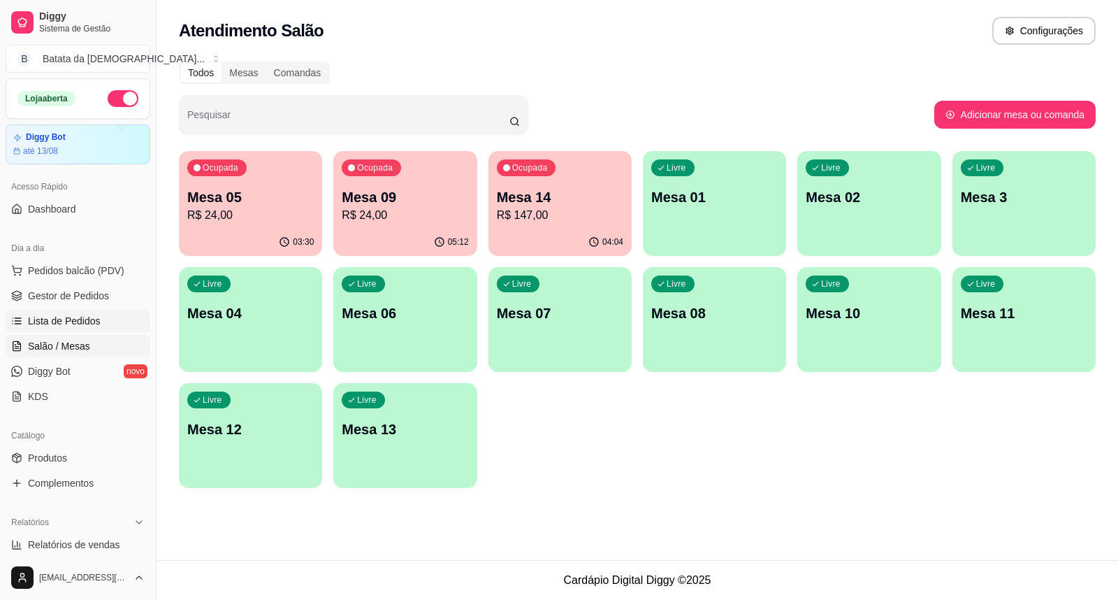
click at [117, 320] on link "Lista de Pedidos" at bounding box center [78, 321] width 145 height 22
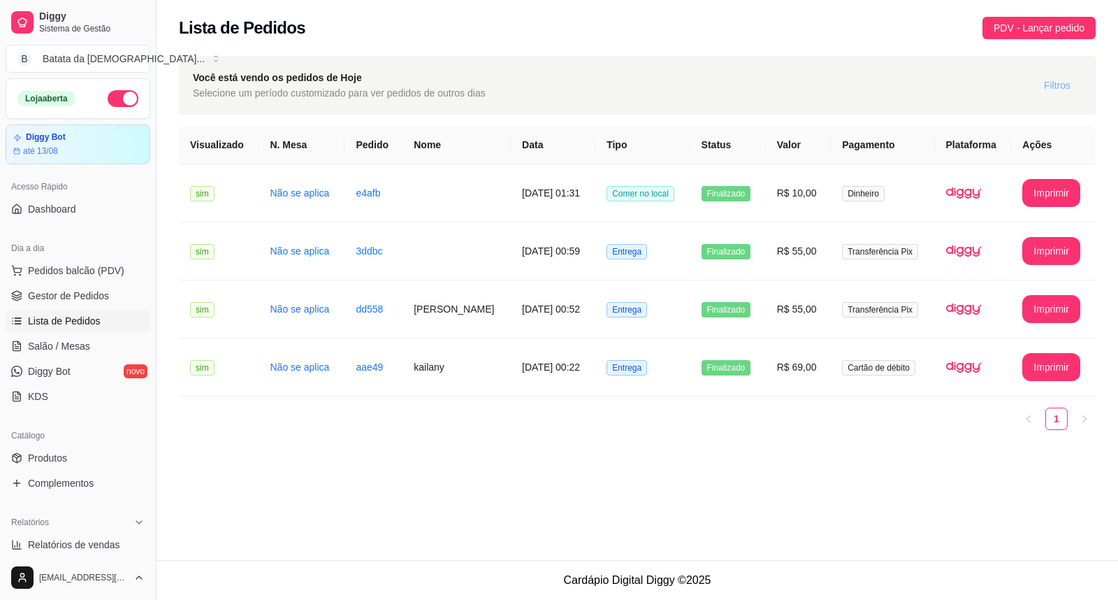
click at [1034, 87] on button "Filtros" at bounding box center [1057, 85] width 49 height 22
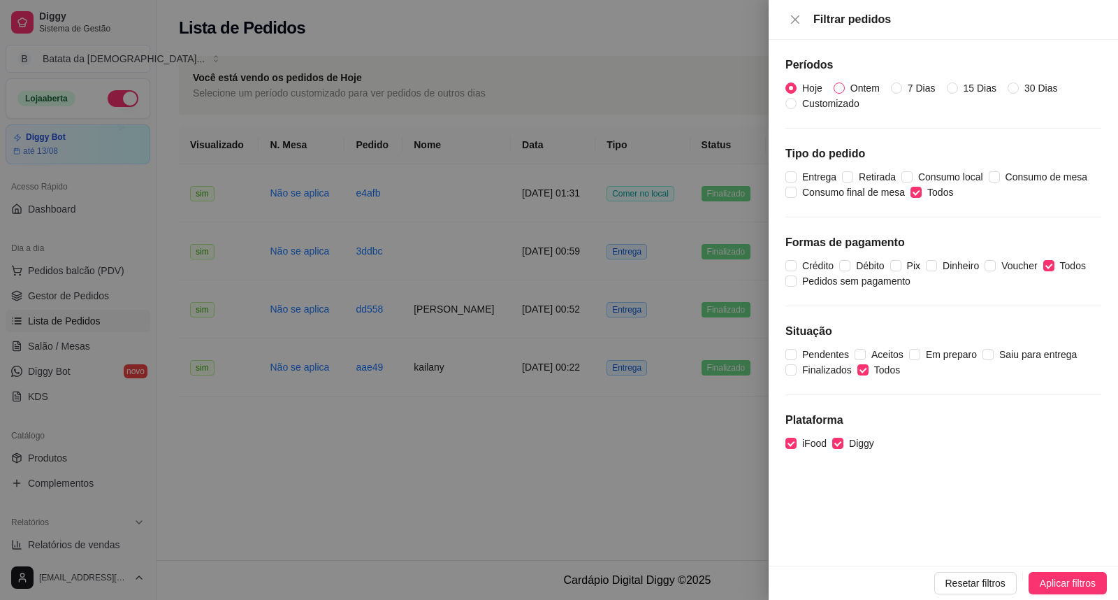
click at [840, 93] on input "Ontem" at bounding box center [839, 87] width 11 height 11
radio input "true"
radio input "false"
click at [1067, 578] on span "Aplicar filtros" at bounding box center [1068, 582] width 56 height 15
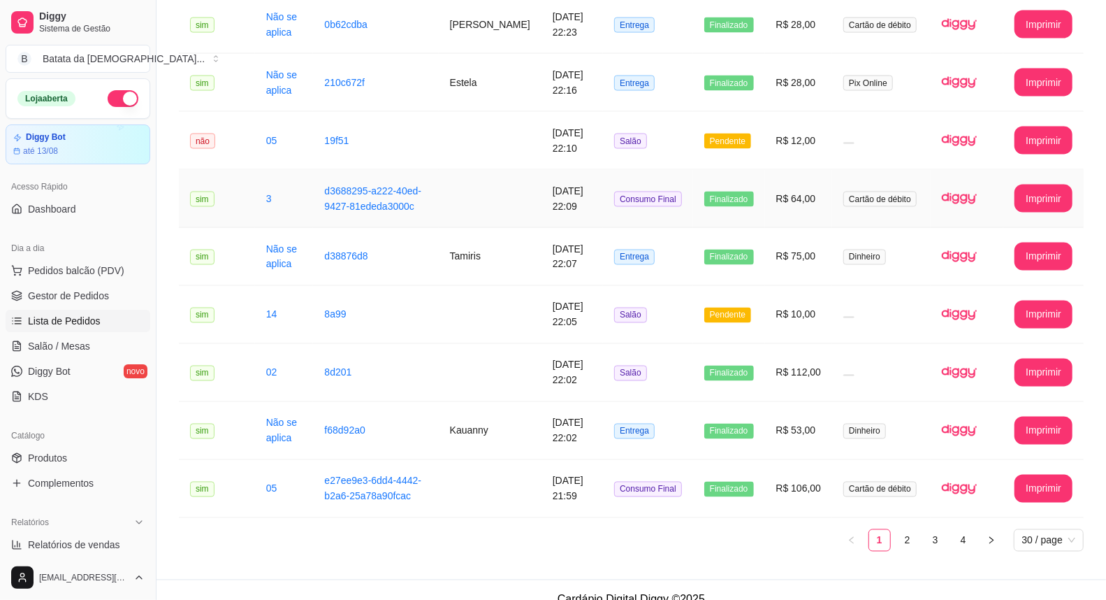
scroll to position [1408, 0]
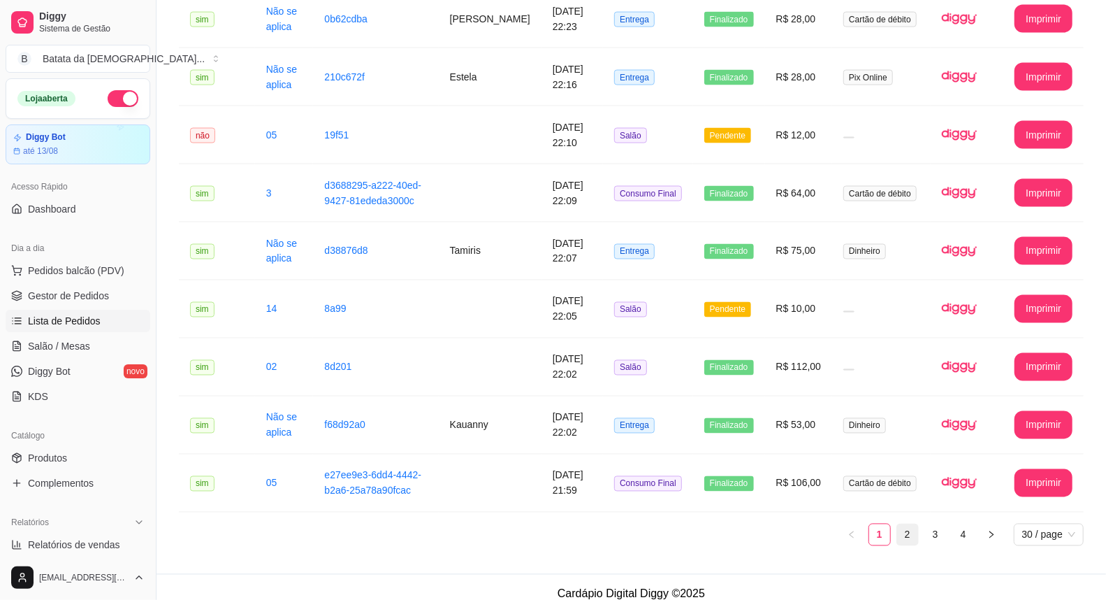
click at [914, 524] on link "2" at bounding box center [907, 534] width 21 height 21
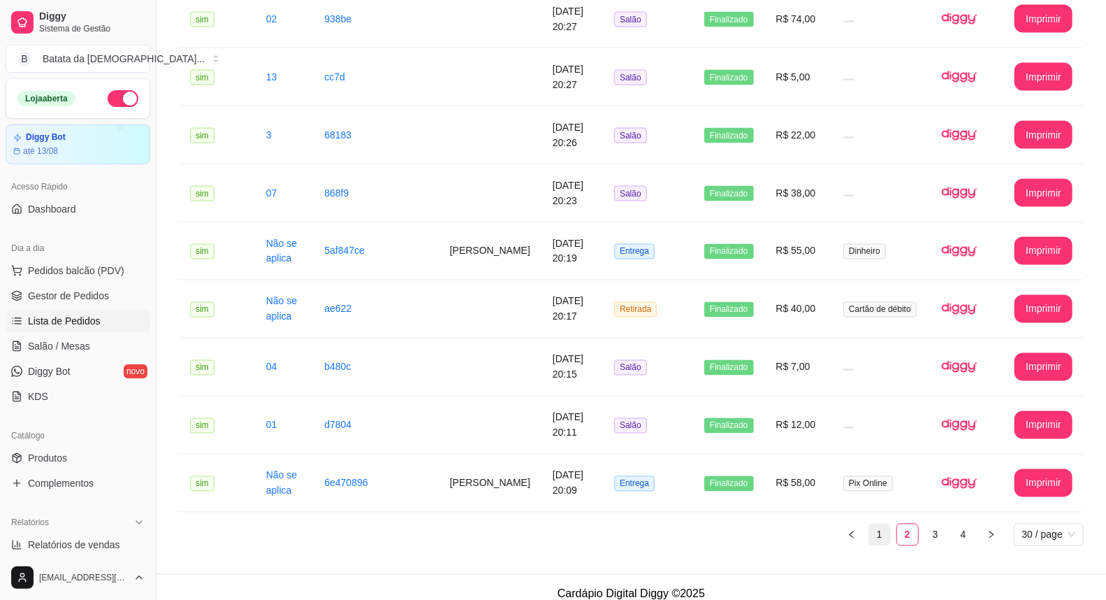
click at [881, 530] on link "1" at bounding box center [879, 534] width 21 height 21
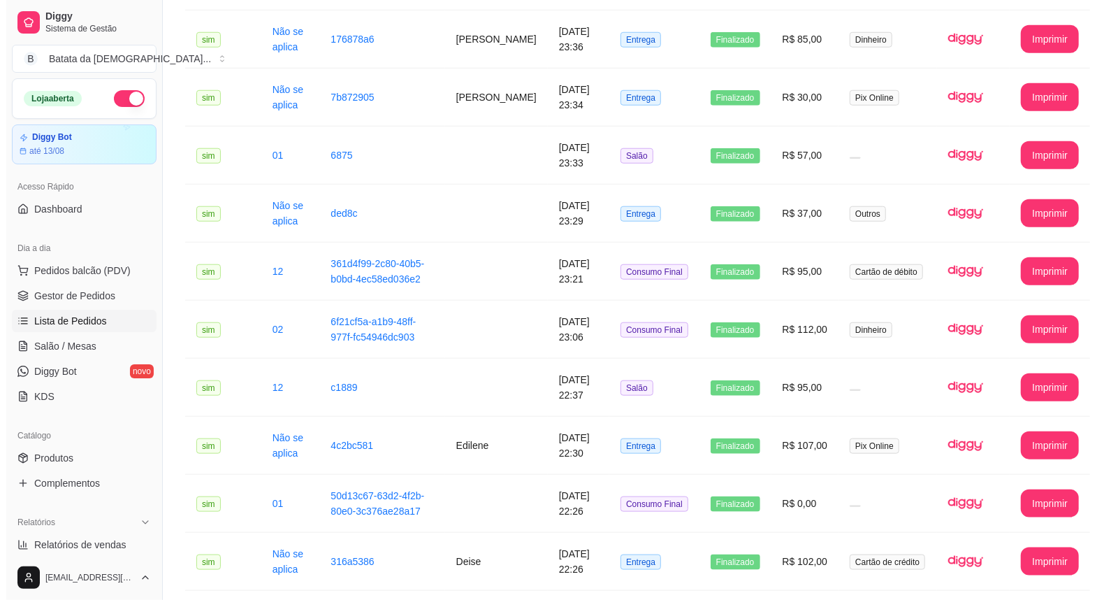
scroll to position [709, 0]
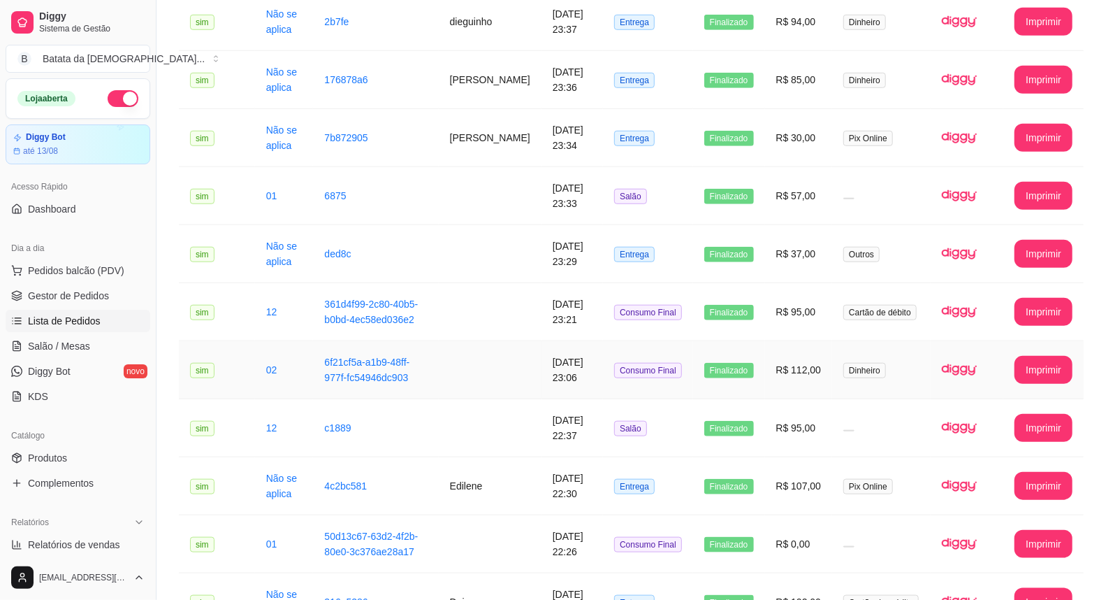
click at [834, 341] on td "Dinheiro" at bounding box center [881, 370] width 99 height 58
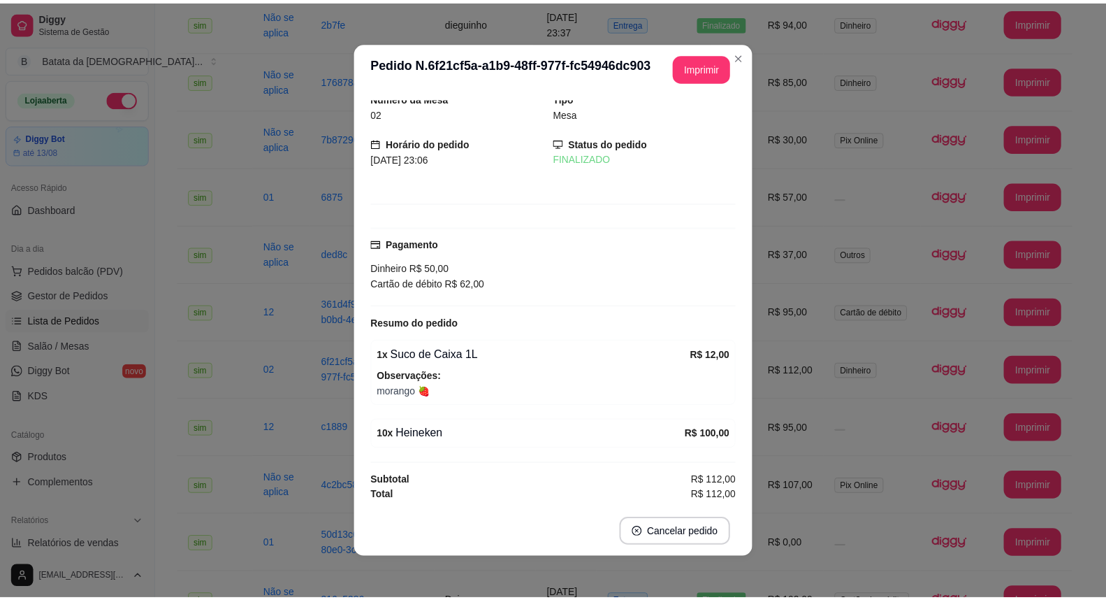
scroll to position [10, 0]
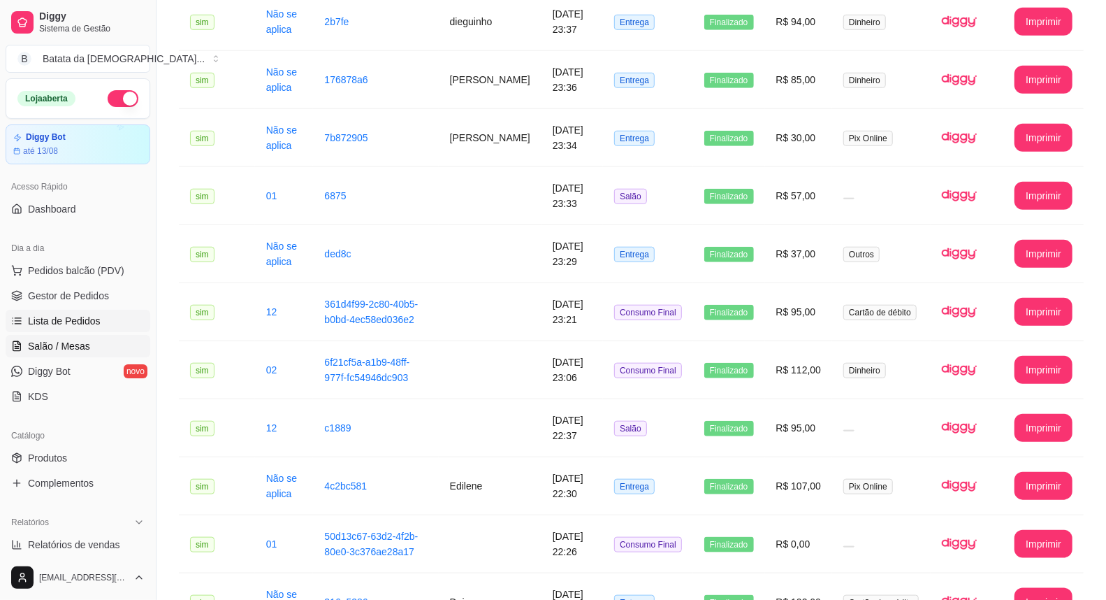
click at [66, 340] on span "Salão / Mesas" at bounding box center [59, 346] width 62 height 14
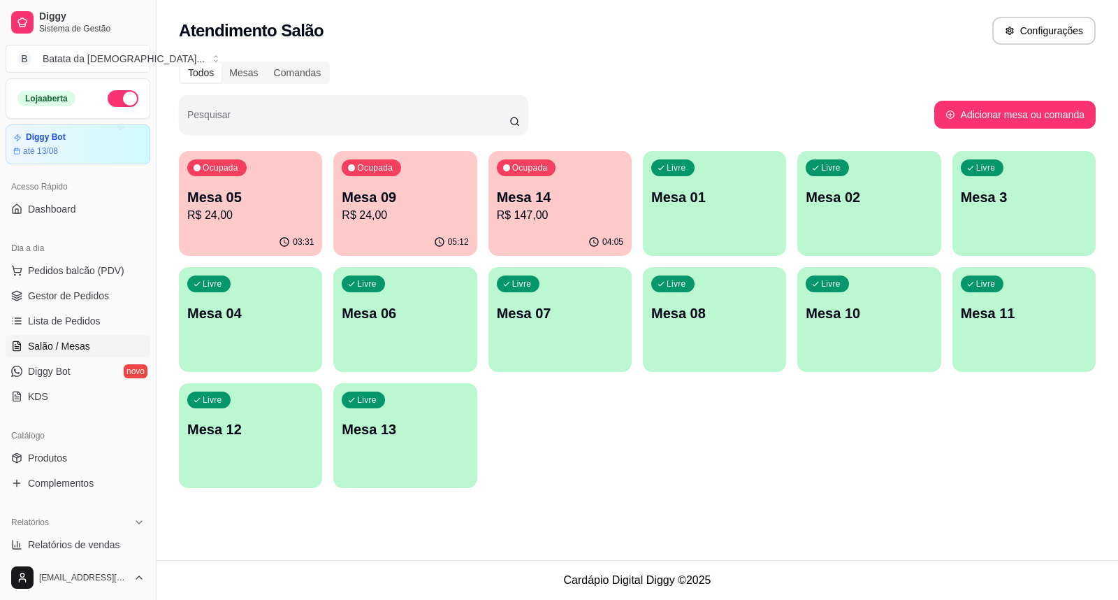
click at [521, 215] on p "R$ 147,00" at bounding box center [560, 215] width 127 height 17
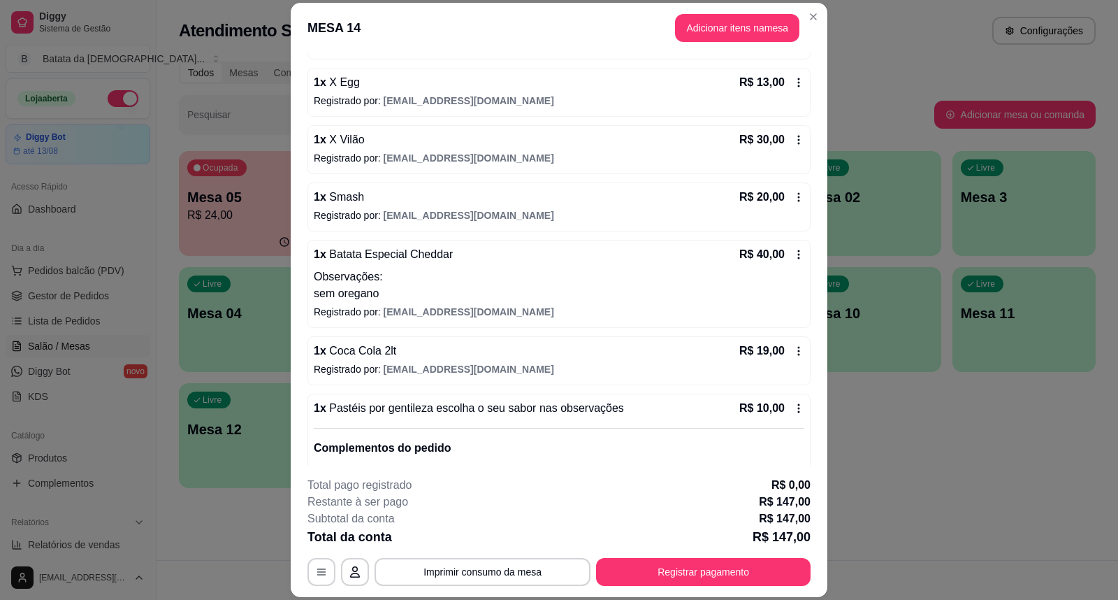
scroll to position [236, 0]
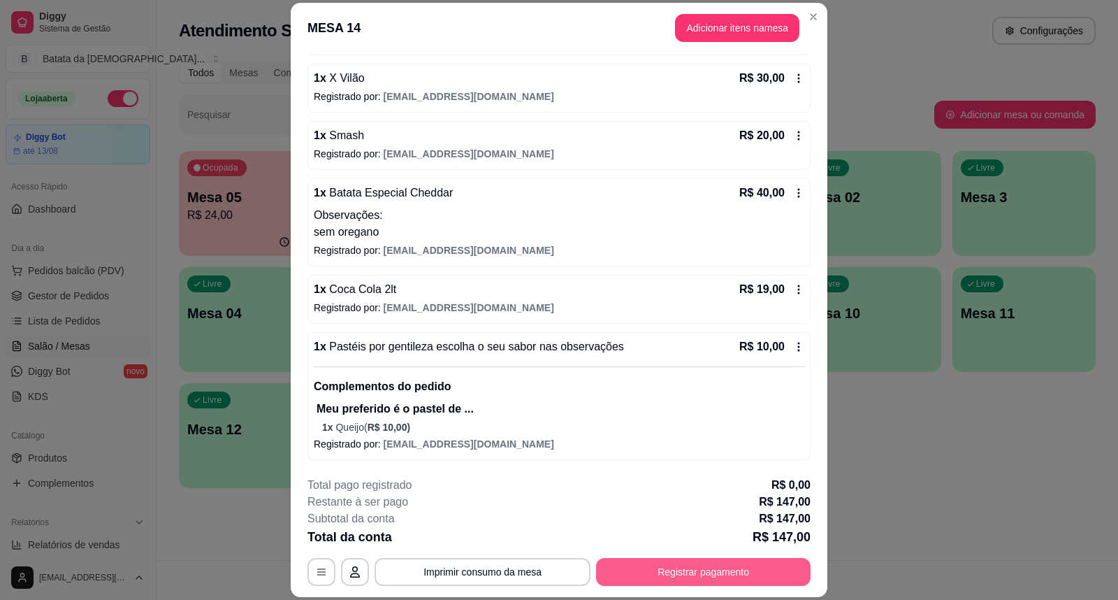
click at [713, 575] on button "Registrar pagamento" at bounding box center [703, 572] width 215 height 28
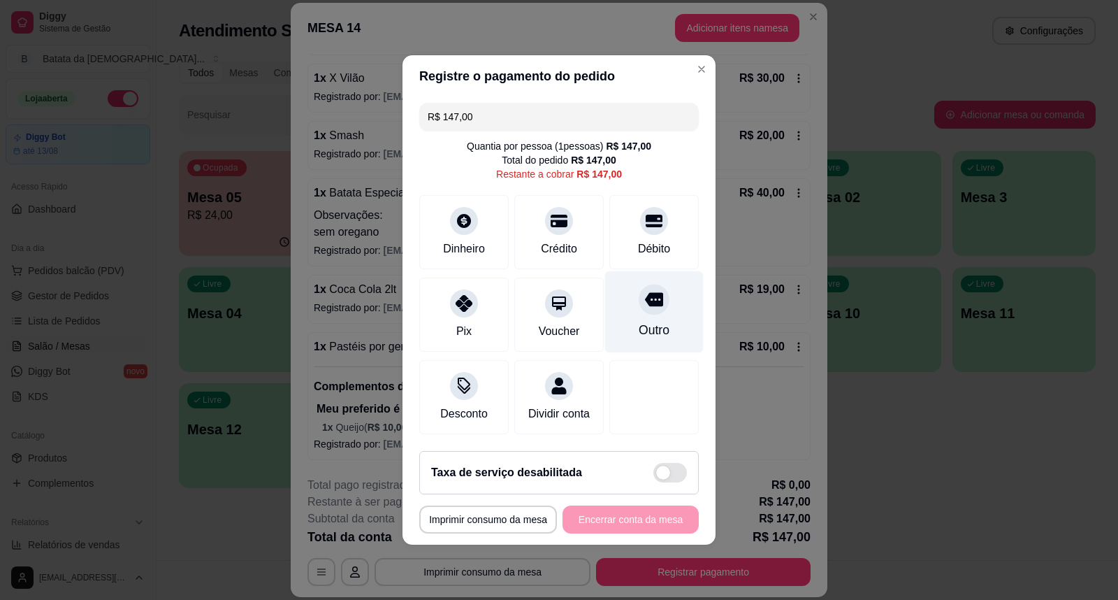
click at [655, 326] on div "Outro" at bounding box center [654, 330] width 31 height 18
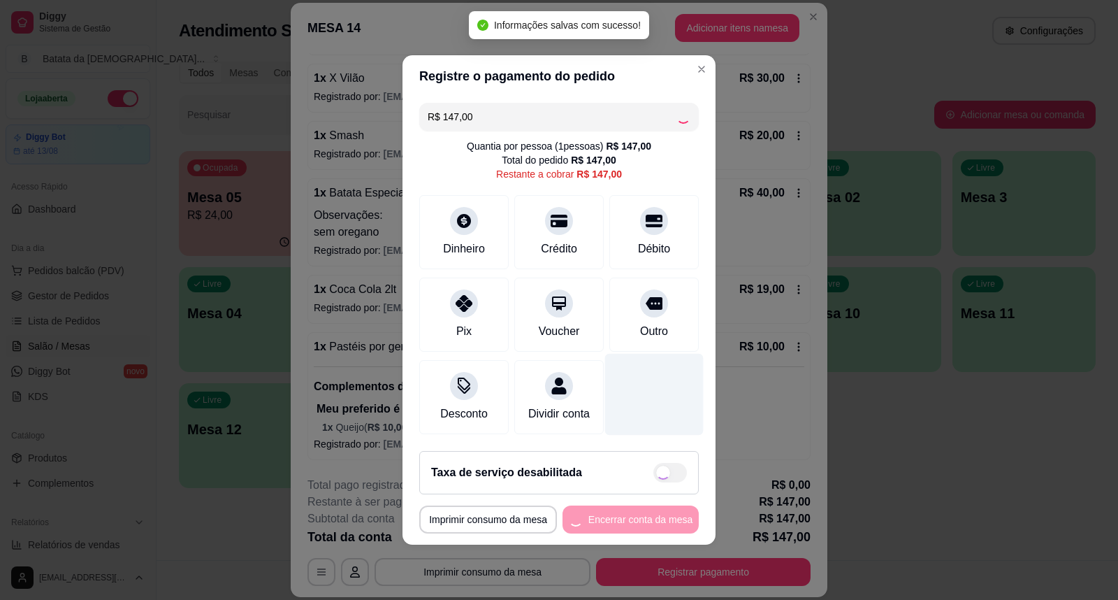
type input "R$ 0,00"
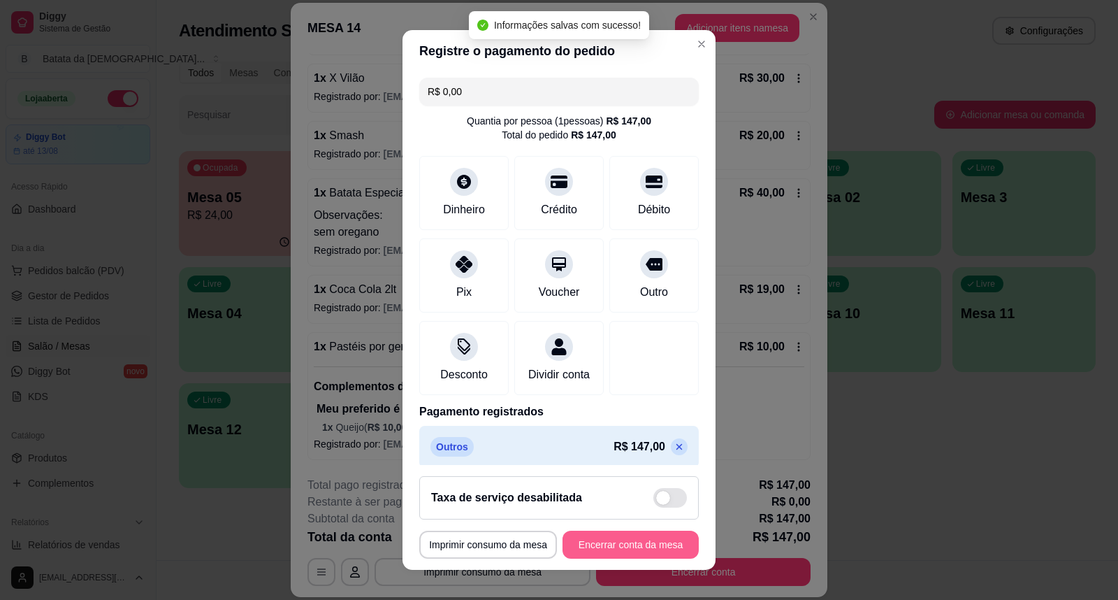
click at [645, 551] on button "Encerrar conta da mesa" at bounding box center [631, 544] width 136 height 28
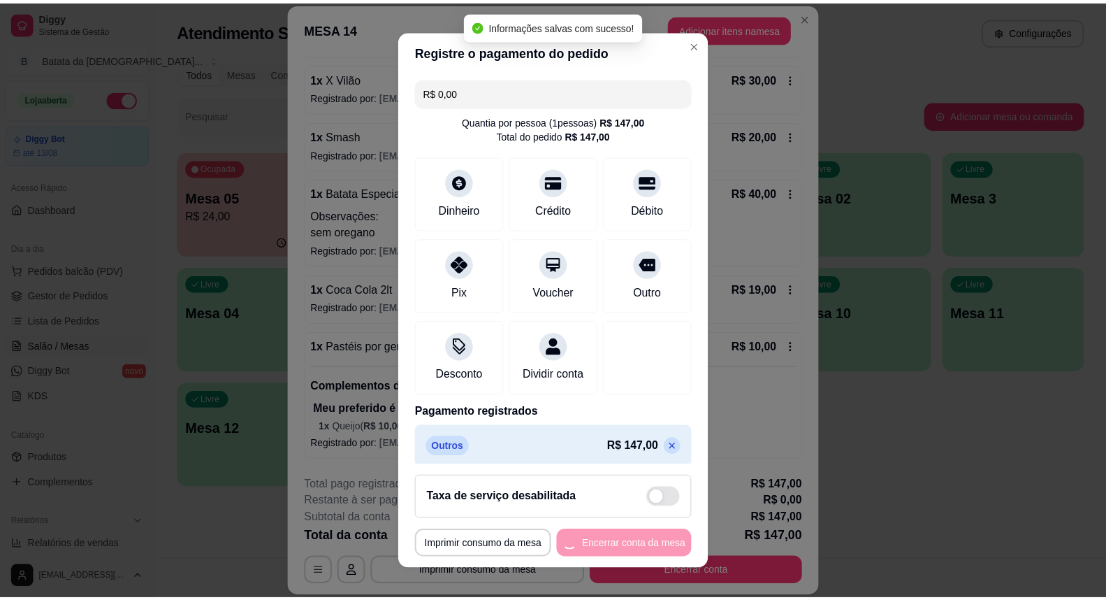
scroll to position [0, 0]
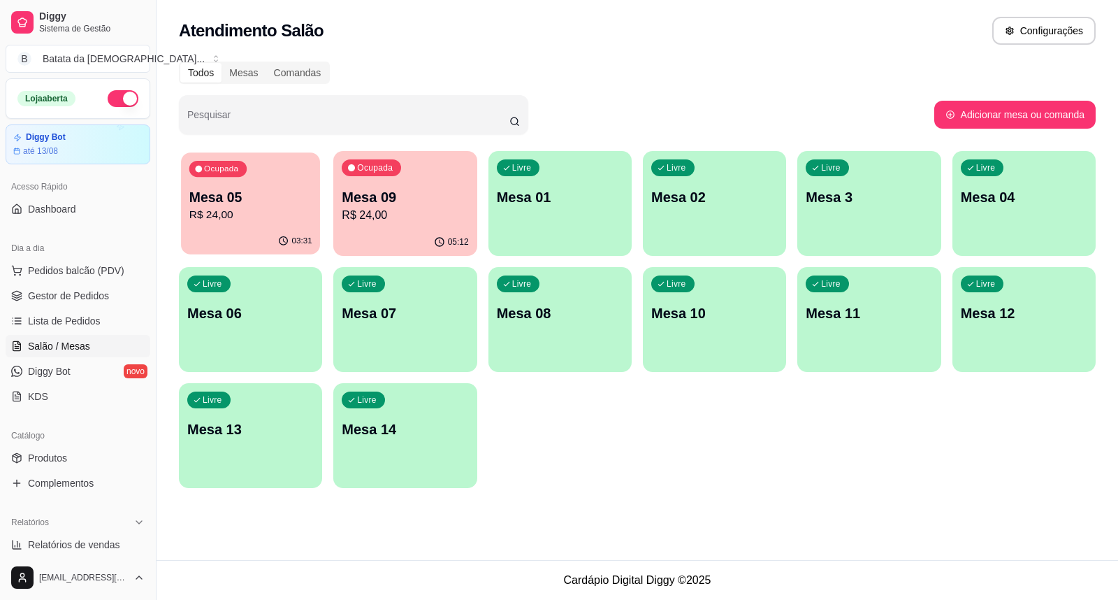
click at [238, 152] on div "Ocupada Mesa 05 R$ 24,00" at bounding box center [250, 189] width 139 height 75
click at [247, 229] on div "03:31" at bounding box center [250, 242] width 143 height 27
click at [115, 317] on link "Lista de Pedidos" at bounding box center [78, 321] width 145 height 22
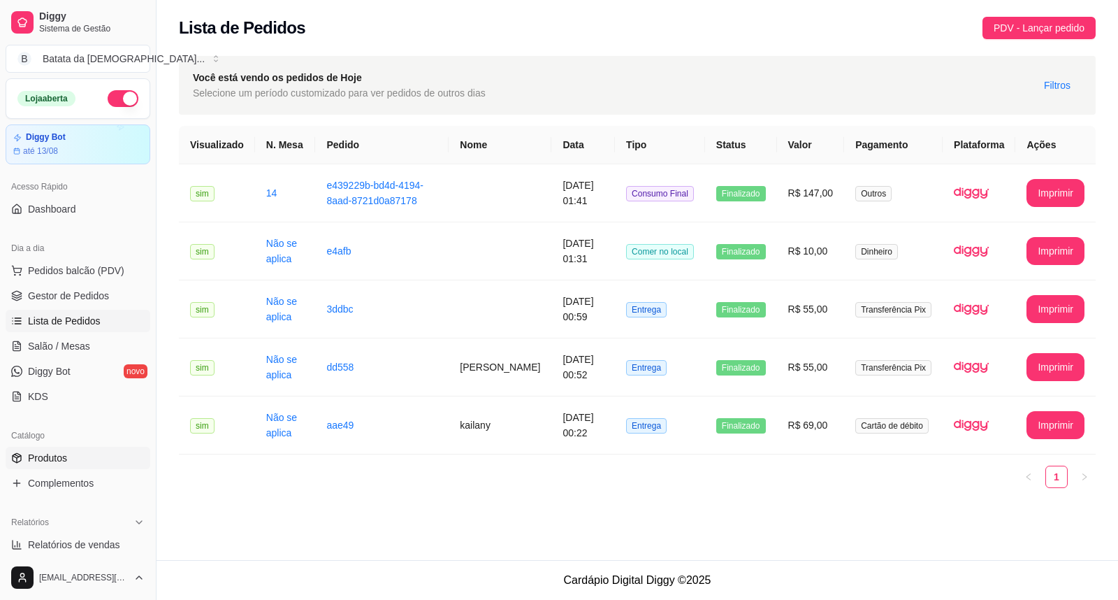
click at [73, 456] on link "Produtos" at bounding box center [78, 458] width 145 height 22
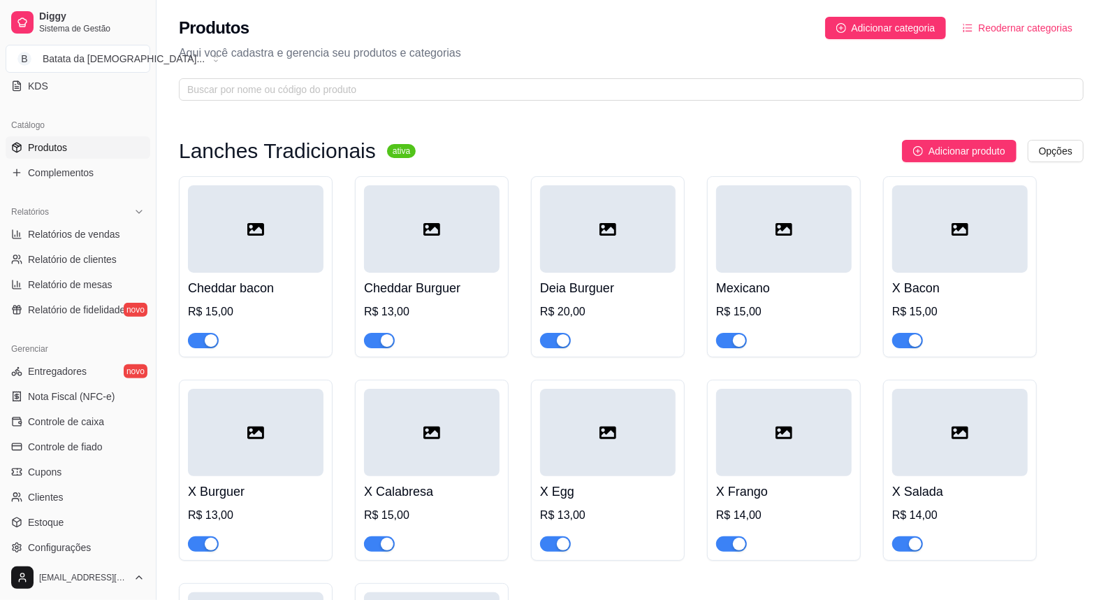
scroll to position [155, 0]
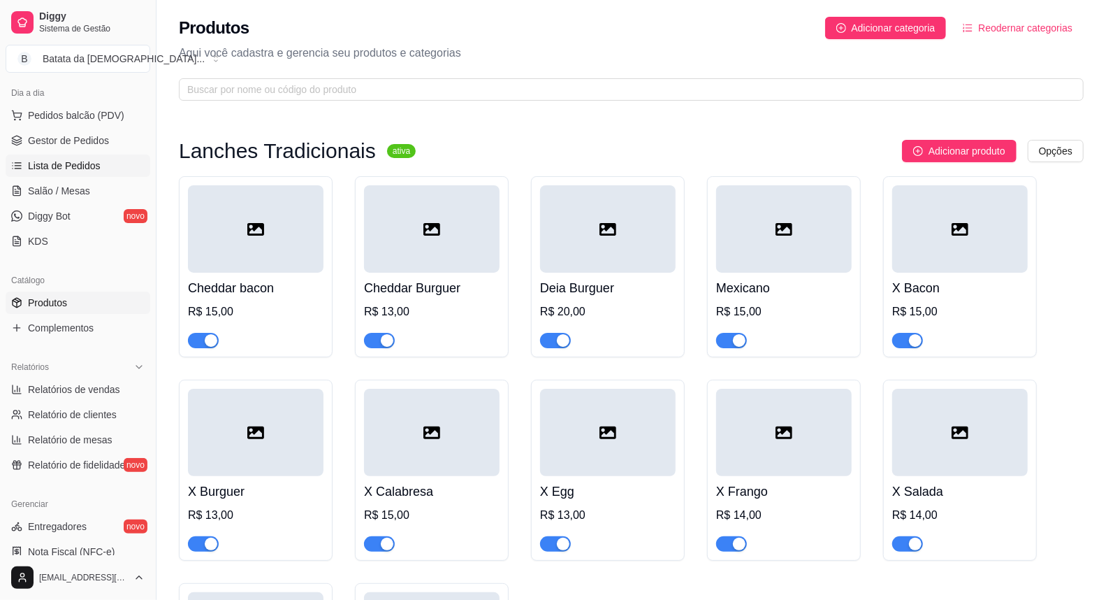
click at [94, 159] on span "Lista de Pedidos" at bounding box center [64, 166] width 73 height 14
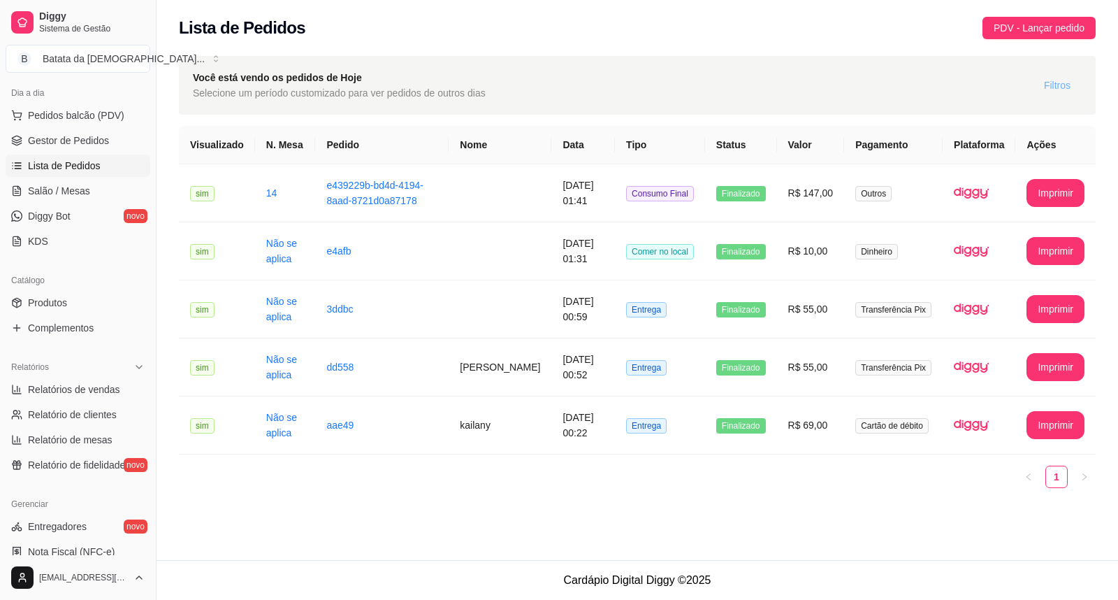
click at [1072, 88] on button "Filtros" at bounding box center [1057, 85] width 49 height 22
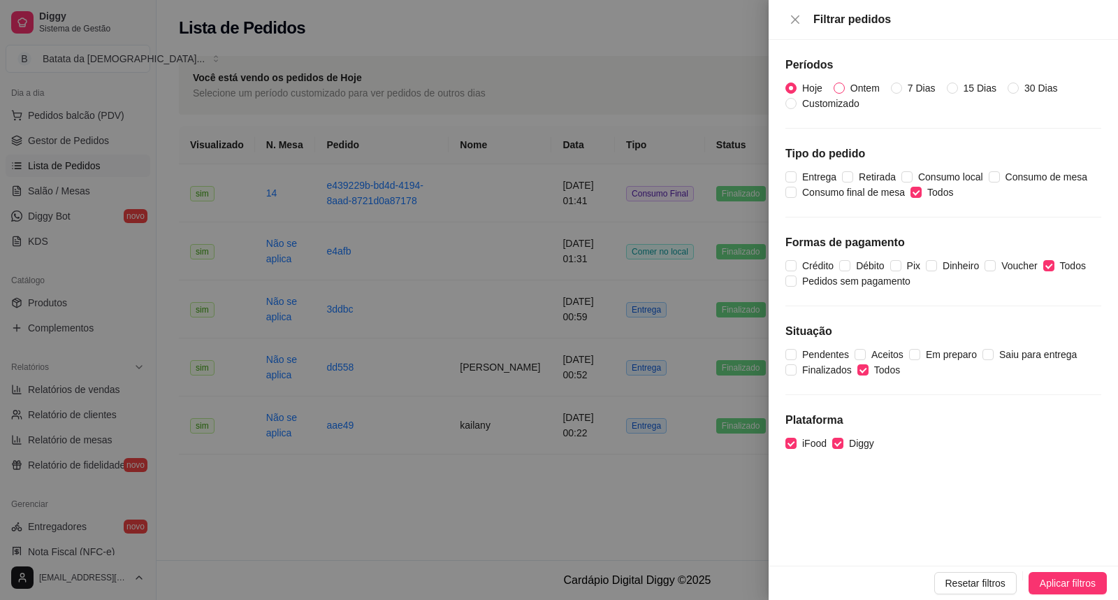
click at [860, 87] on span "Ontem" at bounding box center [865, 87] width 41 height 15
click at [845, 87] on input "Ontem" at bounding box center [839, 87] width 11 height 11
radio input "true"
radio input "false"
click at [1074, 570] on div "Resetar filtros Aplicar filtros" at bounding box center [943, 582] width 349 height 34
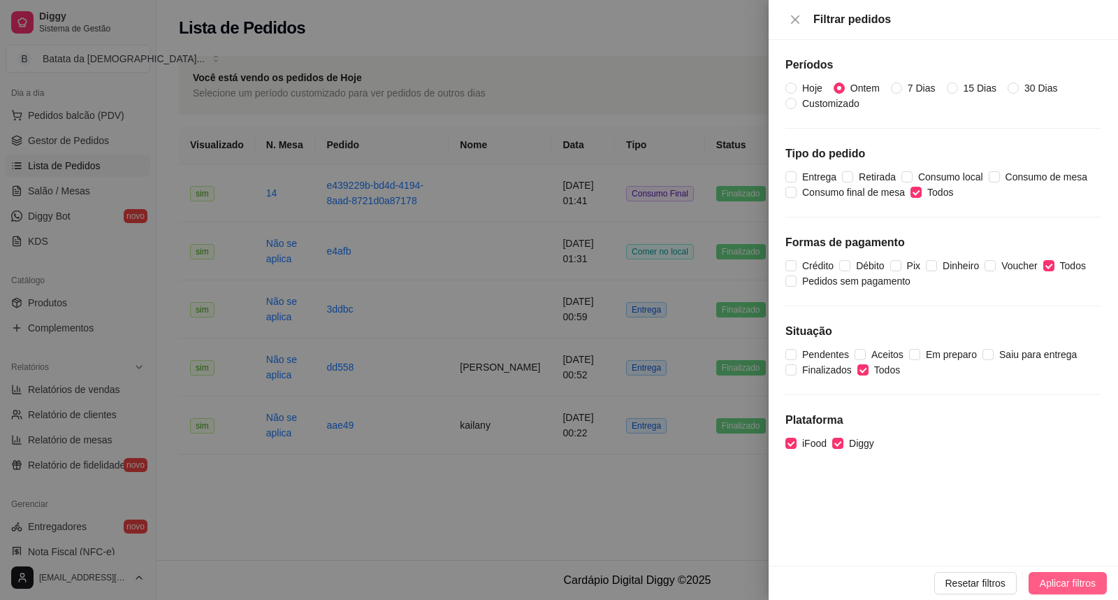
click at [1076, 573] on button "Aplicar filtros" at bounding box center [1068, 583] width 78 height 22
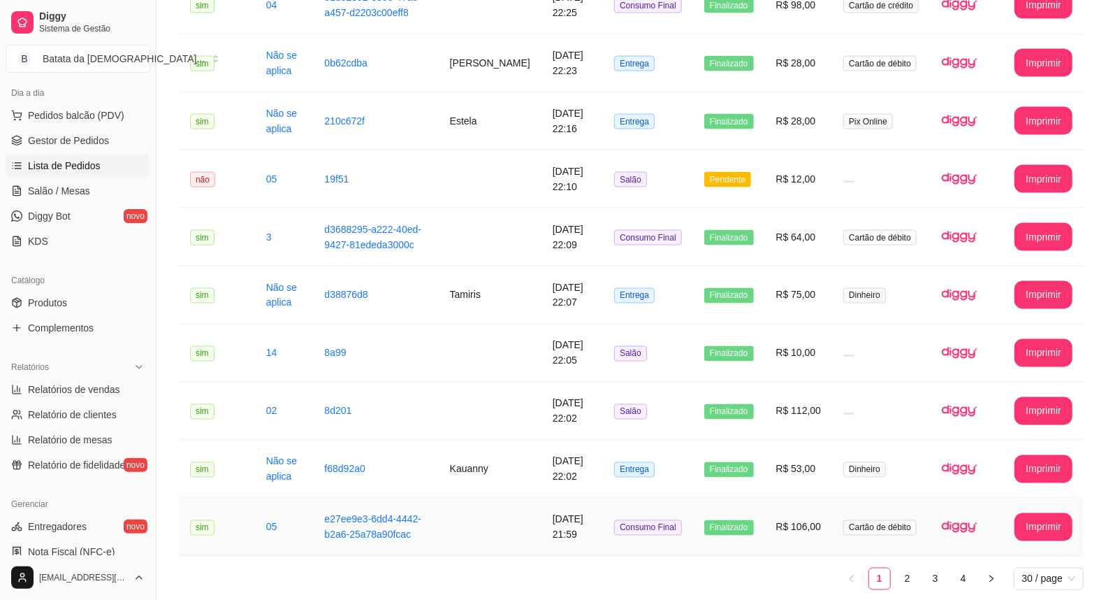
scroll to position [1408, 0]
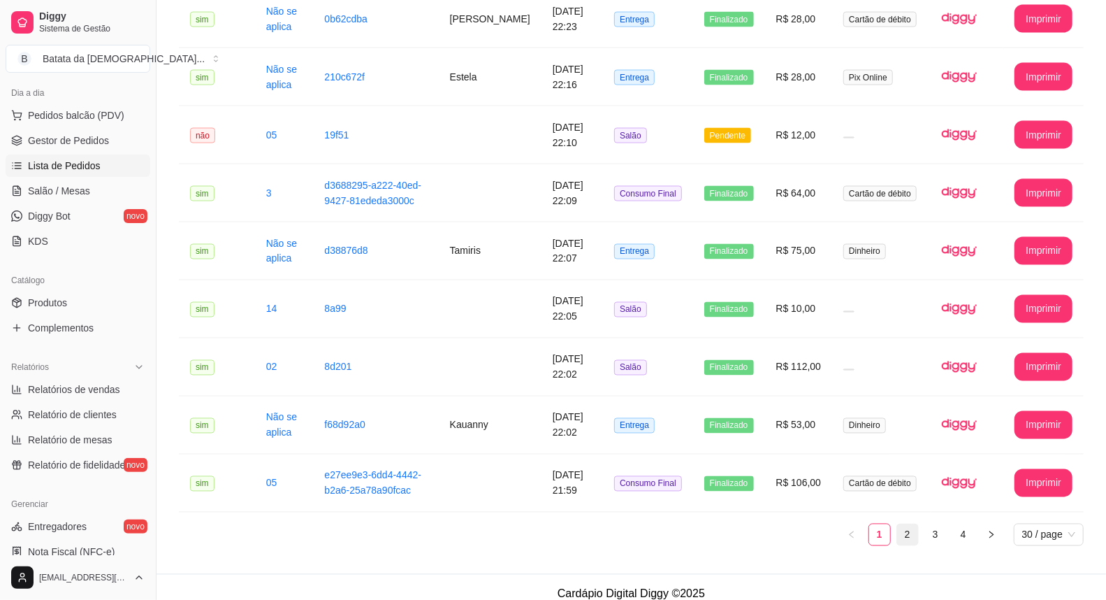
click at [913, 524] on link "2" at bounding box center [907, 534] width 21 height 21
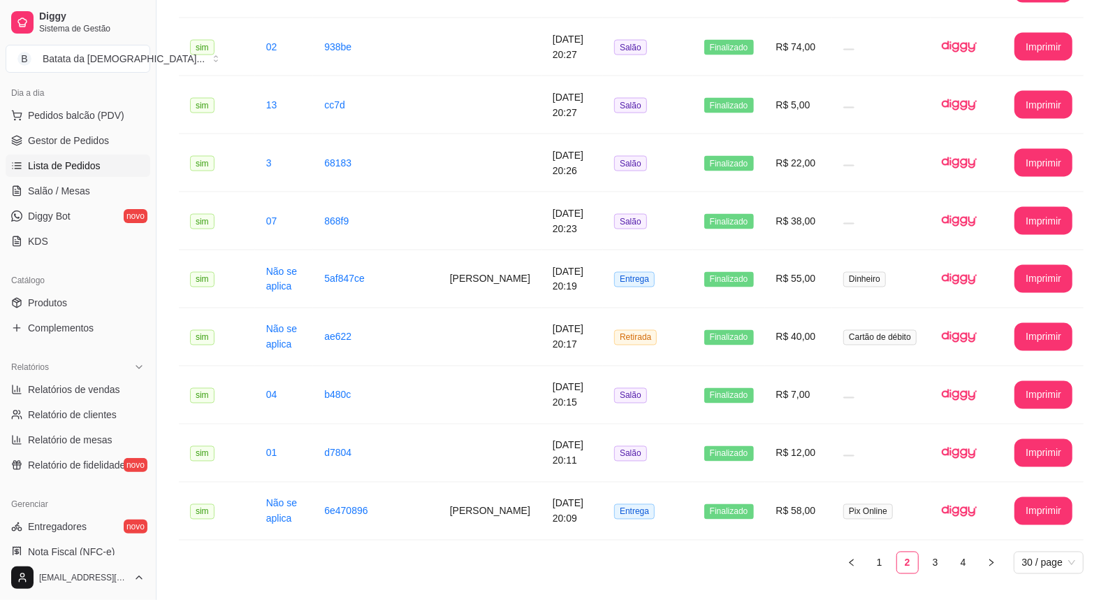
scroll to position [1422, 0]
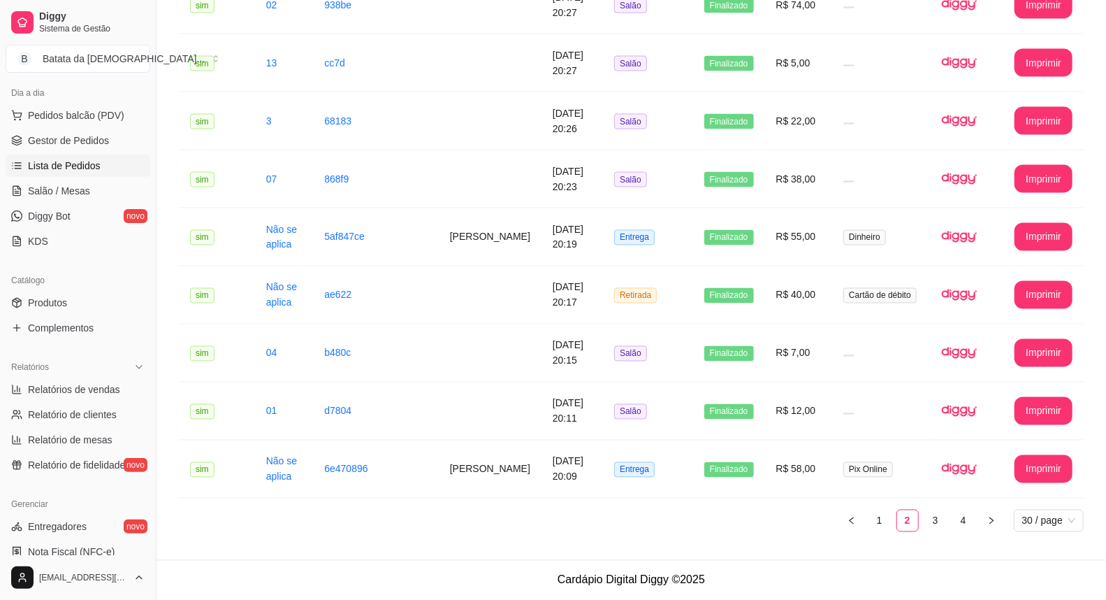
drag, startPoint x: 930, startPoint y: 522, endPoint x: 927, endPoint y: 501, distance: 21.1
click at [930, 517] on link "3" at bounding box center [935, 520] width 21 height 21
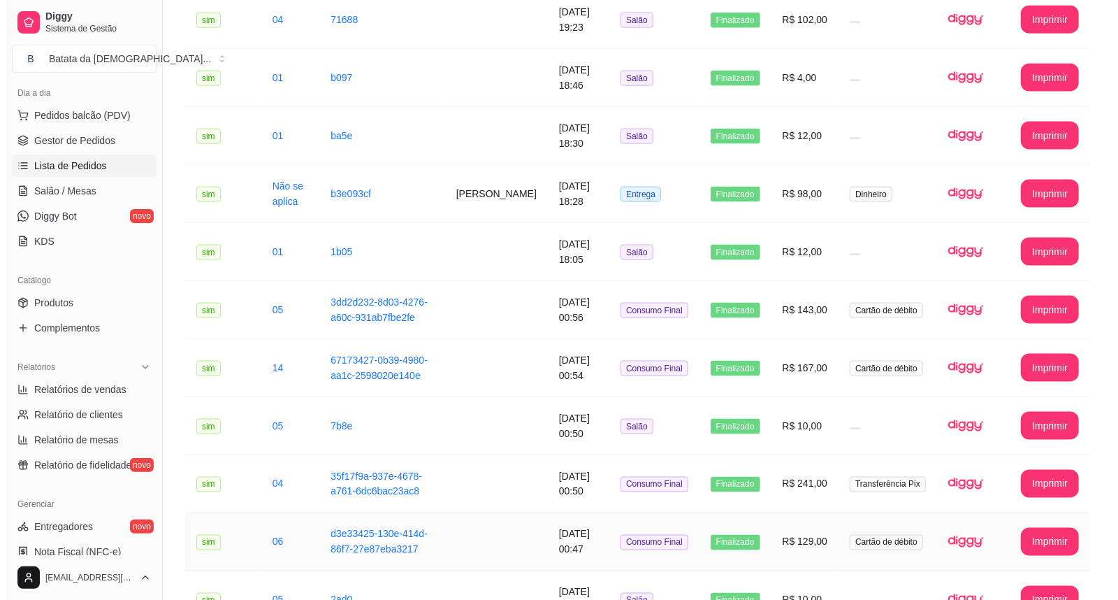
scroll to position [1097, 0]
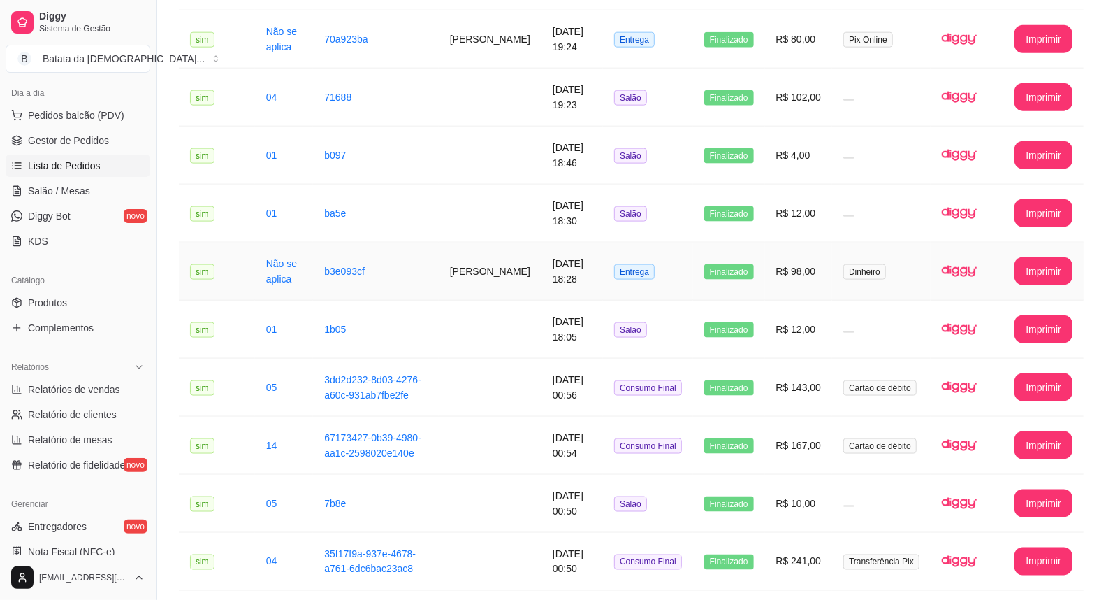
click at [746, 264] on span "Finalizado" at bounding box center [730, 271] width 50 height 15
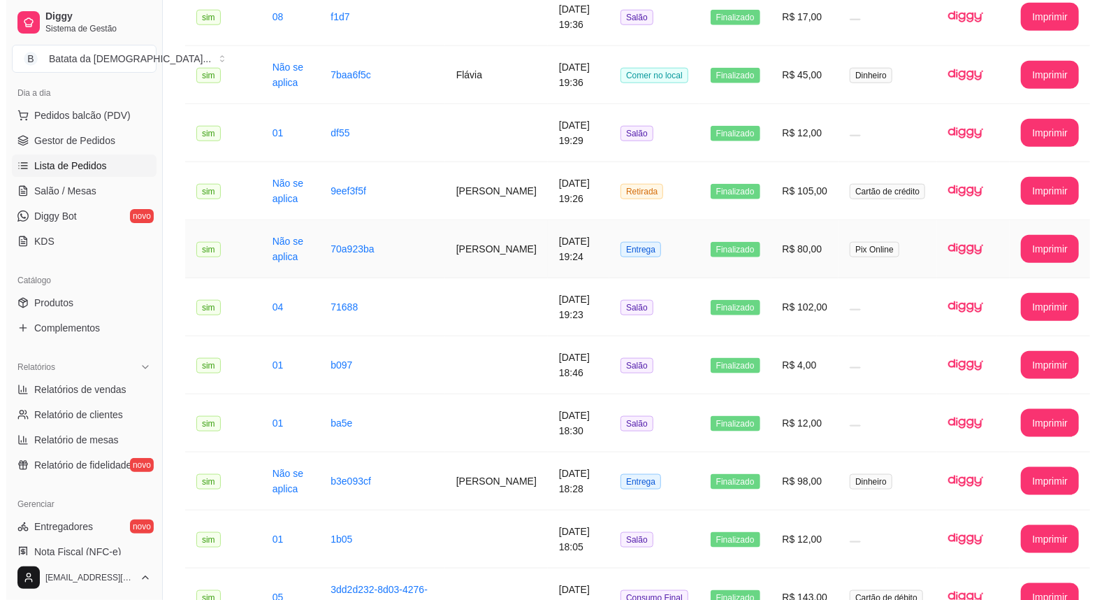
scroll to position [864, 0]
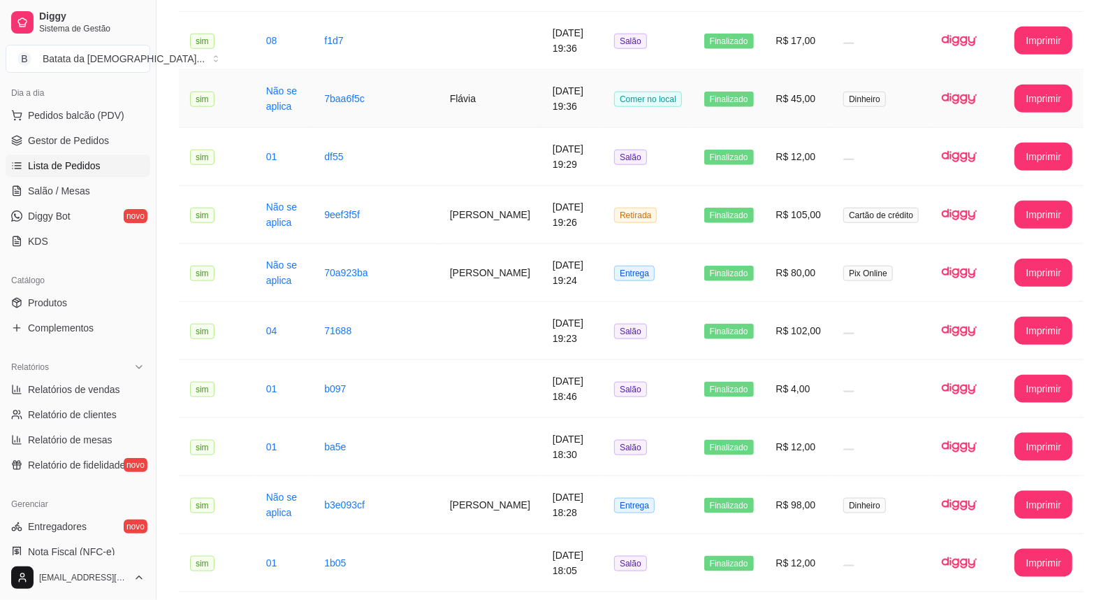
click at [816, 92] on td "R$ 45,00" at bounding box center [799, 99] width 68 height 58
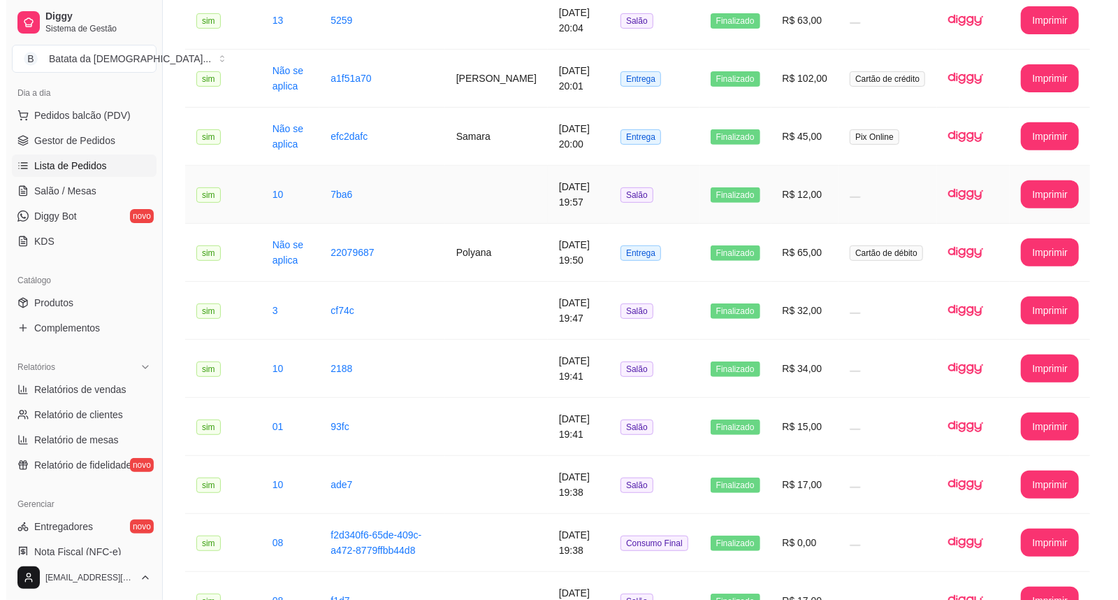
scroll to position [310, 0]
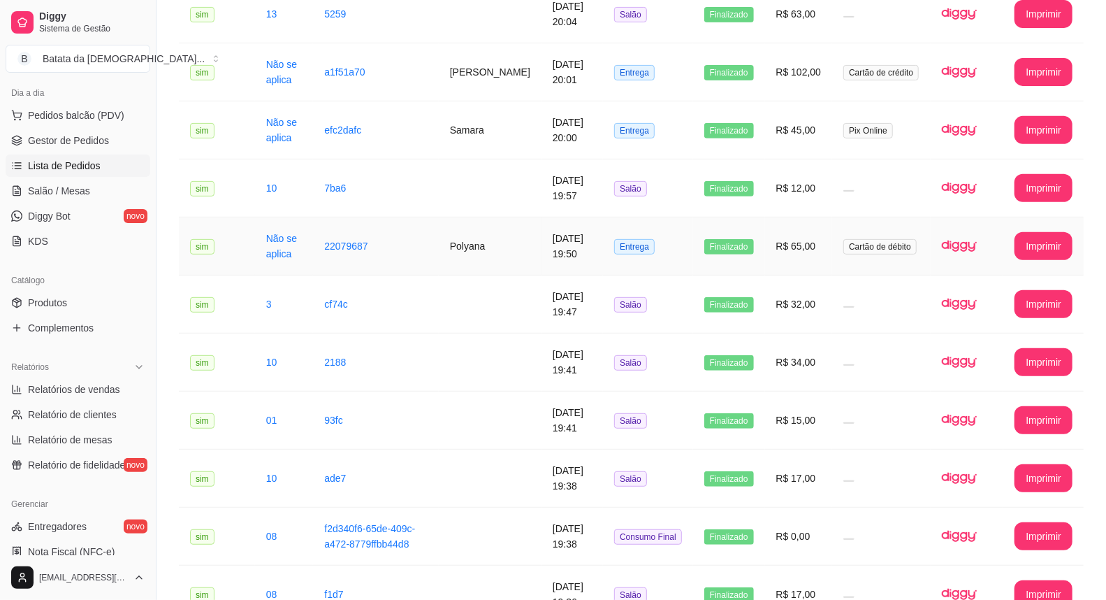
click at [764, 238] on td "Finalizado" at bounding box center [729, 246] width 72 height 58
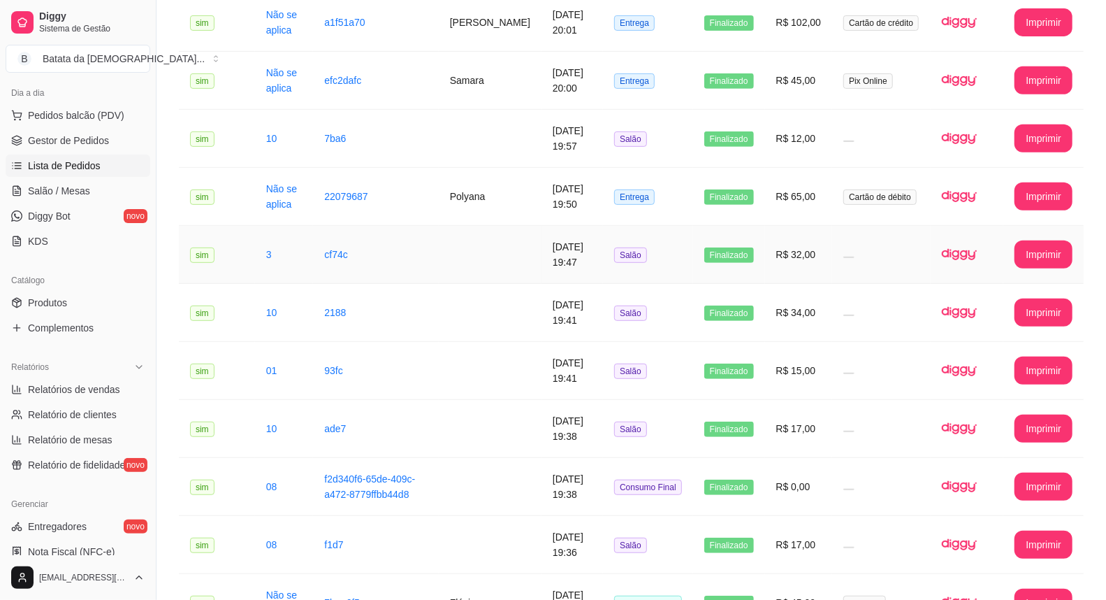
scroll to position [388, 0]
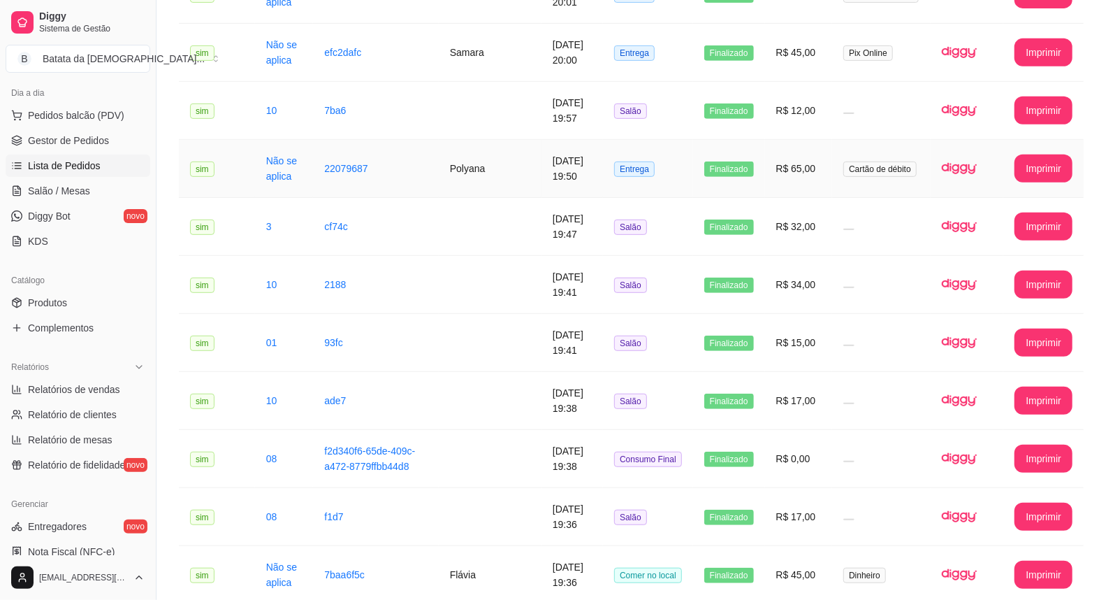
click at [804, 140] on td "R$ 65,00" at bounding box center [799, 169] width 68 height 58
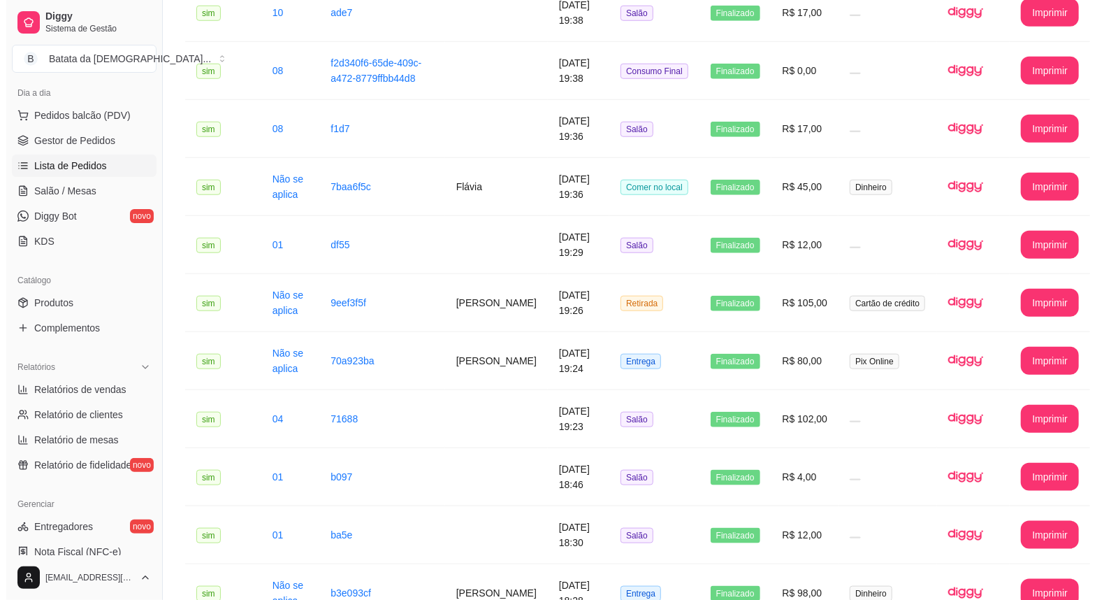
scroll to position [776, 0]
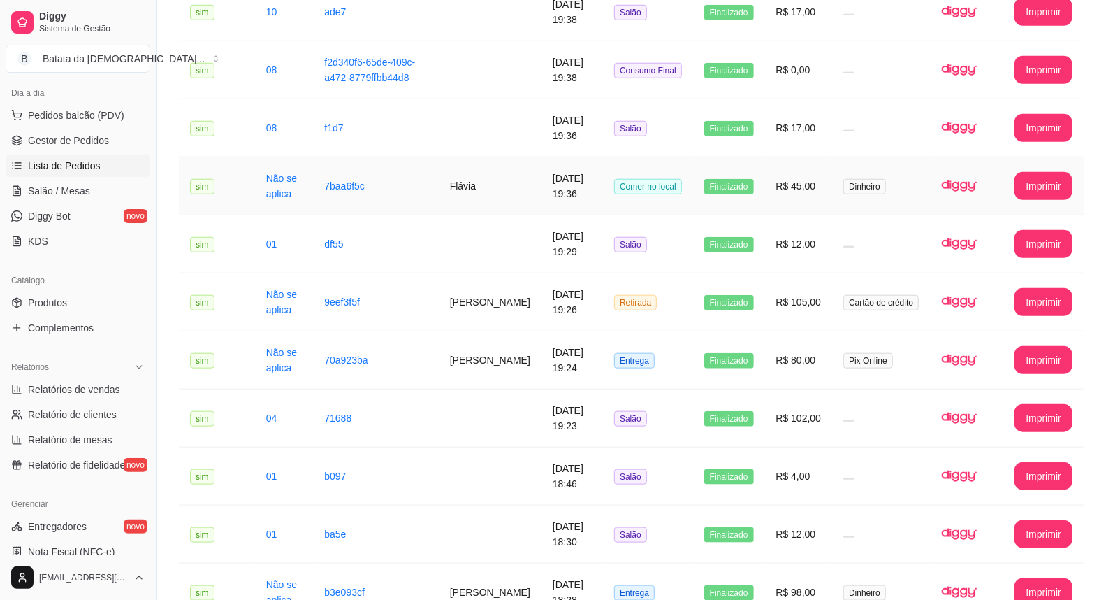
click at [788, 171] on td "R$ 45,00" at bounding box center [799, 186] width 68 height 58
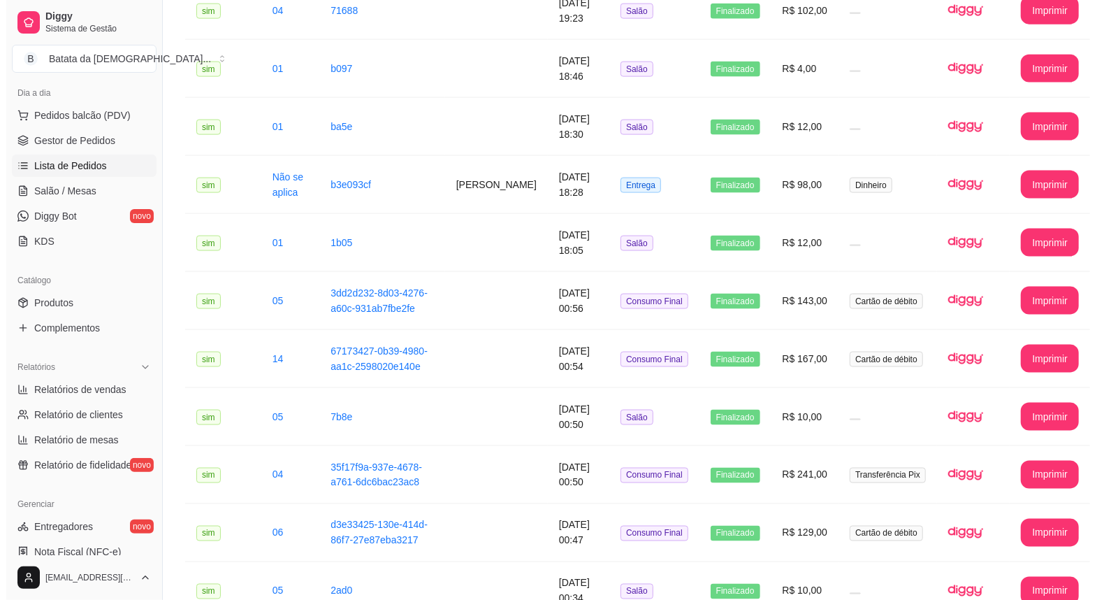
scroll to position [1242, 0]
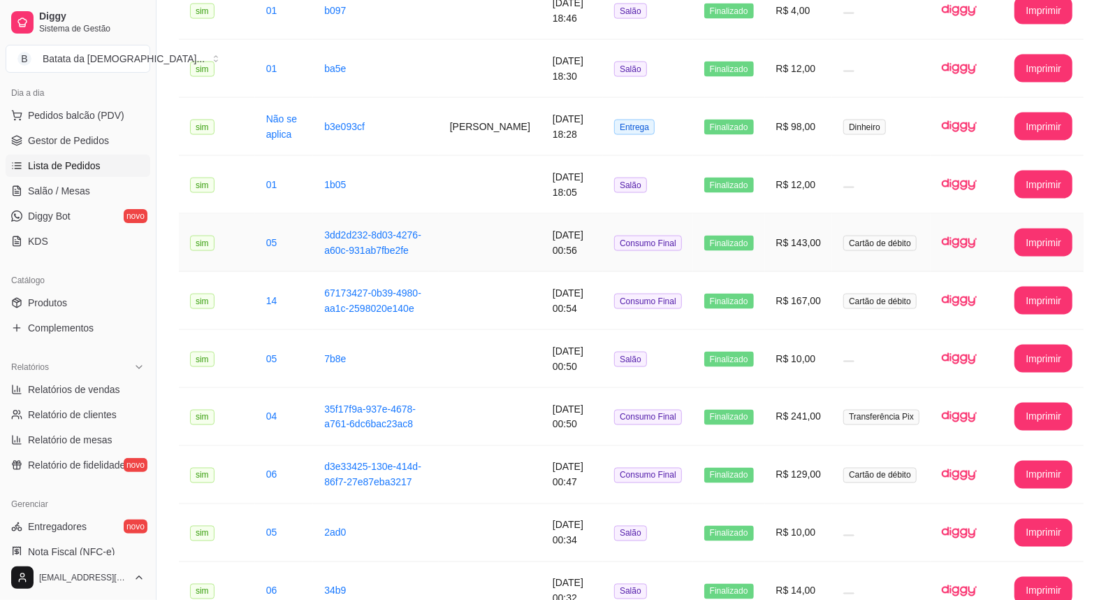
click at [755, 238] on td "Finalizado" at bounding box center [729, 243] width 72 height 58
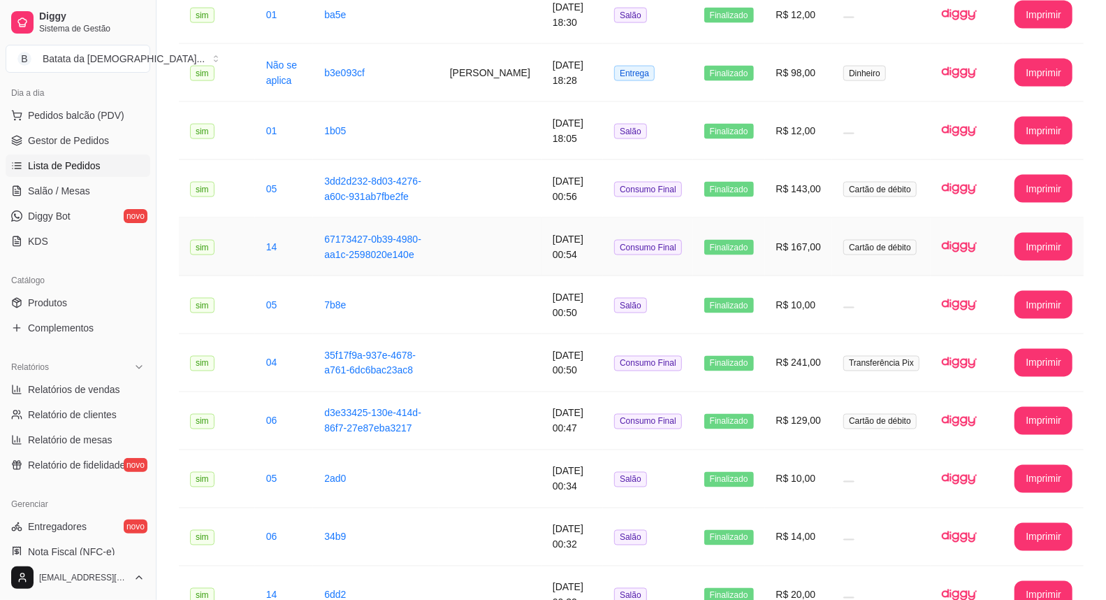
scroll to position [1408, 0]
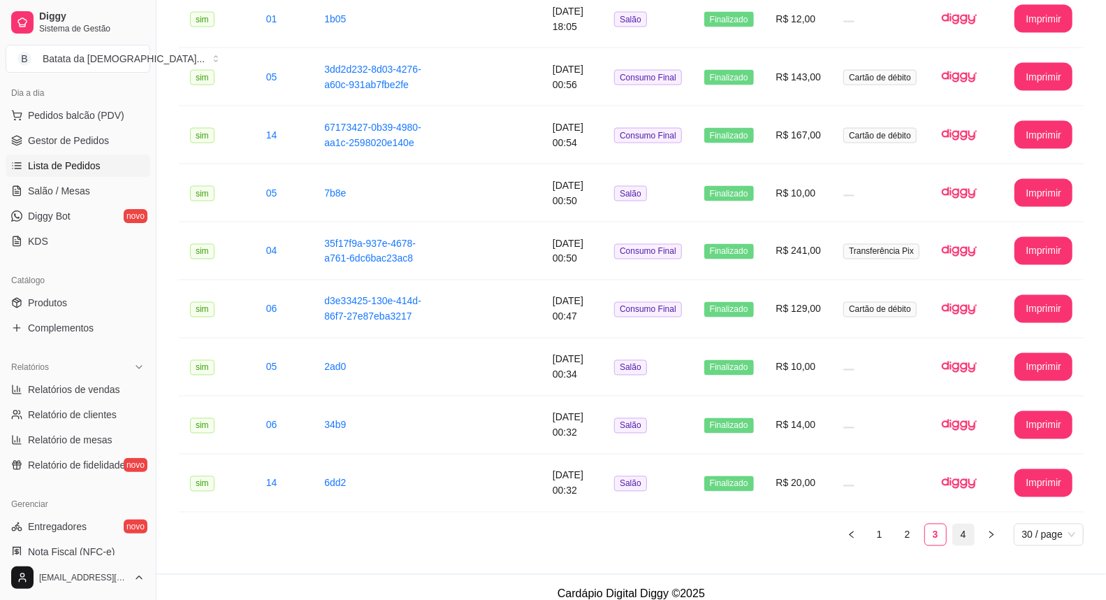
click at [968, 528] on link "4" at bounding box center [963, 534] width 21 height 21
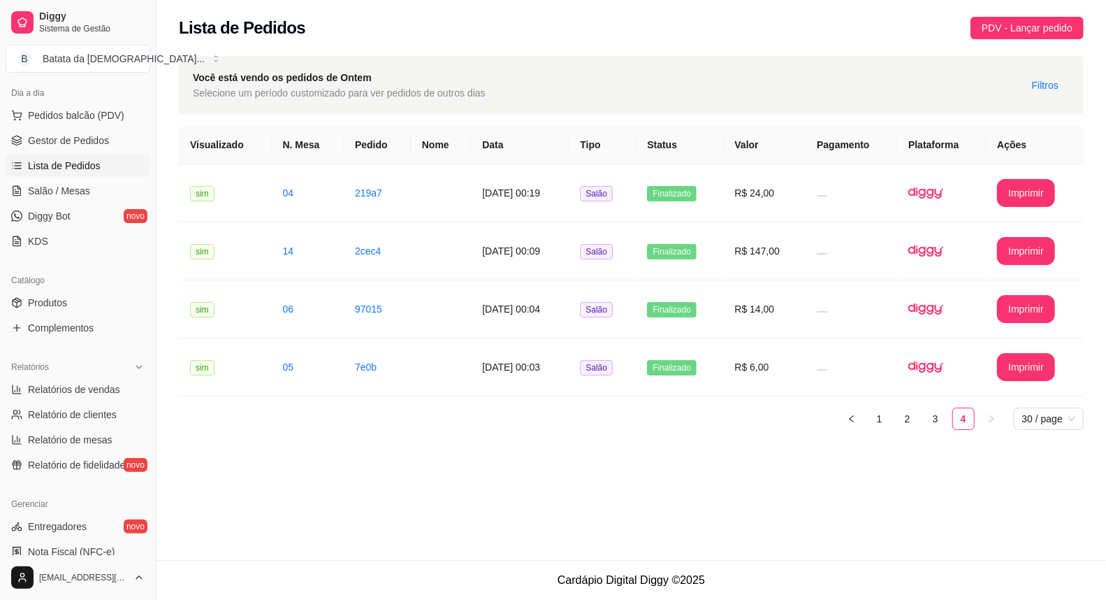
scroll to position [0, 0]
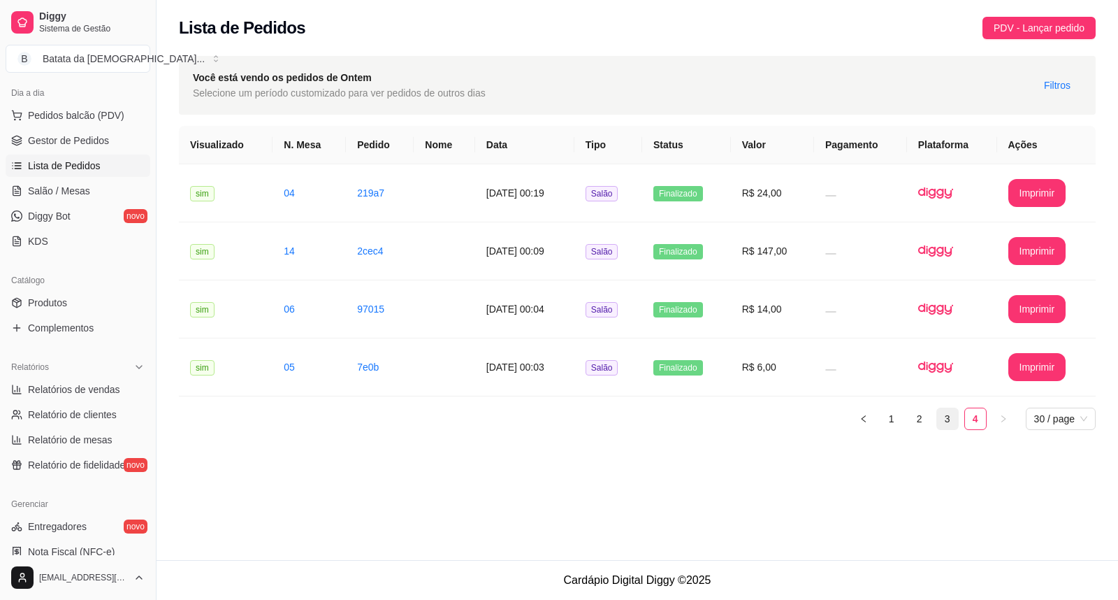
click at [942, 414] on link "3" at bounding box center [947, 418] width 21 height 21
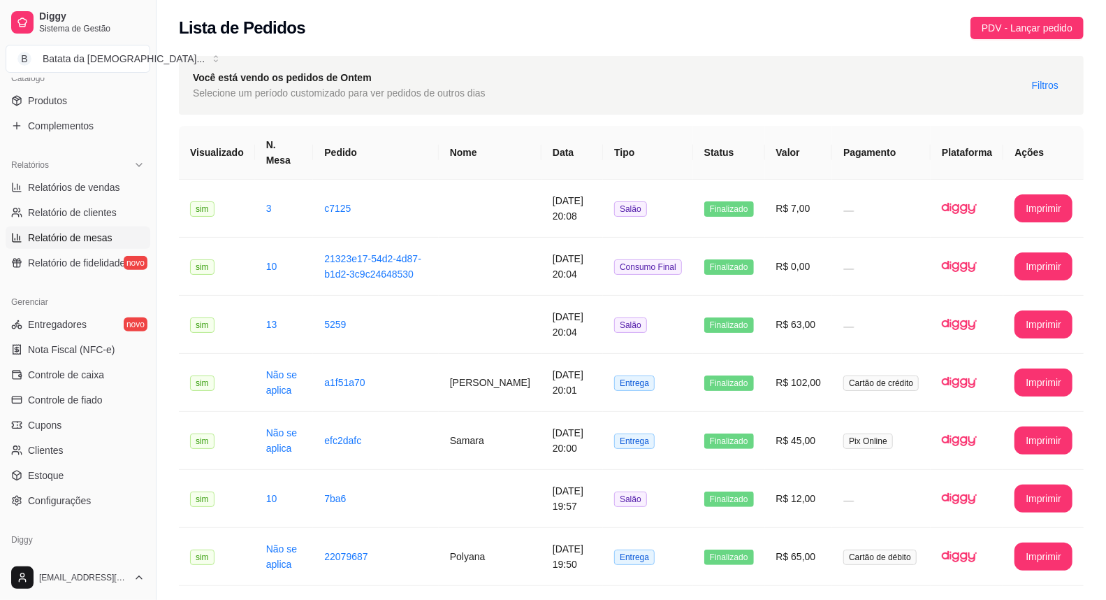
scroll to position [405, 0]
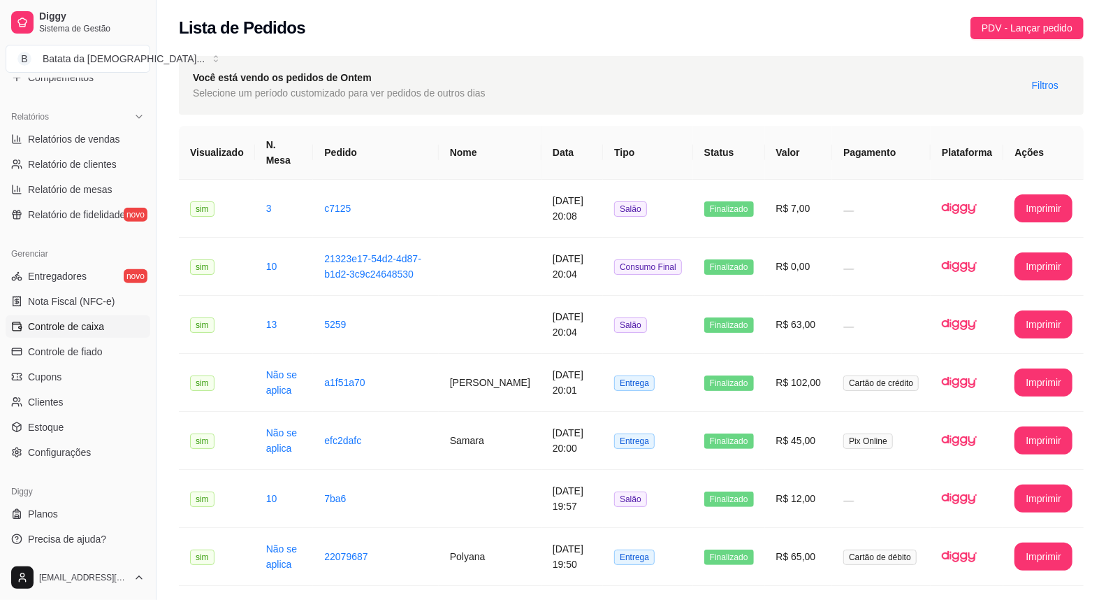
click at [100, 324] on span "Controle de caixa" at bounding box center [66, 326] width 76 height 14
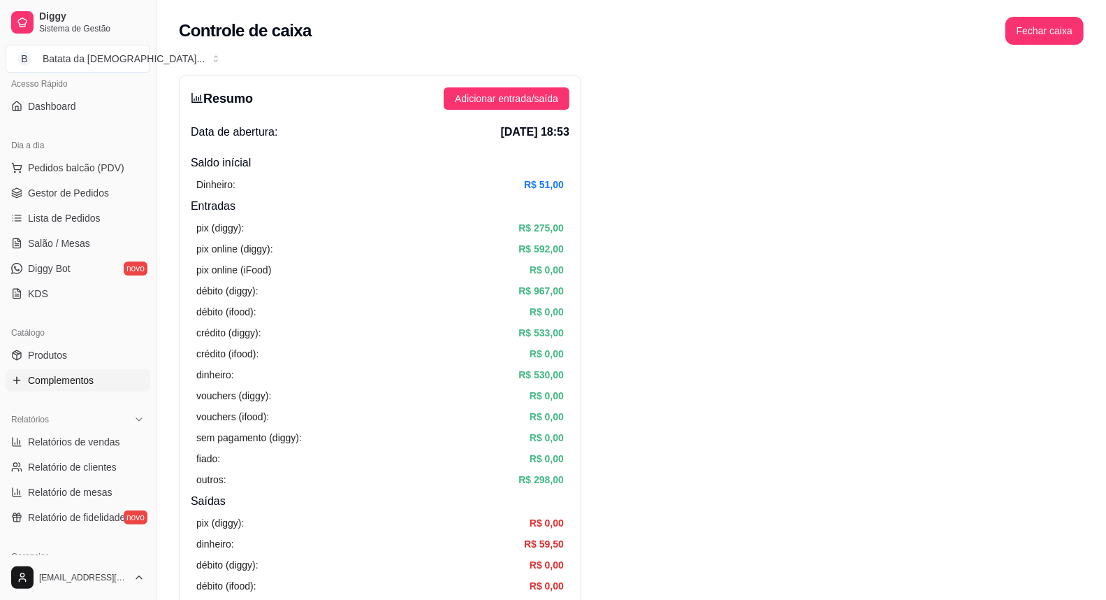
scroll to position [94, 0]
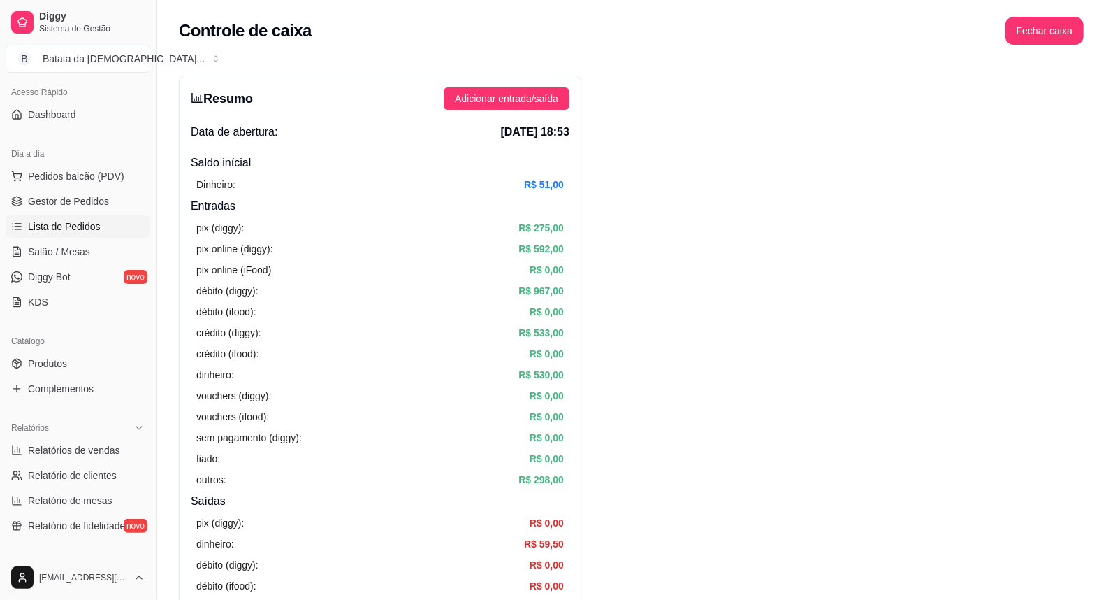
click at [91, 227] on span "Lista de Pedidos" at bounding box center [64, 226] width 73 height 14
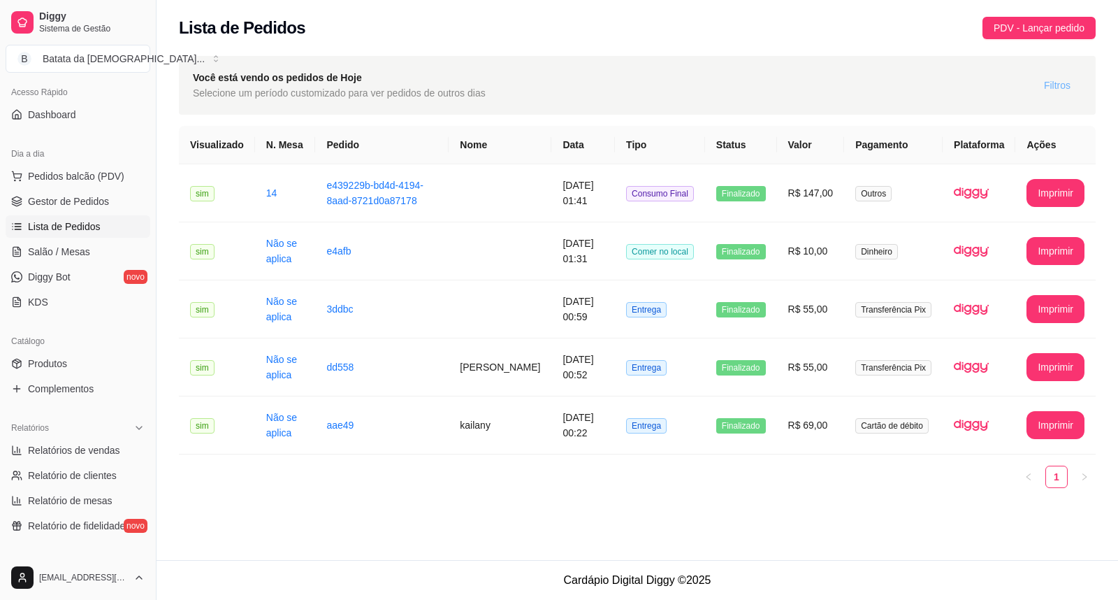
click at [1059, 89] on span "Filtros" at bounding box center [1057, 85] width 27 height 15
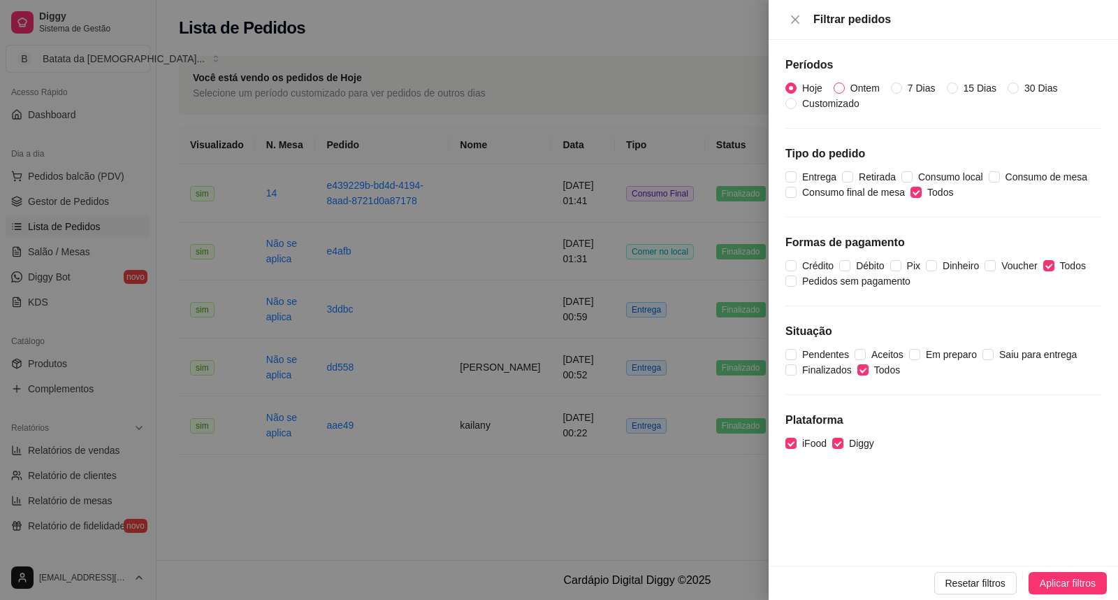
click at [845, 87] on span "Ontem" at bounding box center [865, 87] width 41 height 15
click at [844, 87] on input "Ontem" at bounding box center [839, 87] width 11 height 11
radio input "true"
radio input "false"
drag, startPoint x: 1096, startPoint y: 577, endPoint x: 1095, endPoint y: 563, distance: 14.0
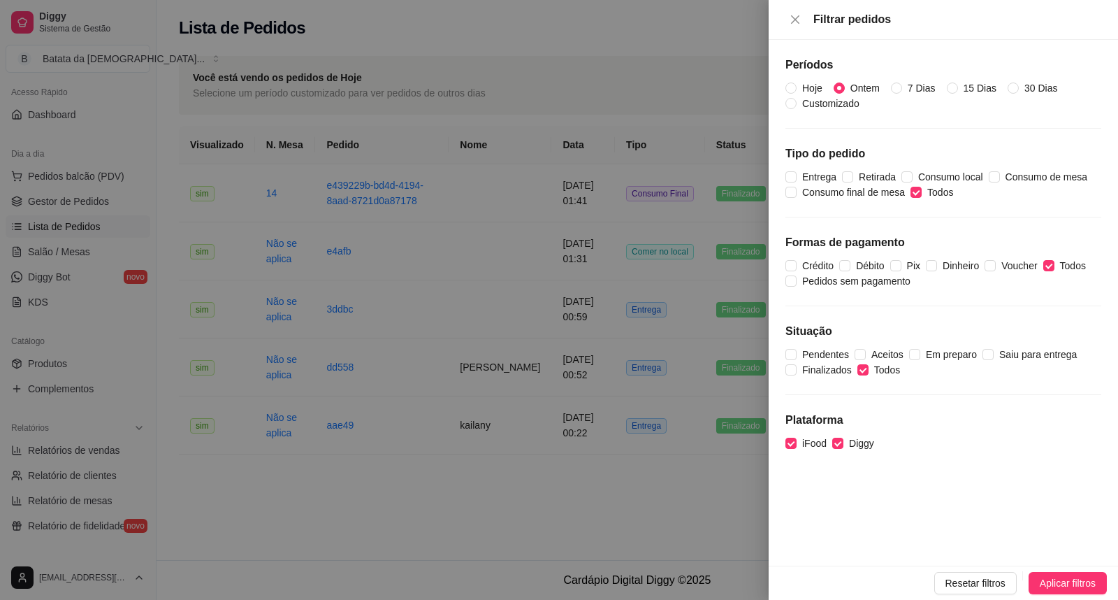
click at [1095, 569] on div "Resetar filtros Aplicar filtros" at bounding box center [943, 582] width 349 height 34
click at [1080, 575] on span "Aplicar filtros" at bounding box center [1068, 582] width 56 height 15
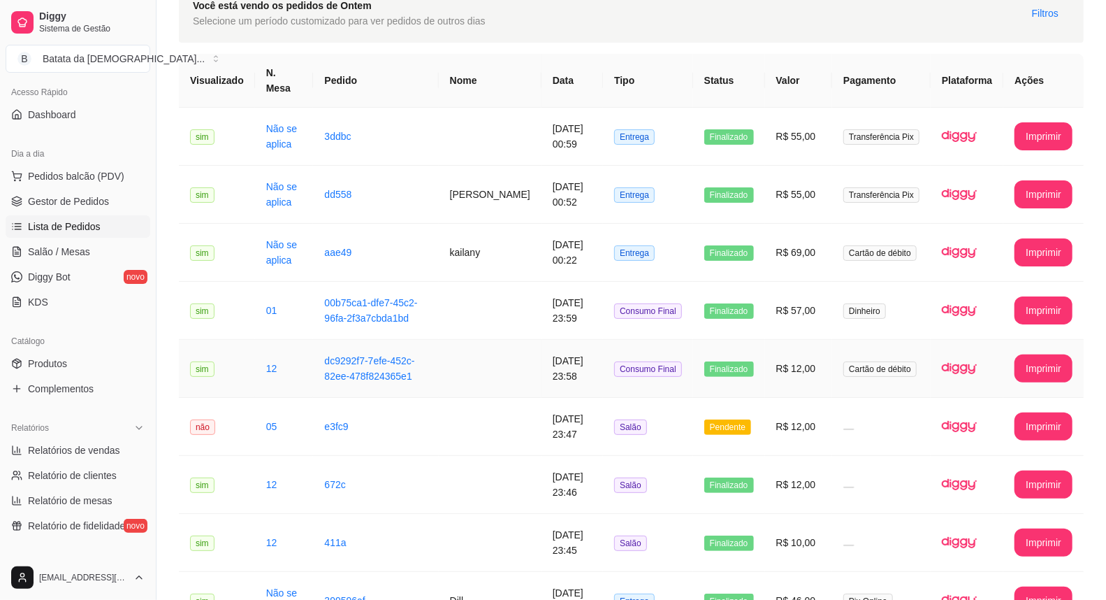
scroll to position [155, 0]
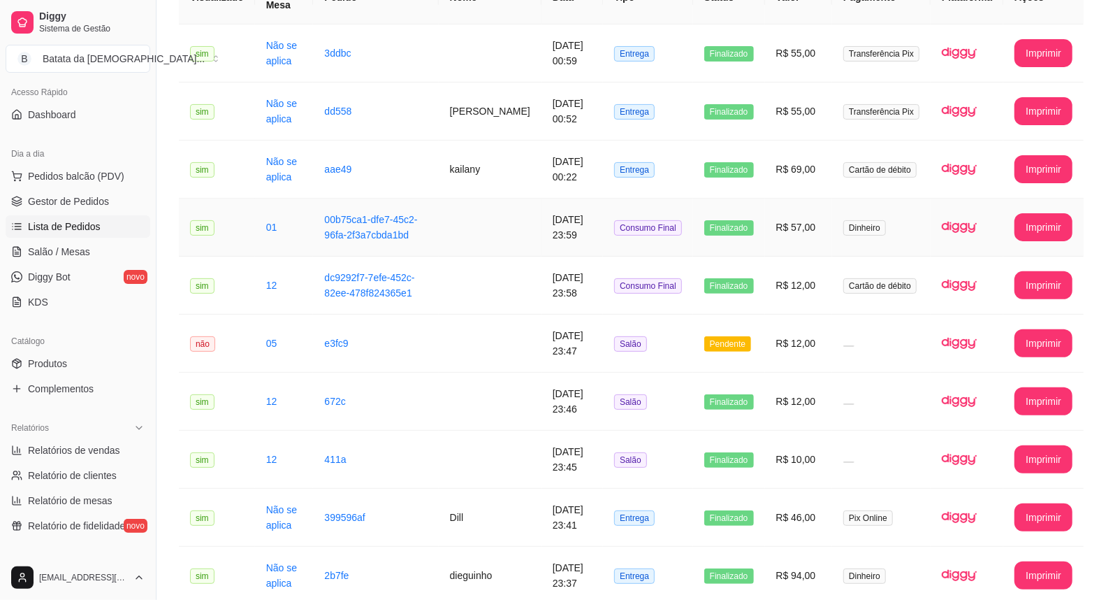
click at [881, 198] on td "Dinheiro" at bounding box center [881, 227] width 99 height 58
click at [790, 267] on td "R$ 12,00" at bounding box center [799, 286] width 68 height 58
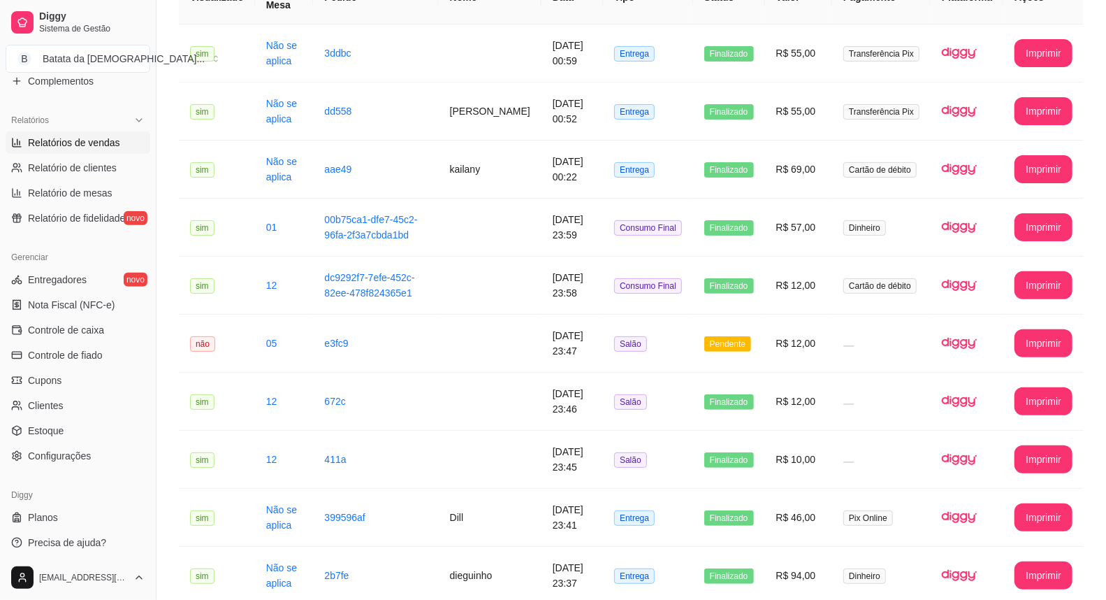
scroll to position [405, 0]
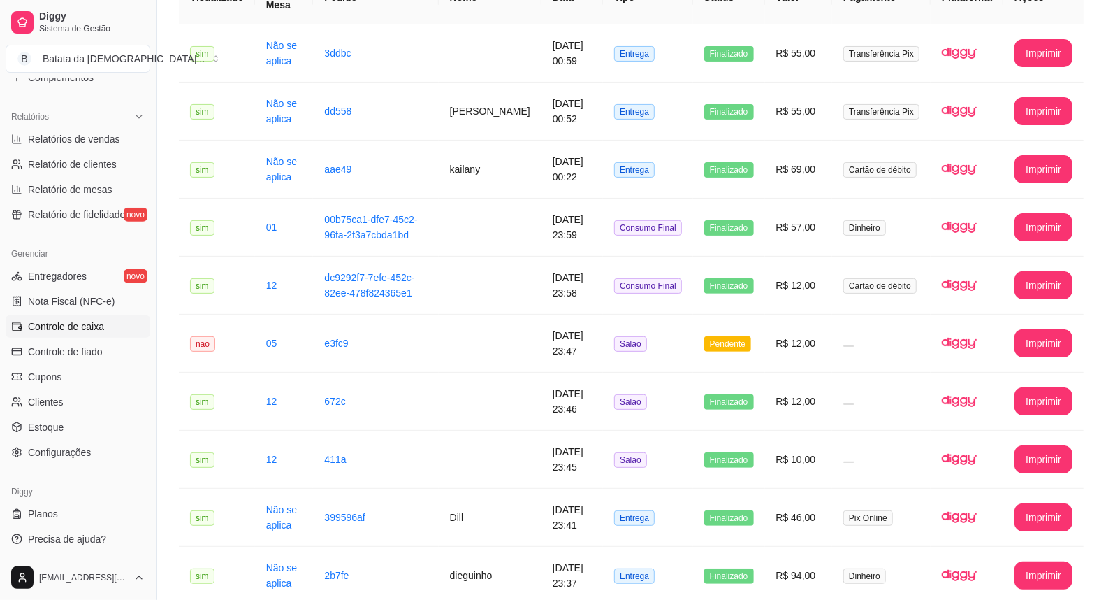
click at [64, 319] on span "Controle de caixa" at bounding box center [66, 326] width 76 height 14
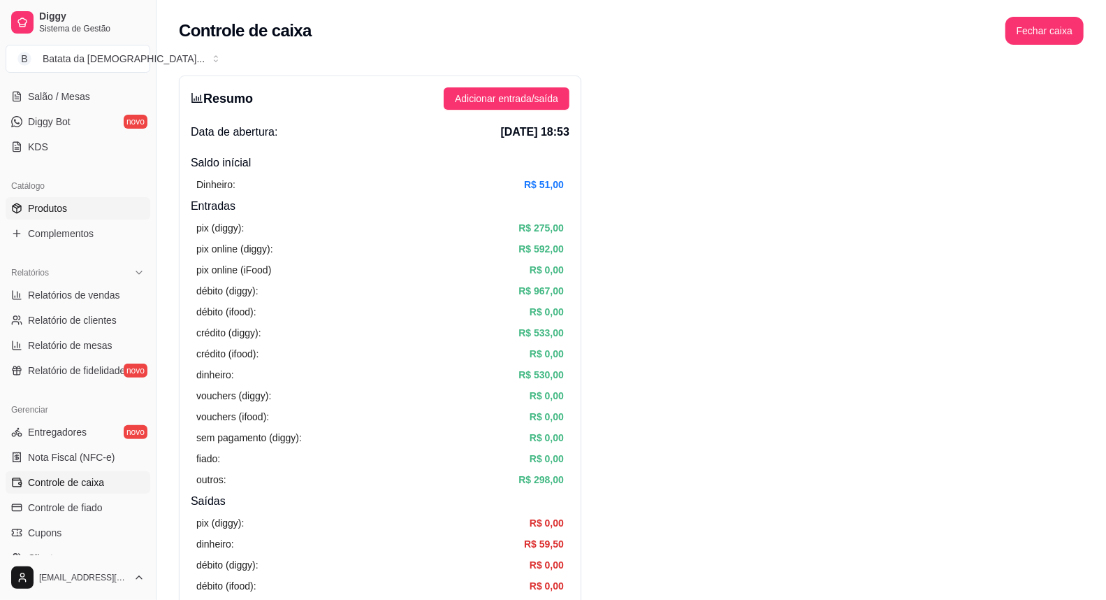
scroll to position [172, 0]
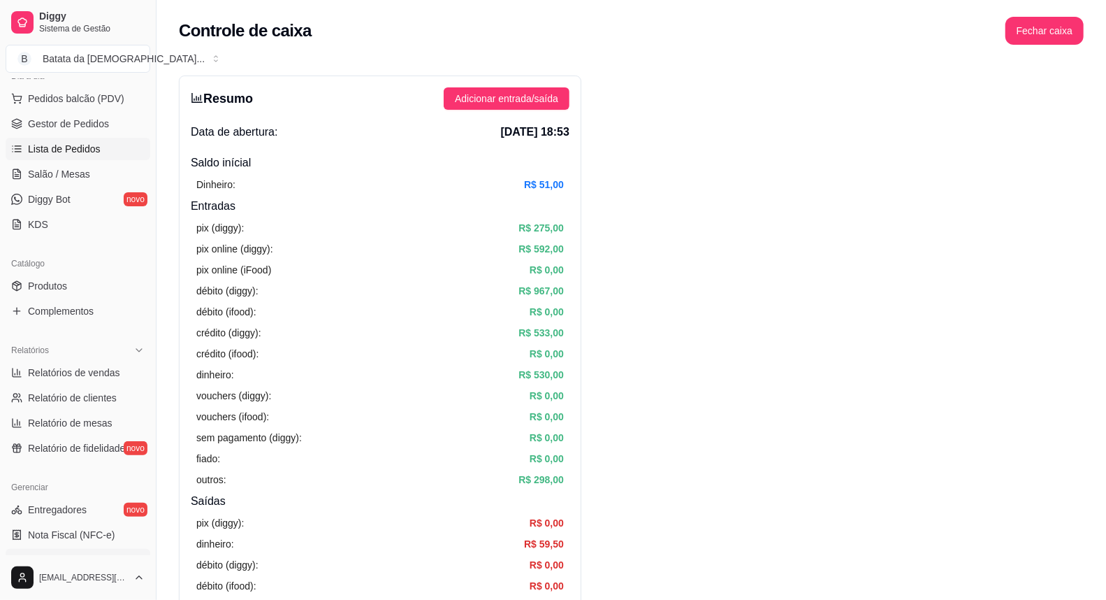
click at [89, 150] on span "Lista de Pedidos" at bounding box center [64, 149] width 73 height 14
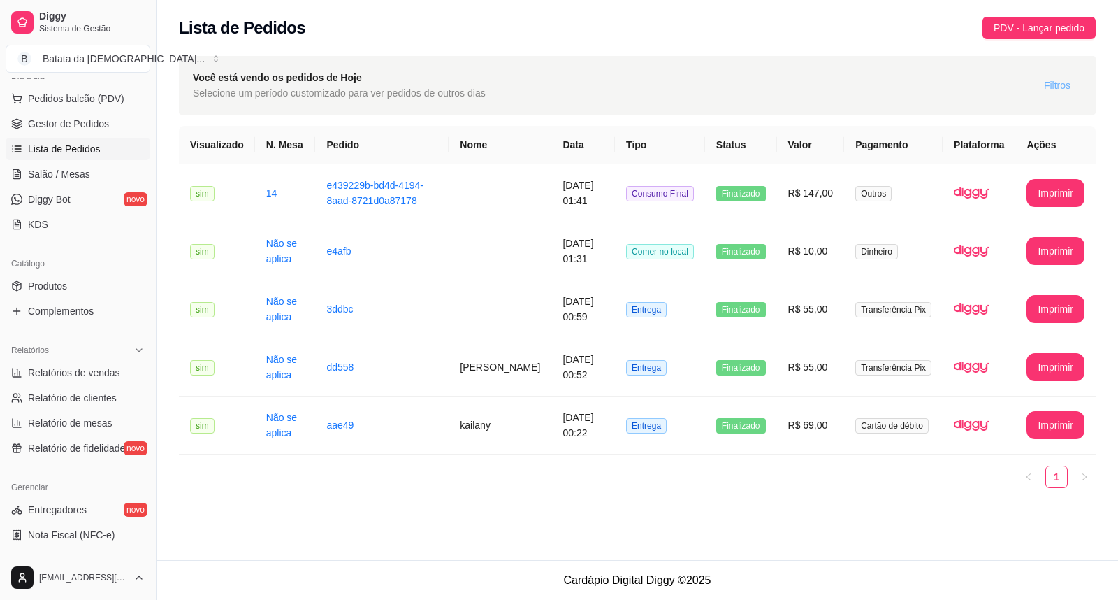
click at [1048, 88] on span "Filtros" at bounding box center [1057, 85] width 27 height 15
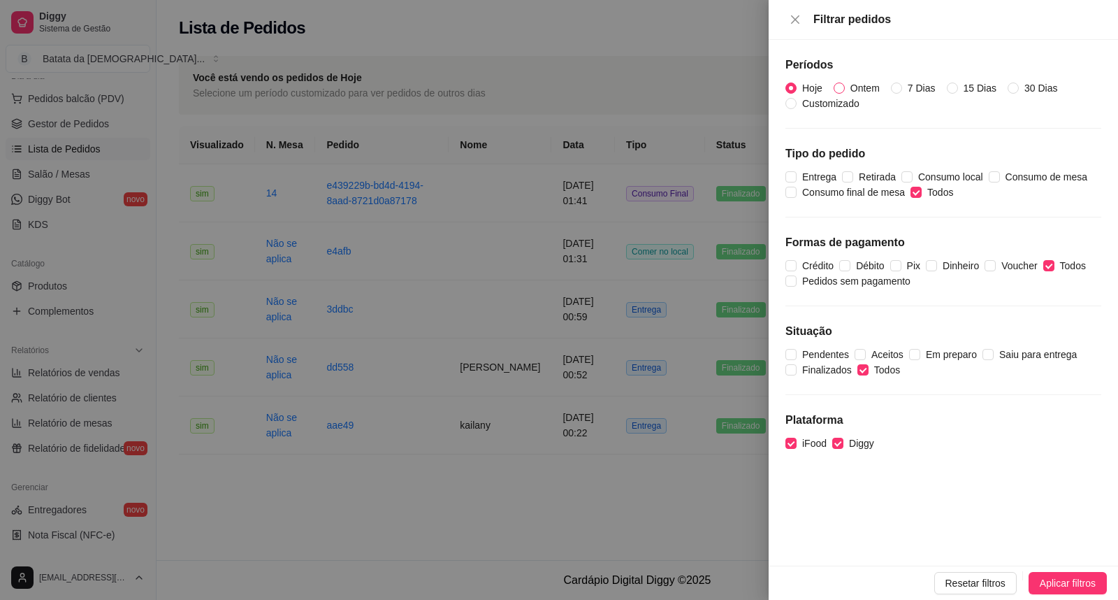
click at [867, 92] on span "Ontem" at bounding box center [865, 87] width 41 height 15
click at [845, 92] on input "Ontem" at bounding box center [839, 87] width 11 height 11
radio input "true"
radio input "false"
click at [1041, 572] on button "Aplicar filtros" at bounding box center [1068, 583] width 78 height 22
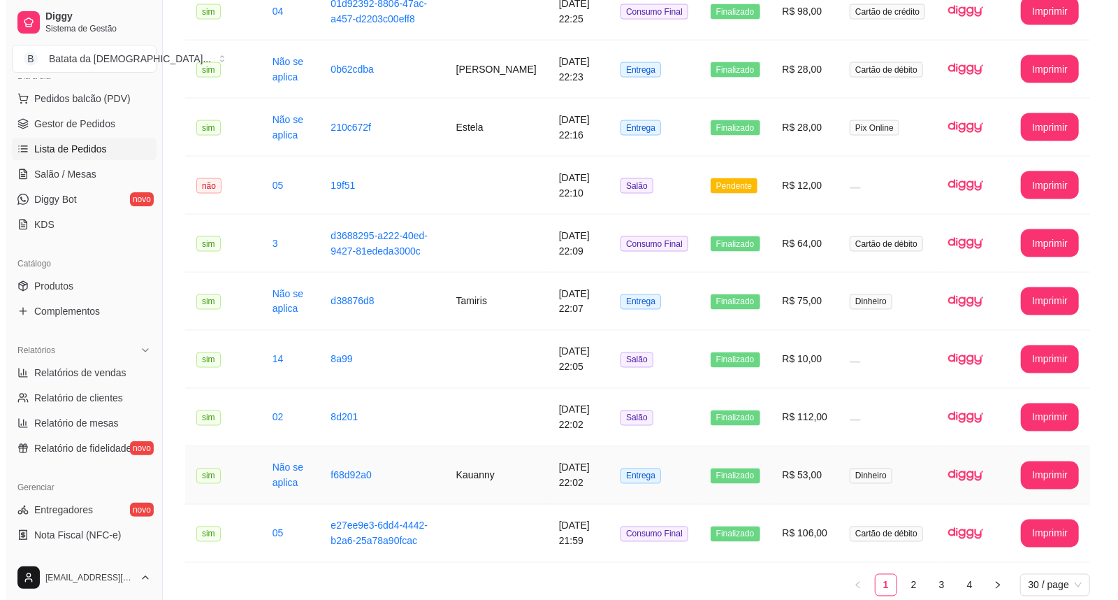
scroll to position [1408, 0]
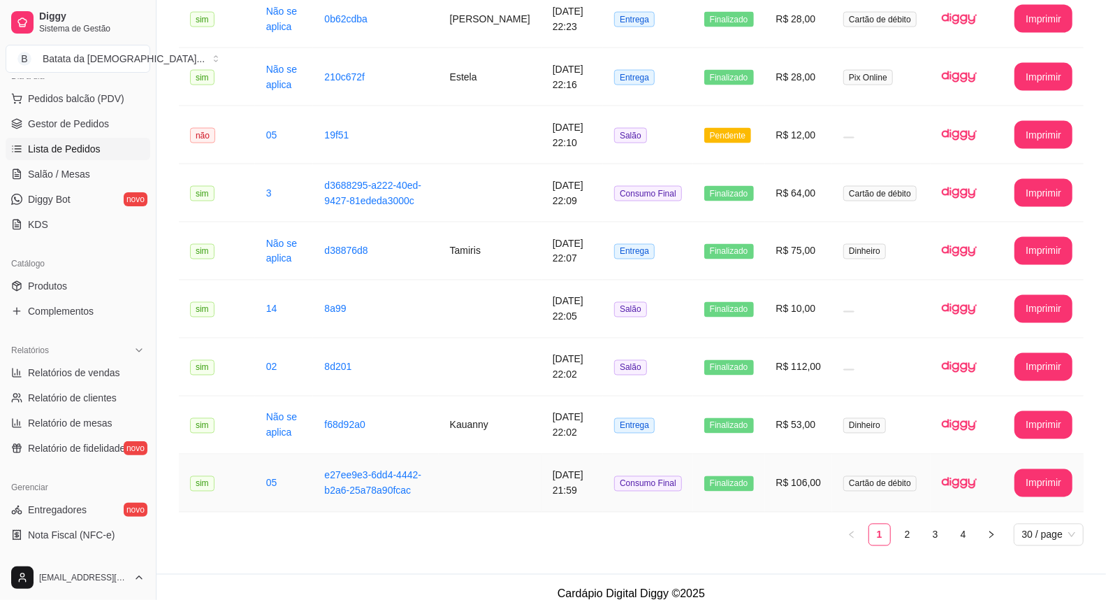
click at [902, 476] on span "Cartão de débito" at bounding box center [880, 483] width 73 height 15
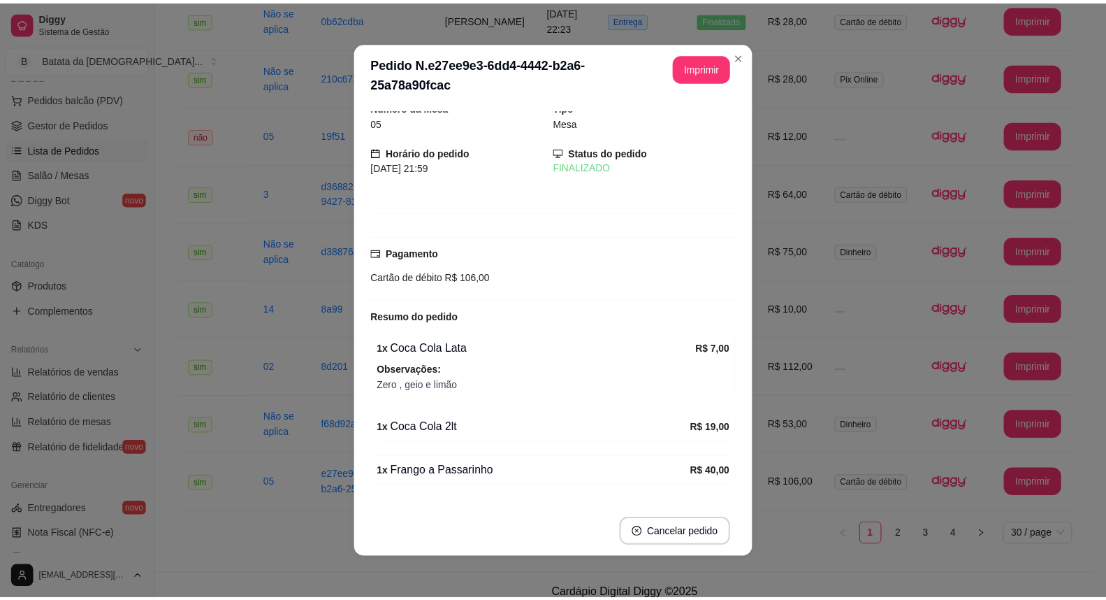
scroll to position [0, 0]
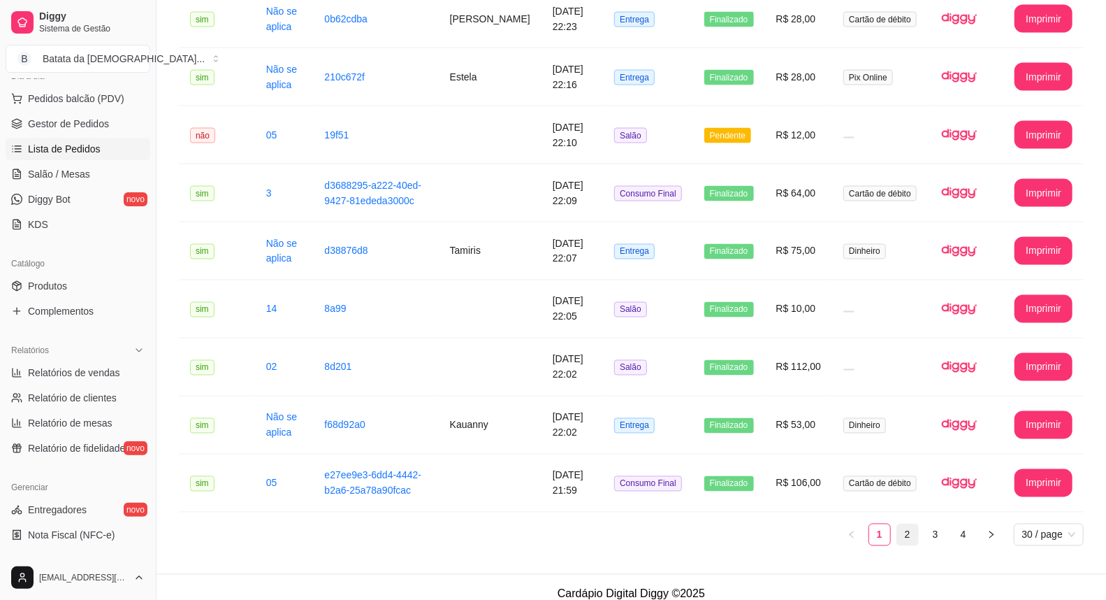
click at [902, 524] on link "2" at bounding box center [907, 534] width 21 height 21
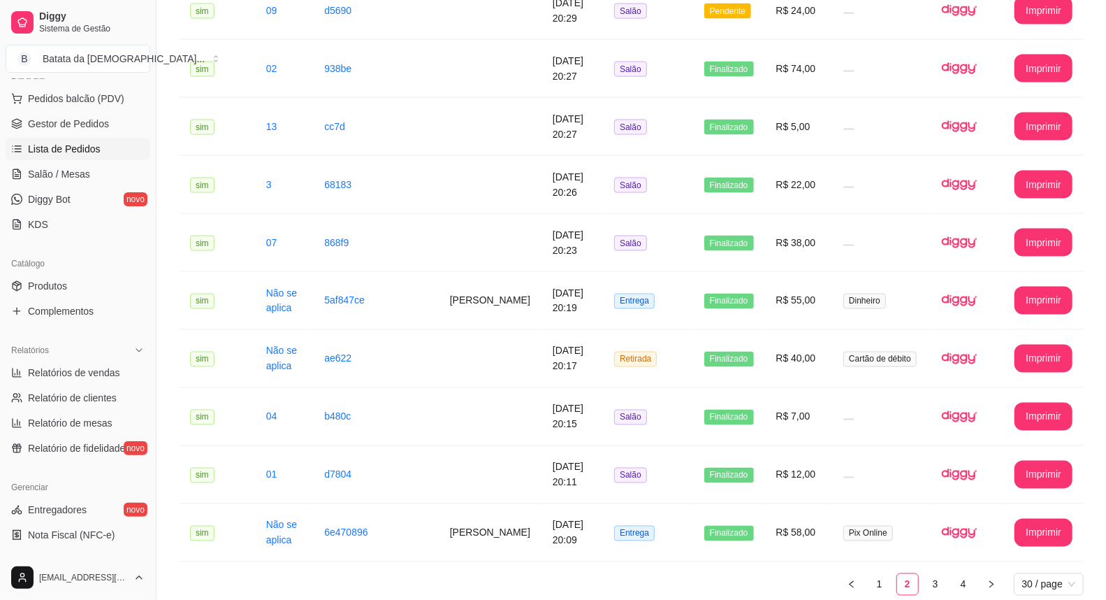
scroll to position [1330, 0]
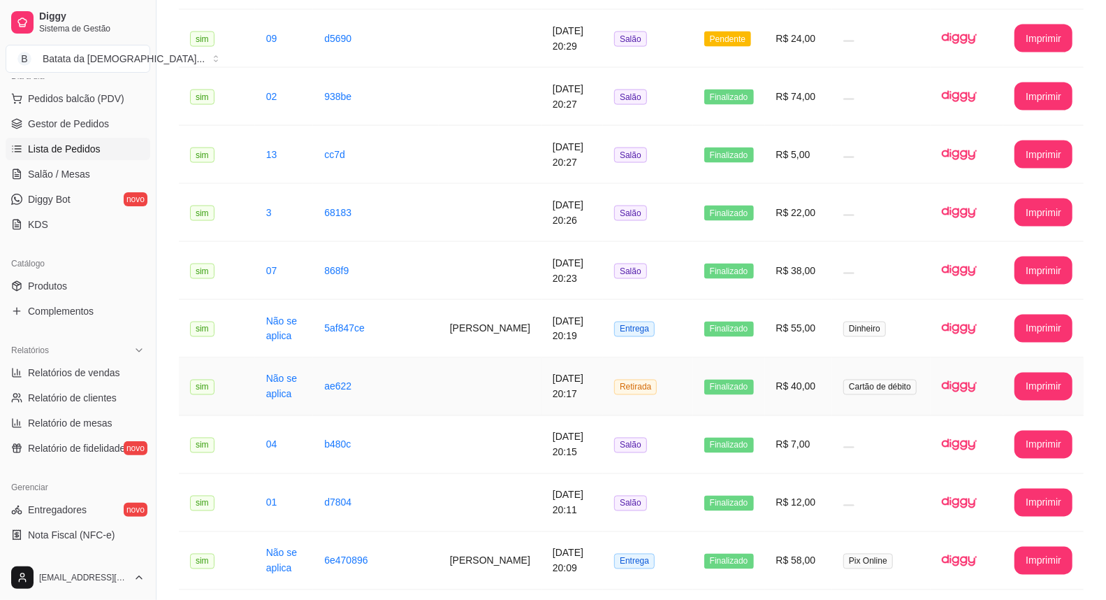
click at [853, 383] on span "Cartão de débito" at bounding box center [880, 387] width 73 height 15
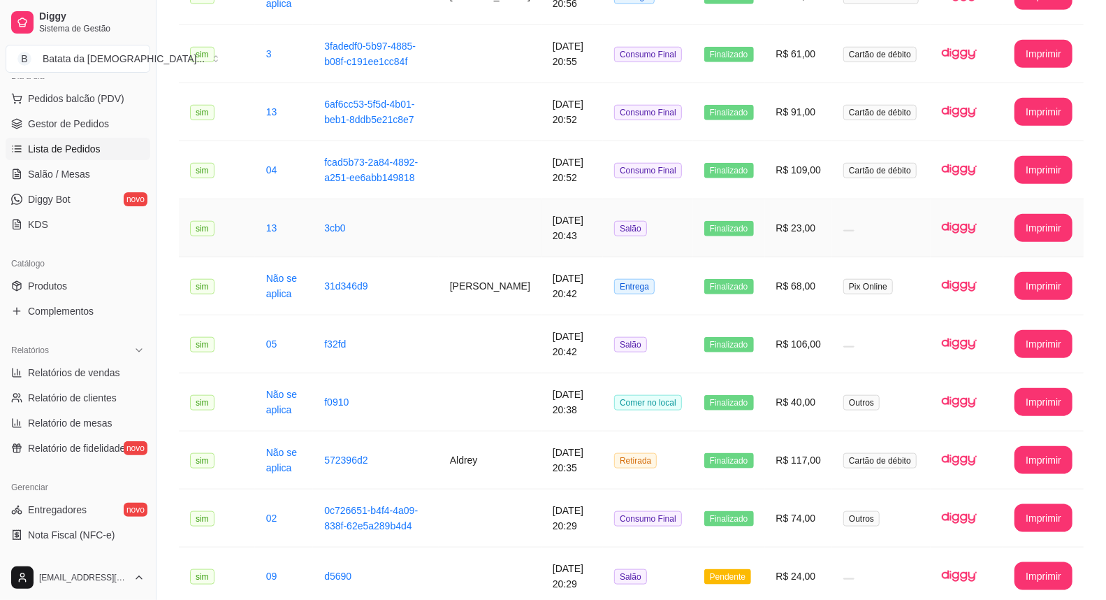
scroll to position [786, 0]
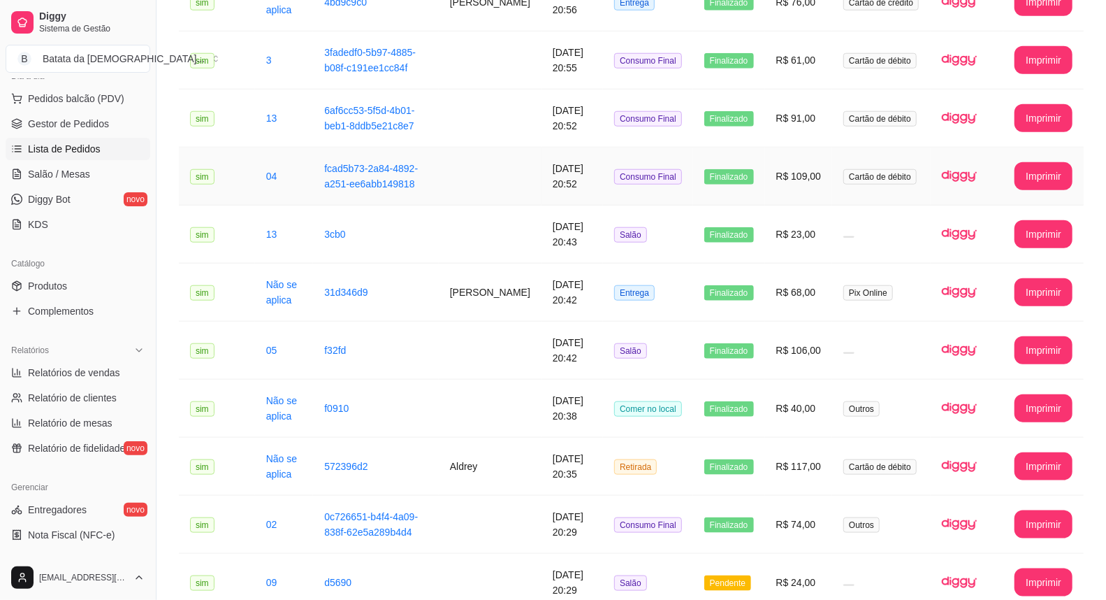
click at [785, 175] on td "R$ 109,00" at bounding box center [799, 176] width 68 height 58
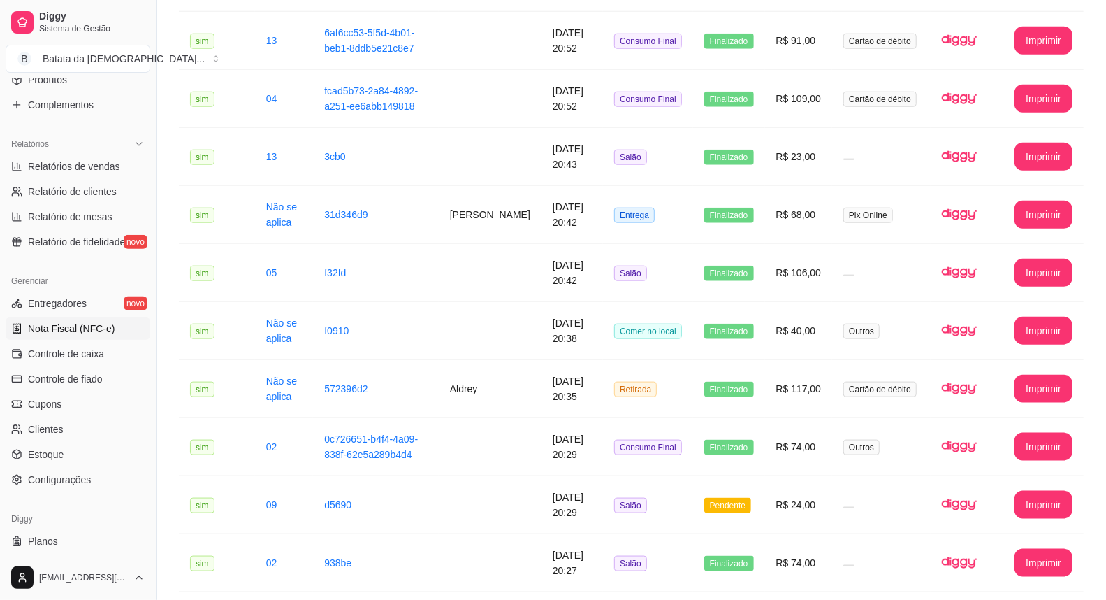
scroll to position [405, 0]
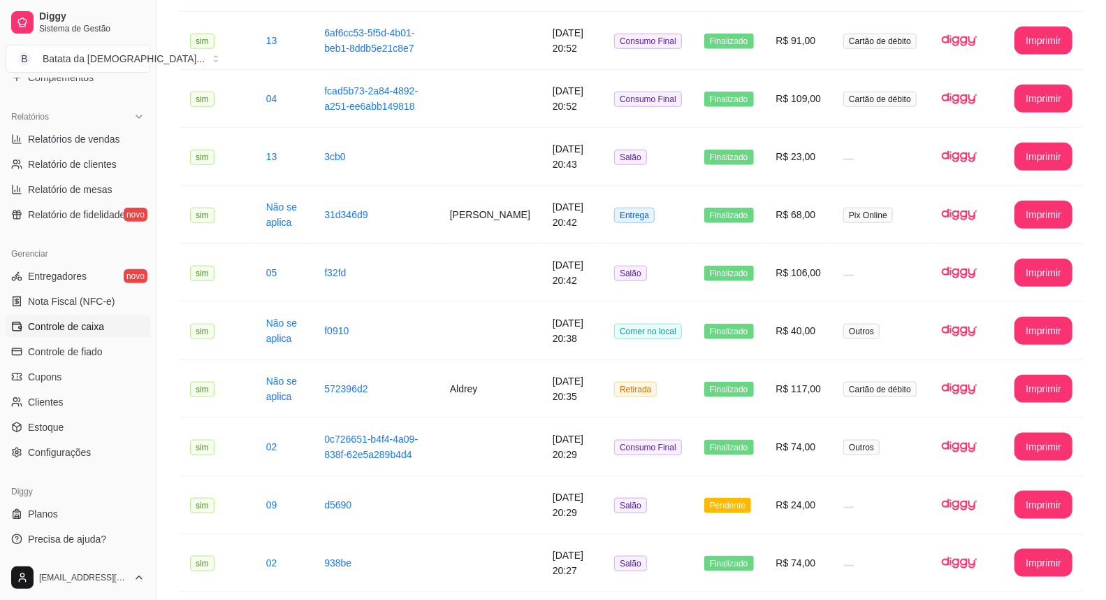
click at [89, 333] on link "Controle de caixa" at bounding box center [78, 326] width 145 height 22
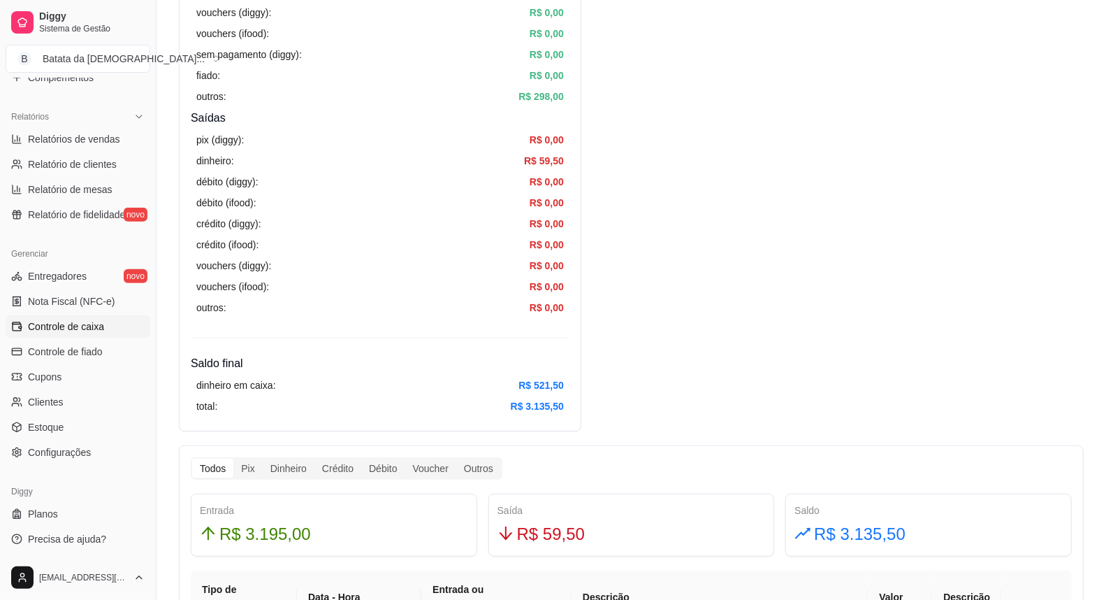
scroll to position [388, 0]
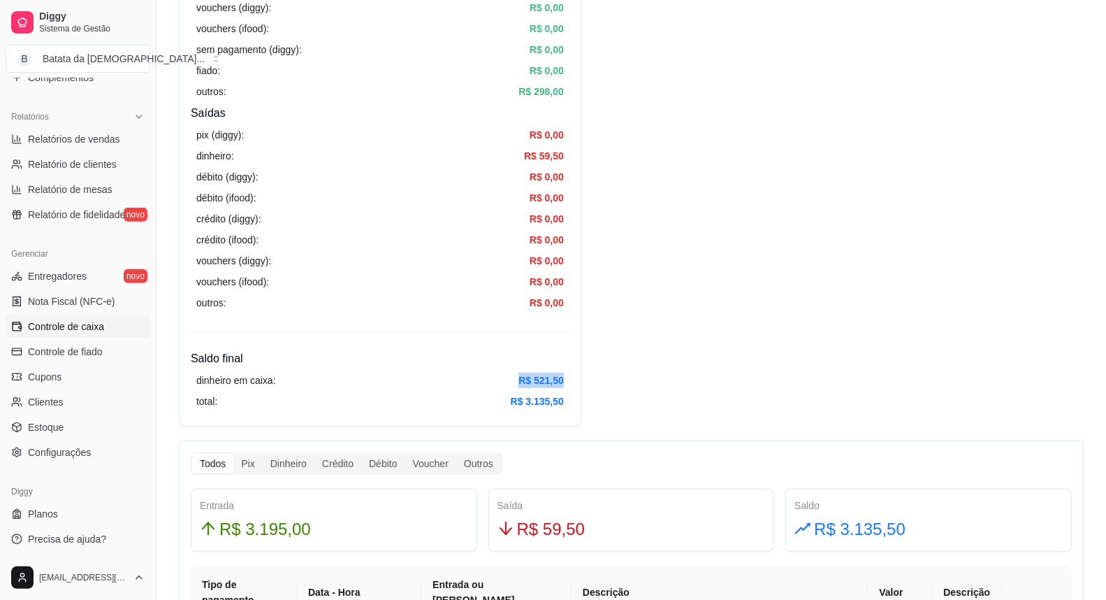
drag, startPoint x: 565, startPoint y: 373, endPoint x: 504, endPoint y: 376, distance: 60.9
click at [504, 376] on div "dinheiro em caixa: R$ 521,50 total: R$ 3.135,50" at bounding box center [380, 391] width 379 height 48
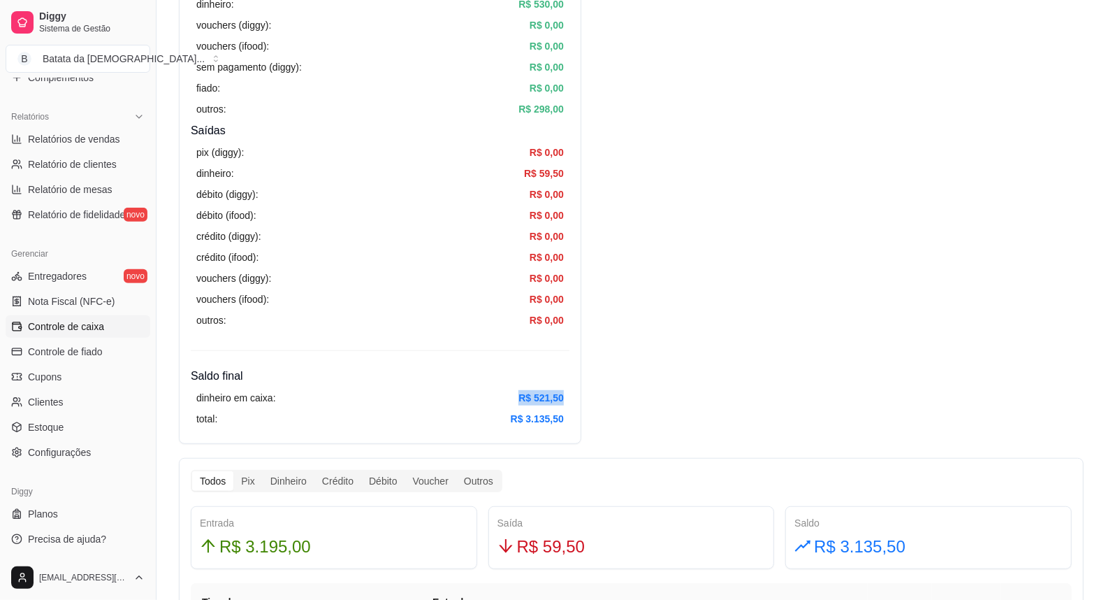
scroll to position [310, 0]
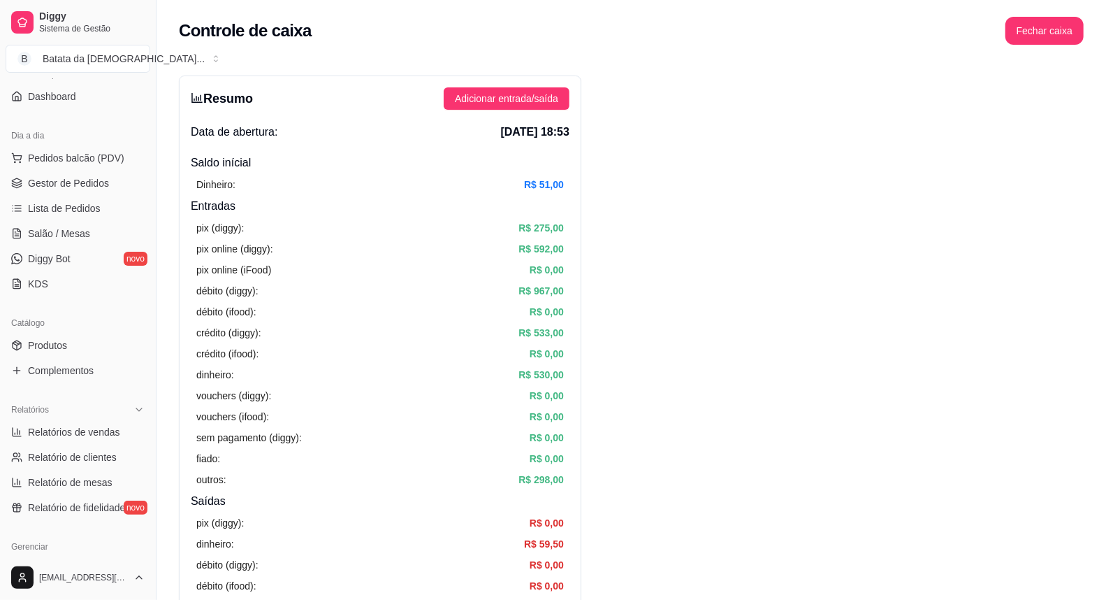
scroll to position [94, 0]
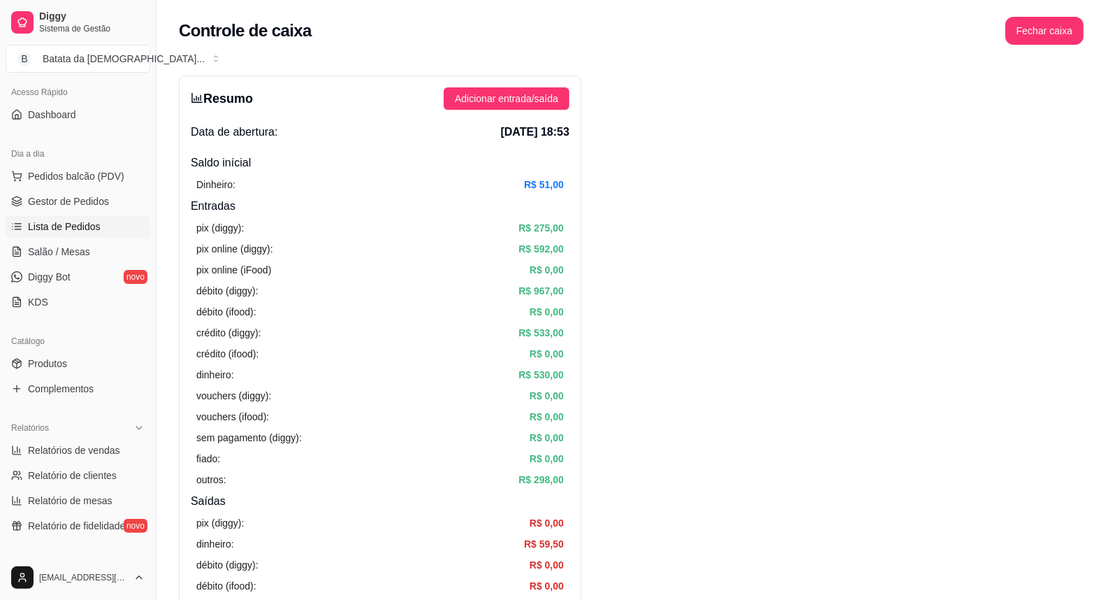
click at [66, 229] on span "Lista de Pedidos" at bounding box center [64, 226] width 73 height 14
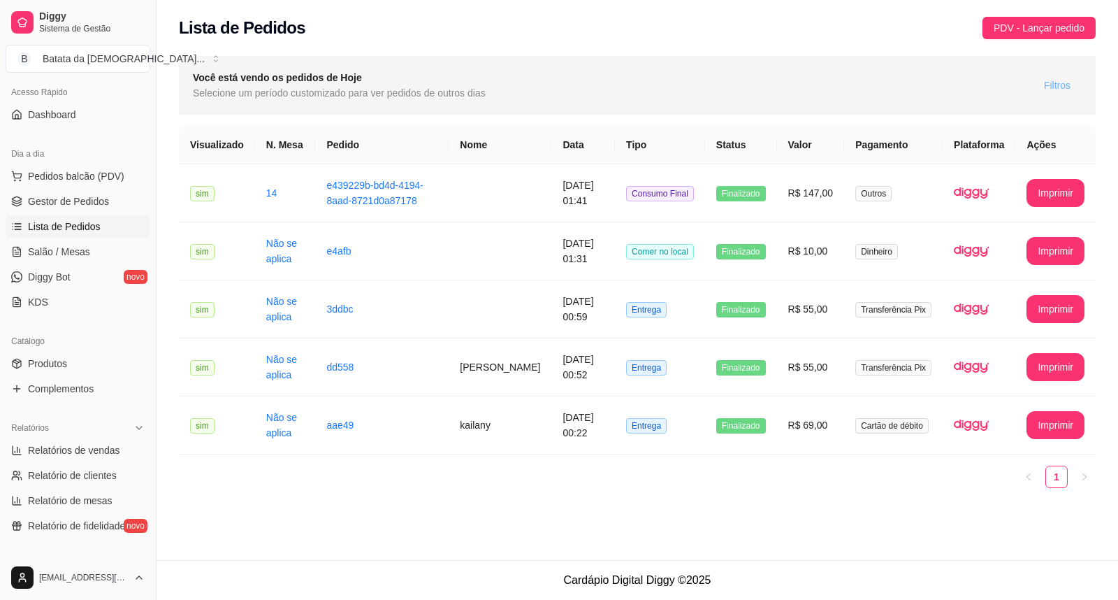
click at [1058, 91] on span "Filtros" at bounding box center [1057, 85] width 27 height 15
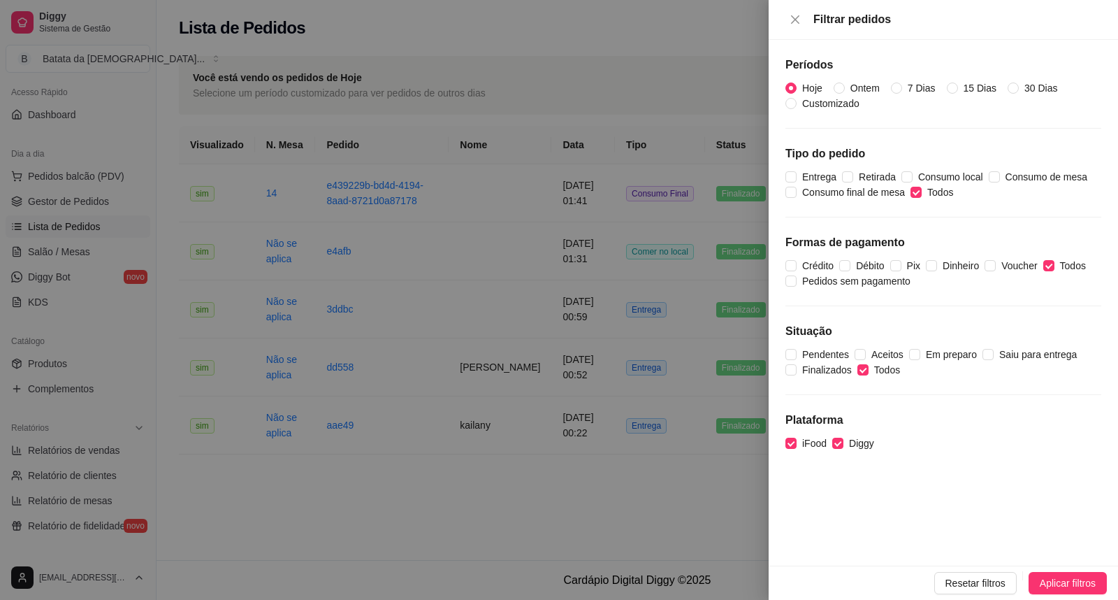
click at [832, 81] on div "Hoje Ontem 7 Dias 15 Dias 30 Dias Customizado" at bounding box center [944, 95] width 316 height 31
click at [842, 91] on input "Ontem" at bounding box center [839, 87] width 11 height 11
radio input "true"
radio input "false"
click at [1084, 582] on span "Aplicar filtros" at bounding box center [1068, 582] width 56 height 15
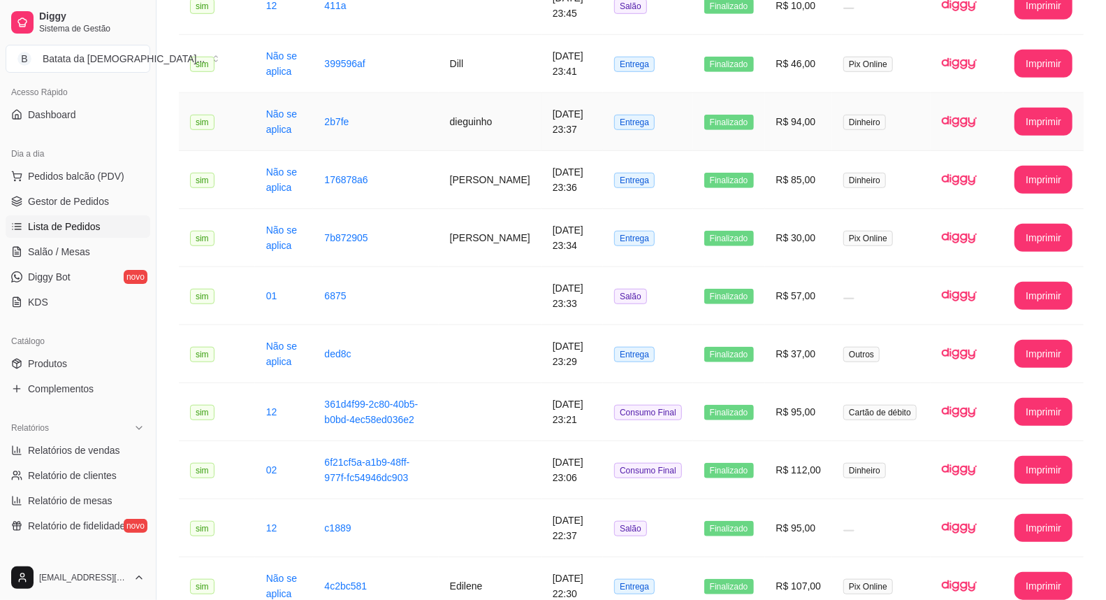
scroll to position [621, 0]
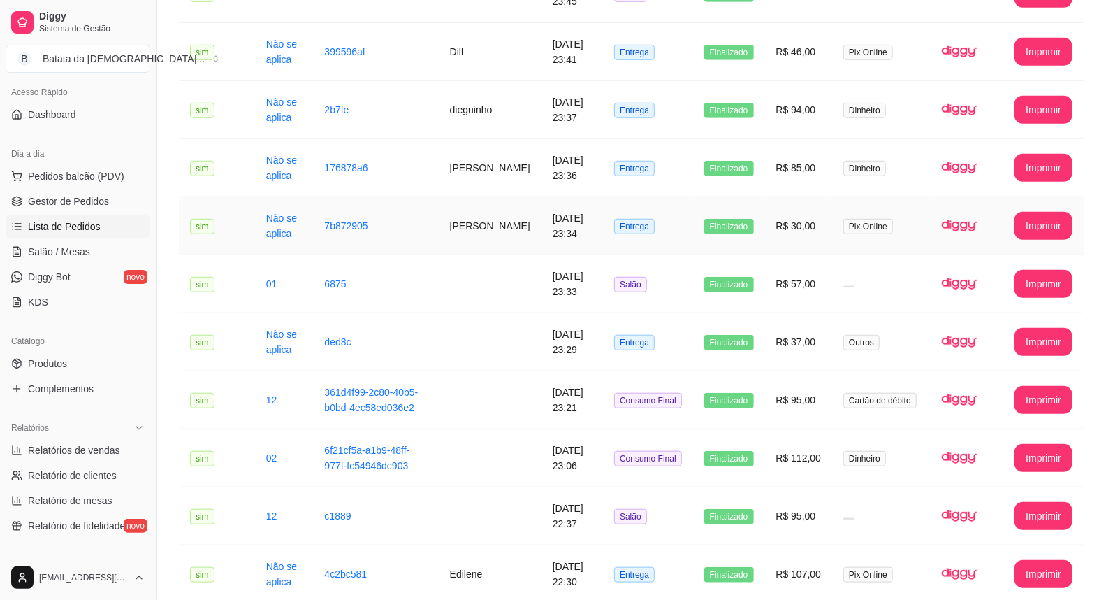
click at [630, 219] on span "Entrega" at bounding box center [634, 226] width 41 height 15
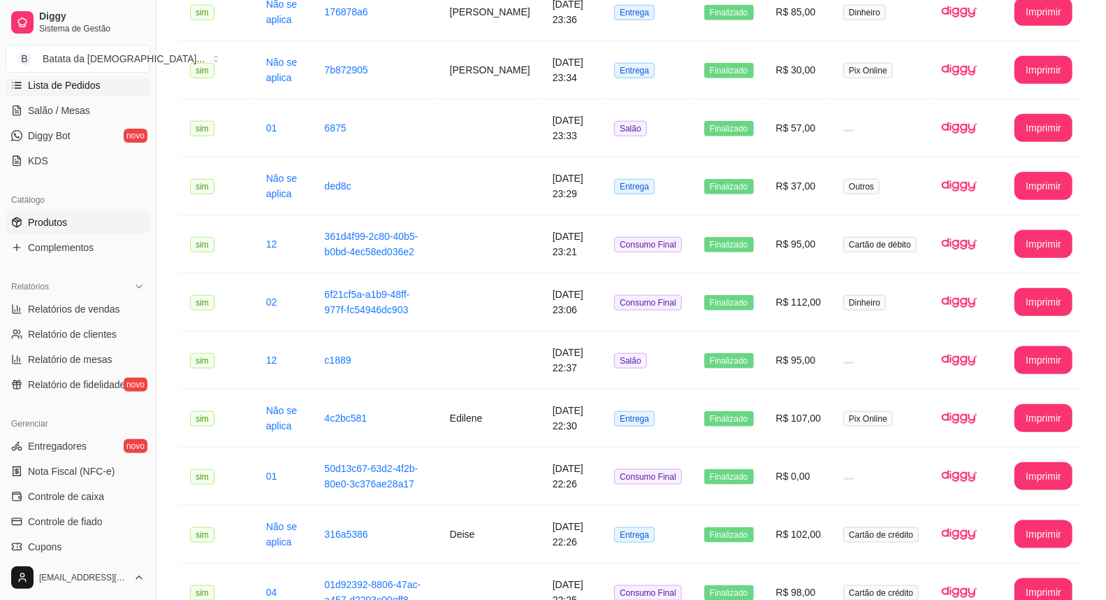
scroll to position [250, 0]
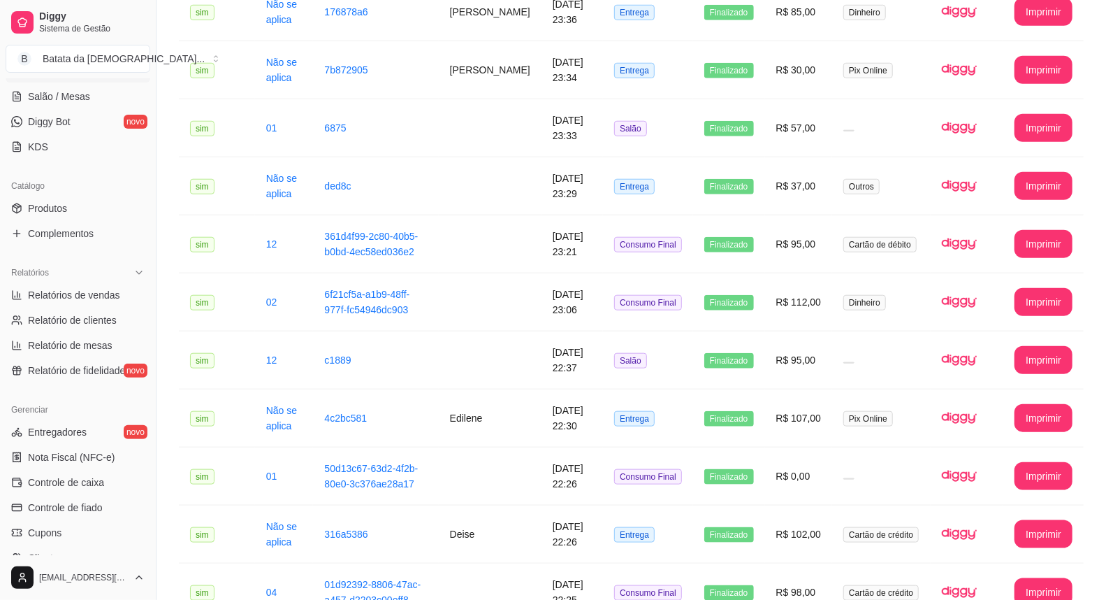
click at [113, 468] on ul "Entregadores novo Nota Fiscal (NFC-e) Controle de caixa Controle de fiado Cupon…" at bounding box center [78, 520] width 145 height 198
click at [116, 487] on link "Controle de caixa" at bounding box center [78, 482] width 145 height 22
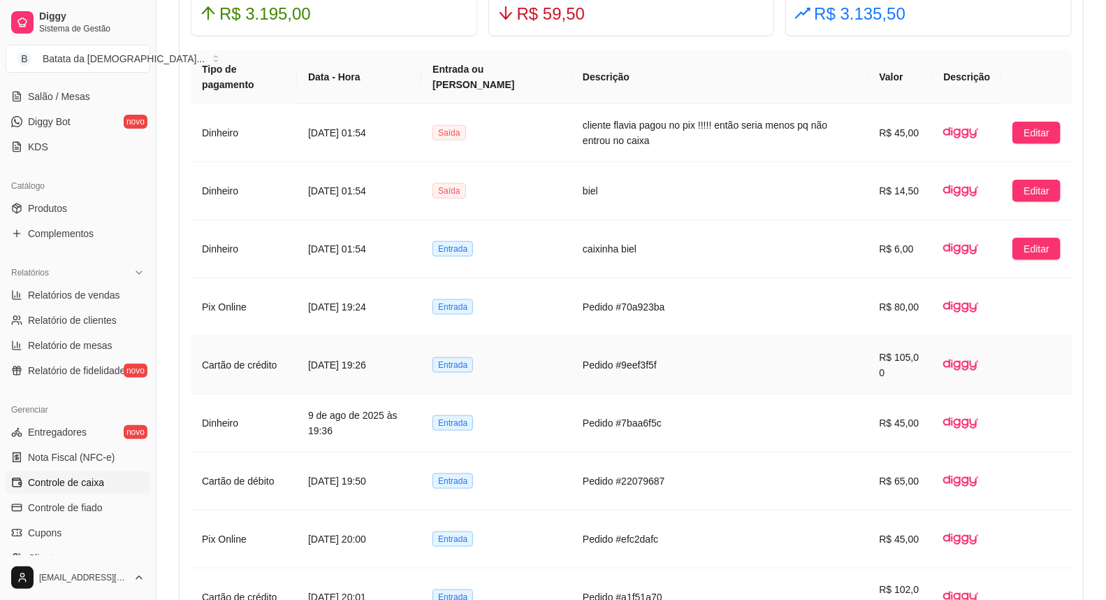
scroll to position [1009, 0]
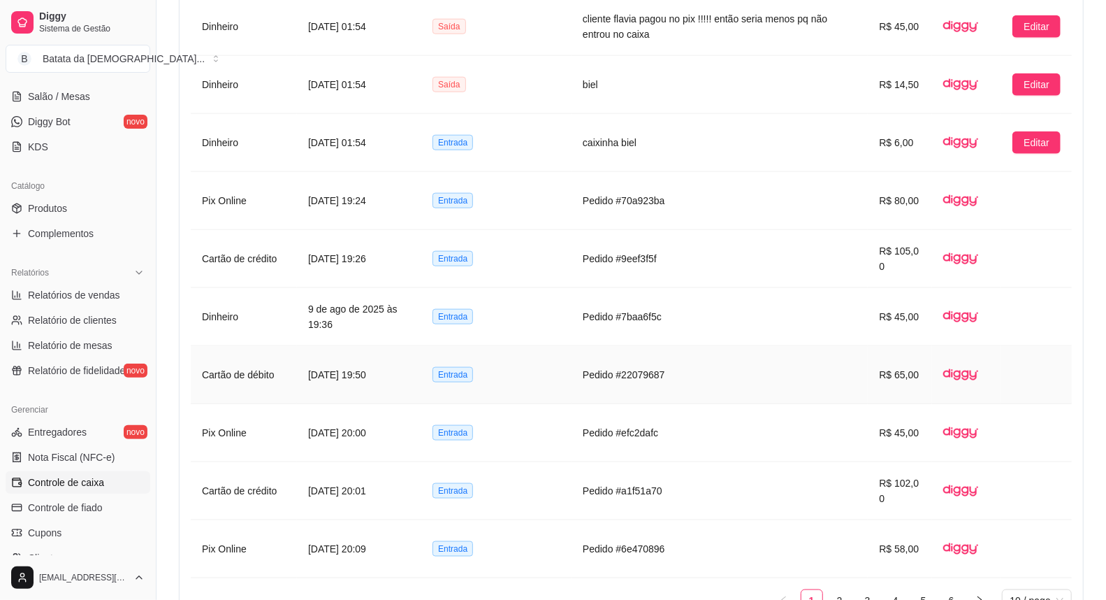
click at [849, 379] on td "Pedido #22079687" at bounding box center [720, 375] width 296 height 58
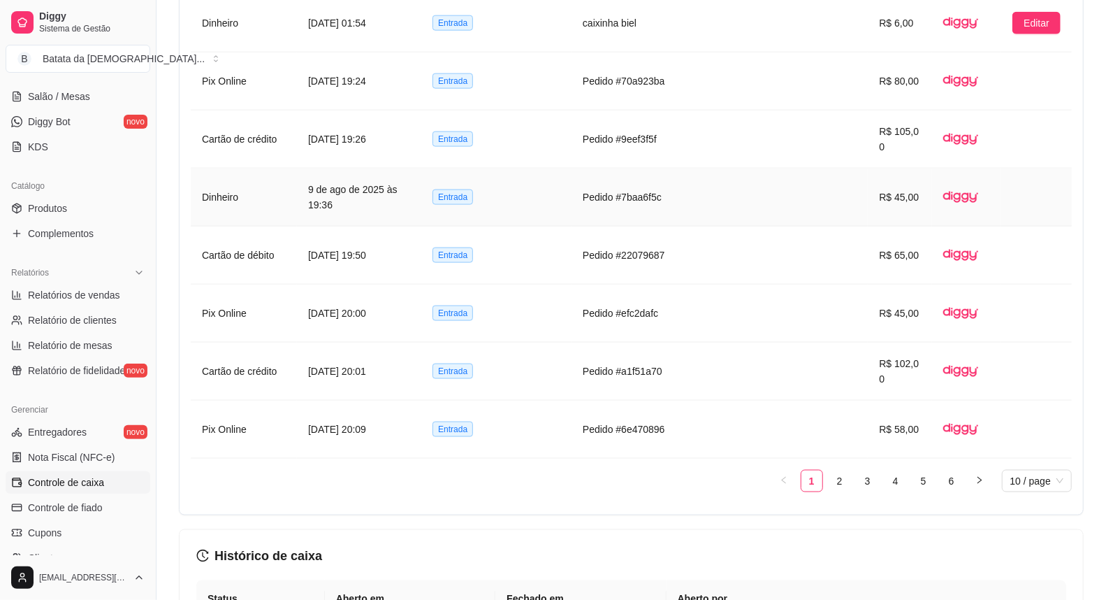
scroll to position [1164, 0]
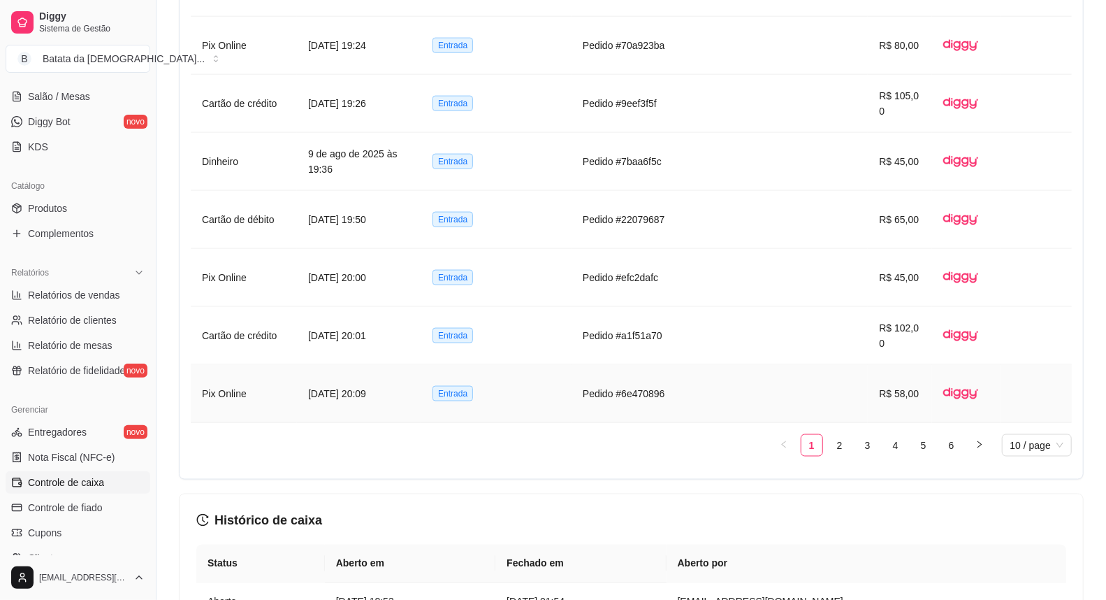
click at [847, 369] on td "Pedido #6e470896" at bounding box center [720, 394] width 296 height 58
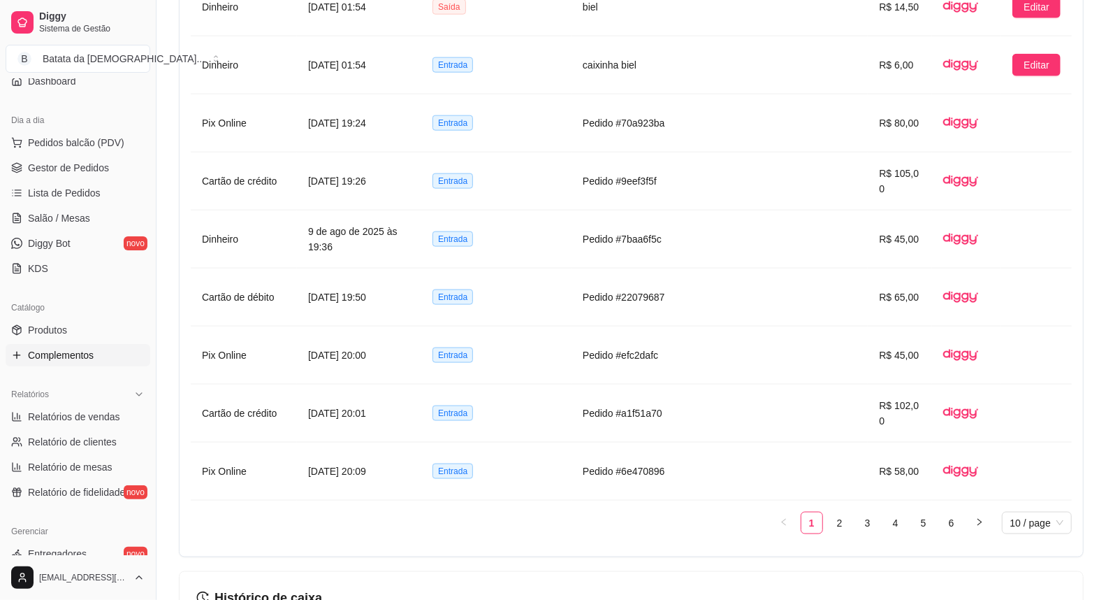
scroll to position [94, 0]
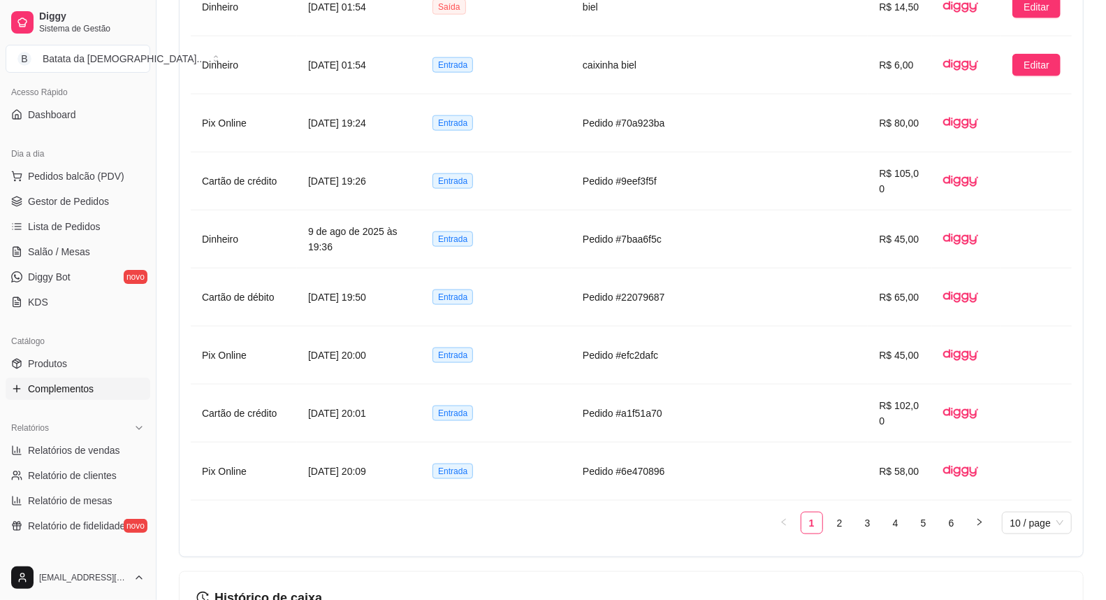
click at [78, 224] on span "Lista de Pedidos" at bounding box center [64, 226] width 73 height 14
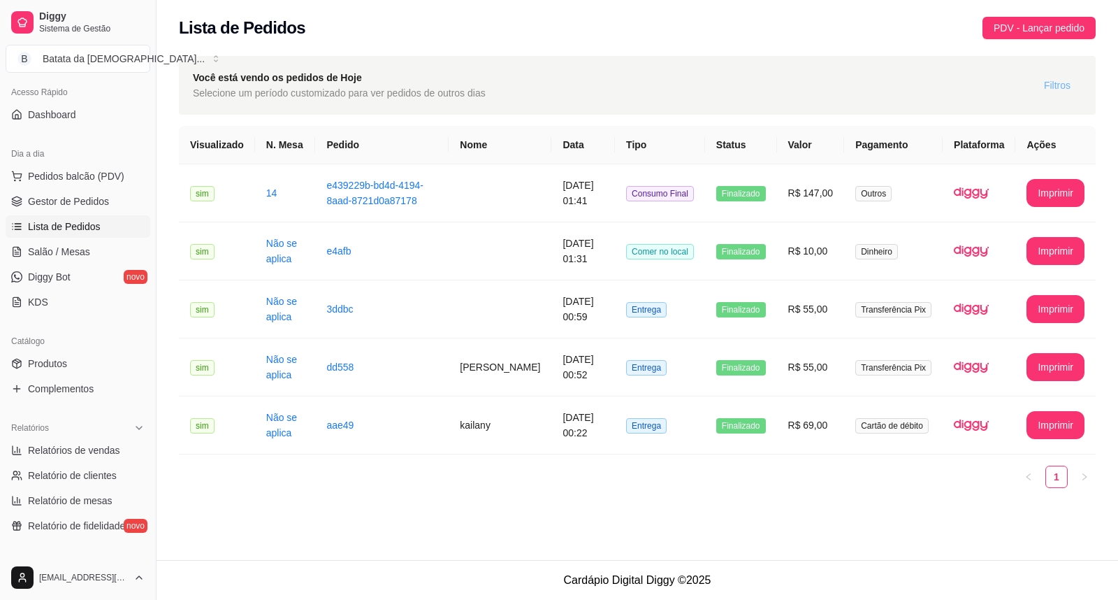
click at [1043, 78] on button "Filtros" at bounding box center [1057, 85] width 49 height 22
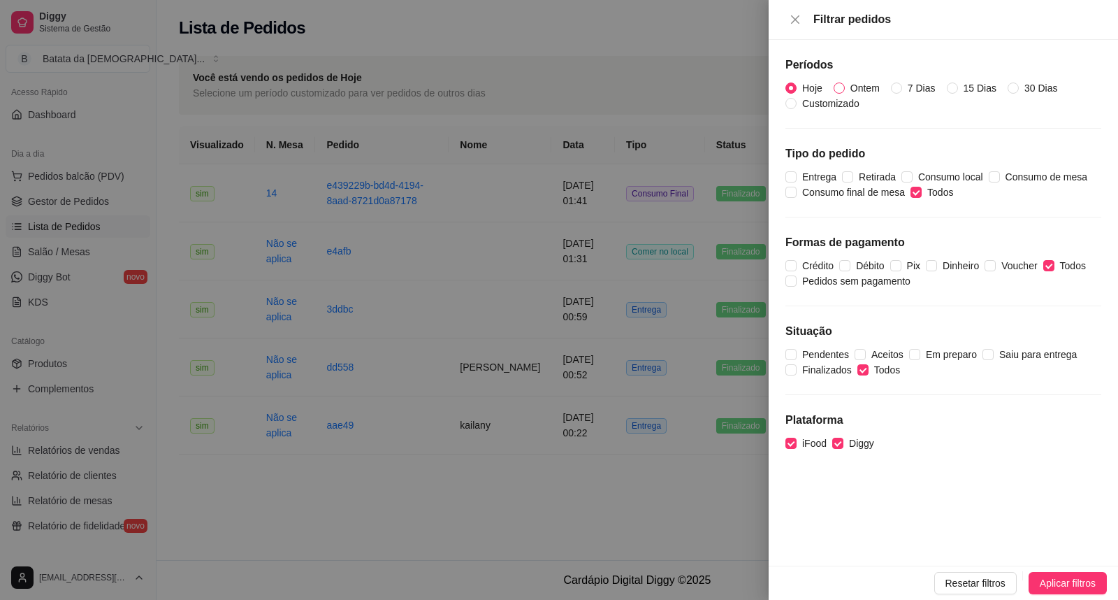
click at [855, 80] on span "Ontem" at bounding box center [865, 87] width 41 height 15
click at [845, 82] on input "Ontem" at bounding box center [839, 87] width 11 height 11
radio input "true"
radio input "false"
click at [1085, 575] on span "Aplicar filtros" at bounding box center [1068, 582] width 56 height 15
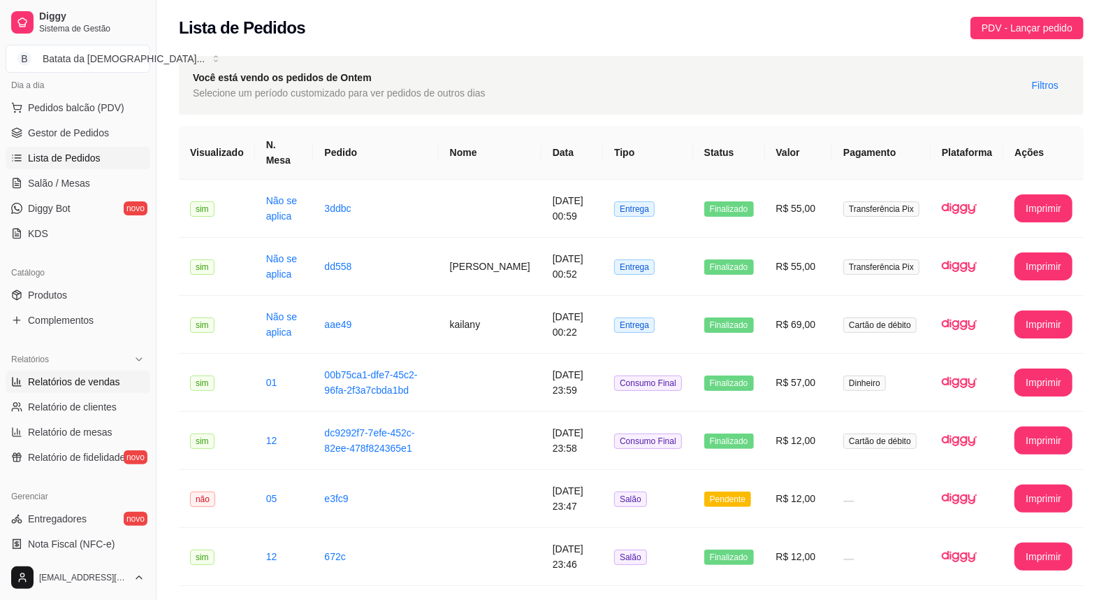
scroll to position [327, 0]
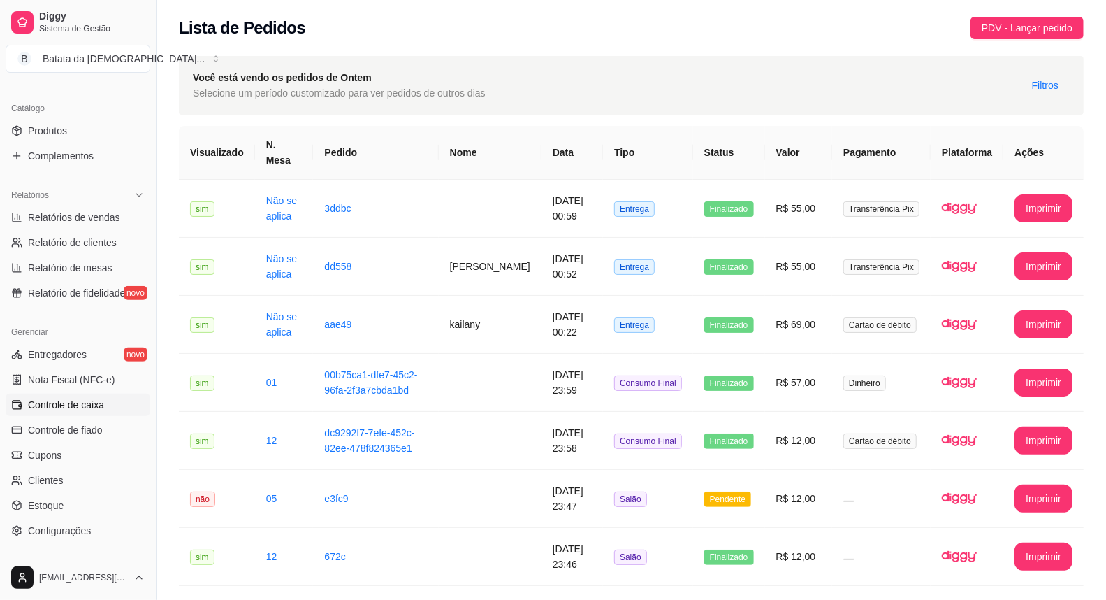
click at [101, 404] on span "Controle de caixa" at bounding box center [66, 405] width 76 height 14
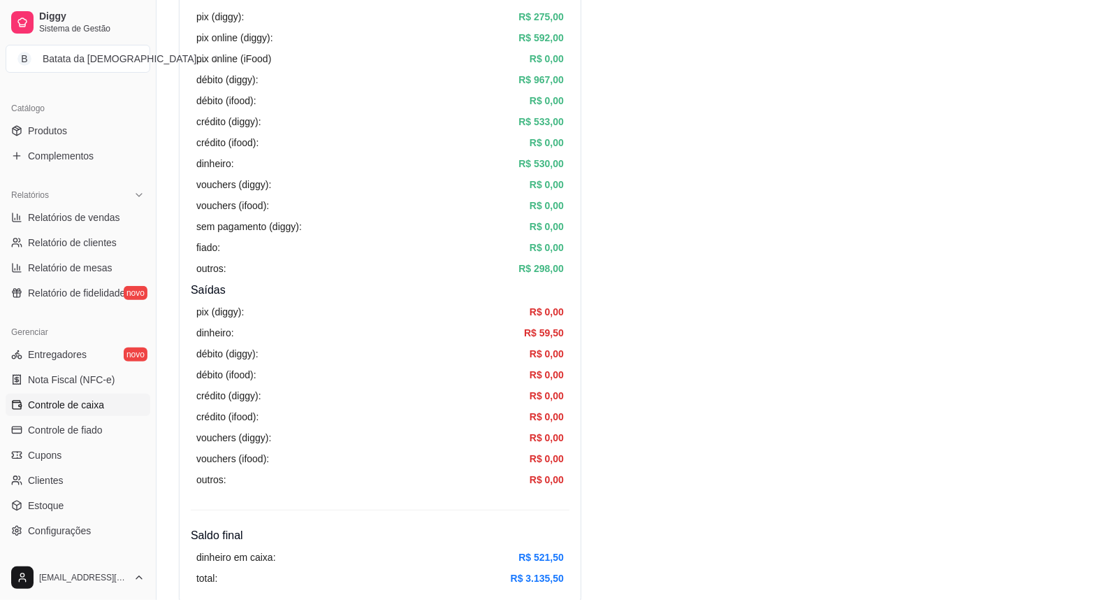
scroll to position [155, 0]
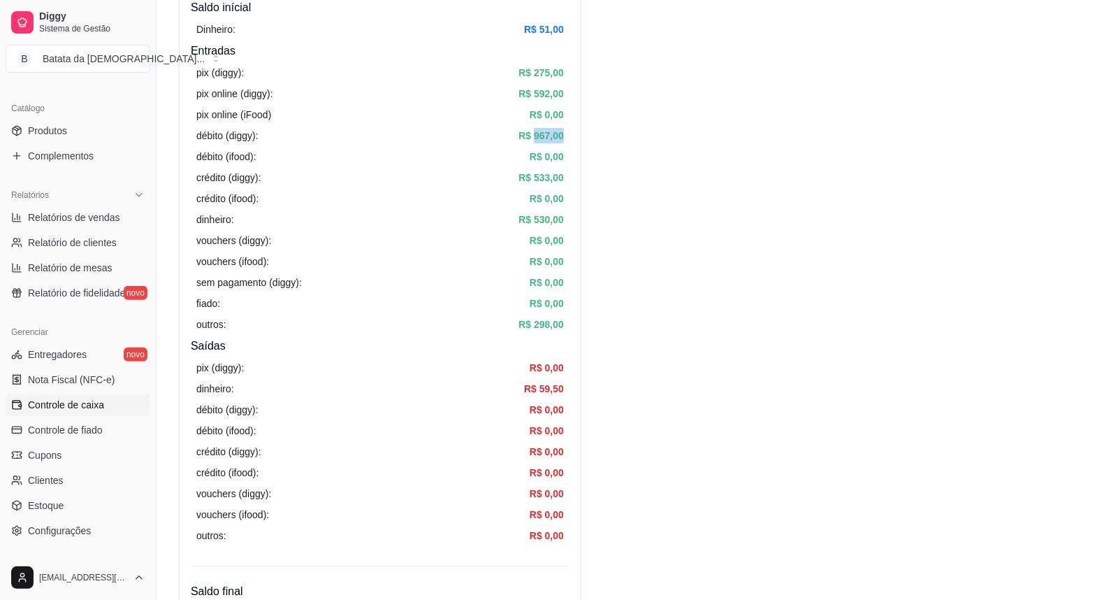
drag, startPoint x: 533, startPoint y: 130, endPoint x: 564, endPoint y: 133, distance: 31.0
click at [564, 133] on div "pix (diggy): R$ 275,00 pix online (diggy): R$ 592,00 pix online (iFood) R$ 0,00…" at bounding box center [380, 198] width 379 height 278
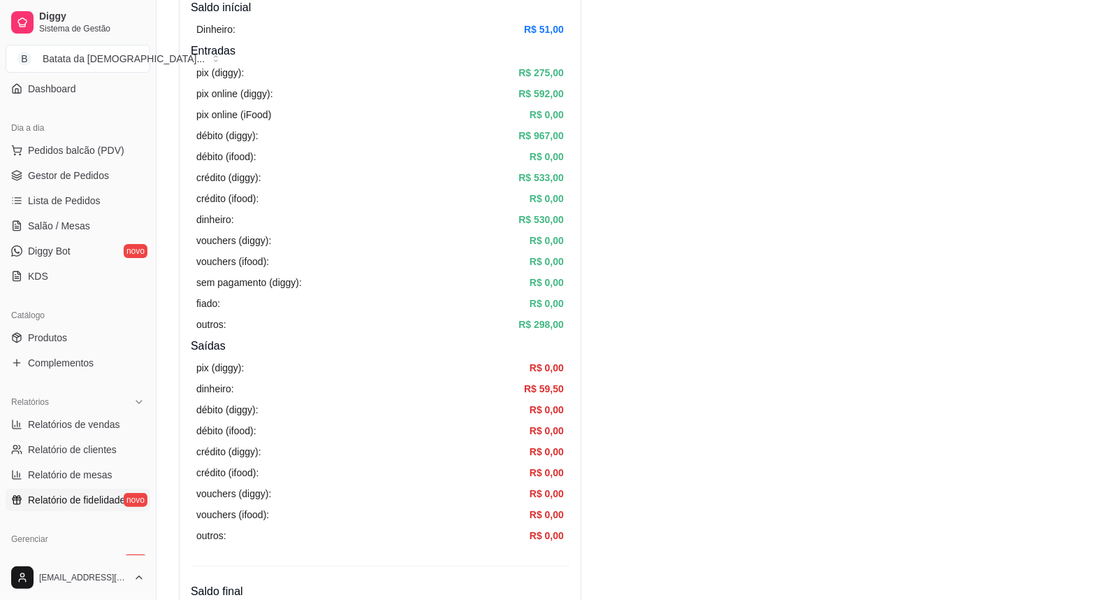
scroll to position [94, 0]
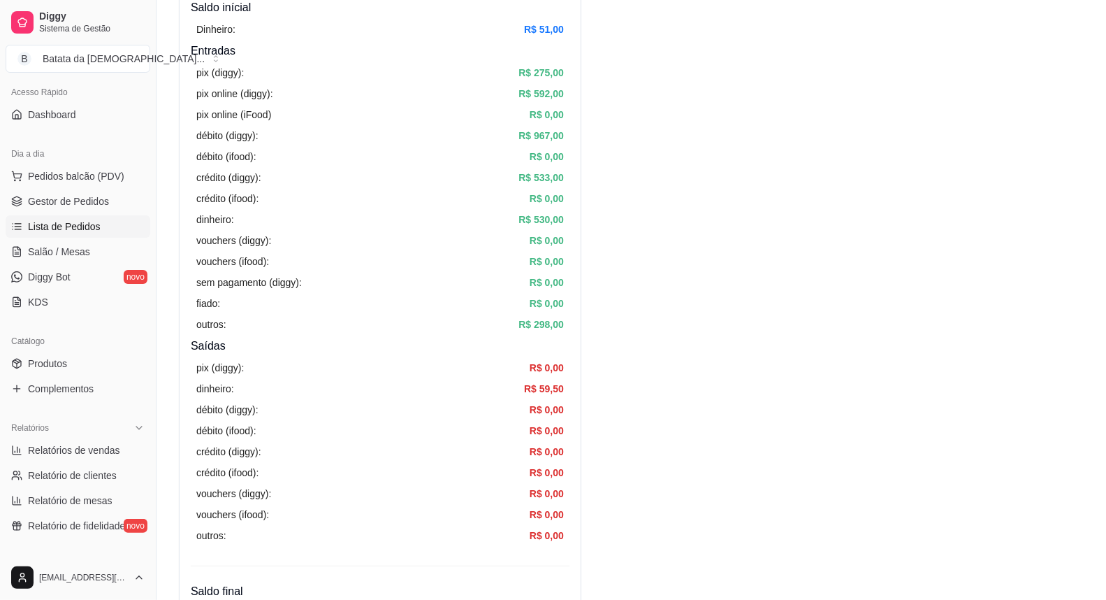
click at [87, 228] on span "Lista de Pedidos" at bounding box center [64, 226] width 73 height 14
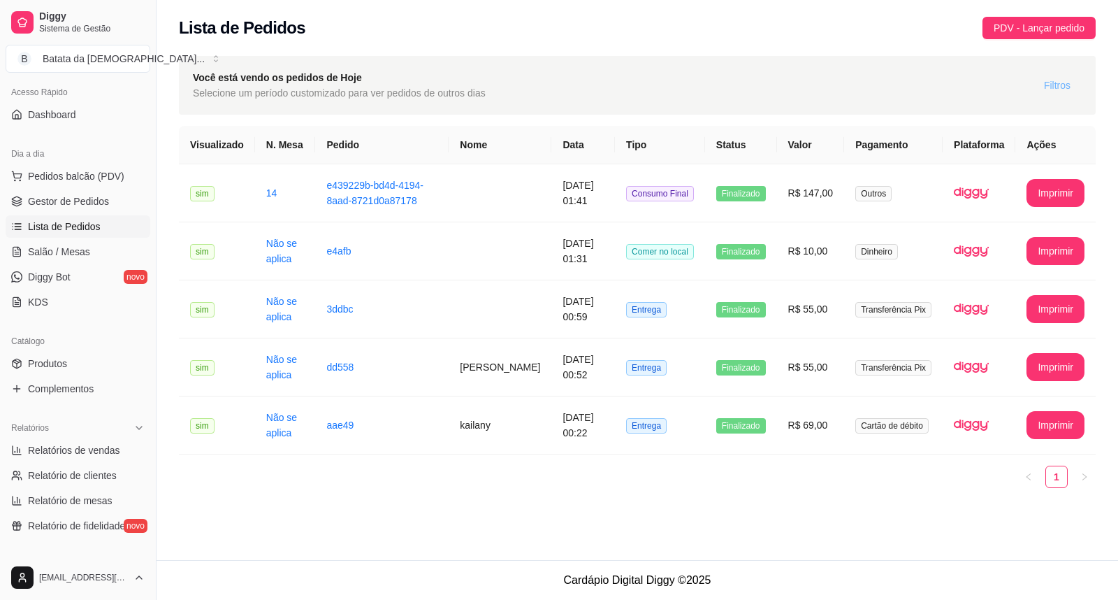
click at [1058, 94] on button "Filtros" at bounding box center [1057, 85] width 49 height 22
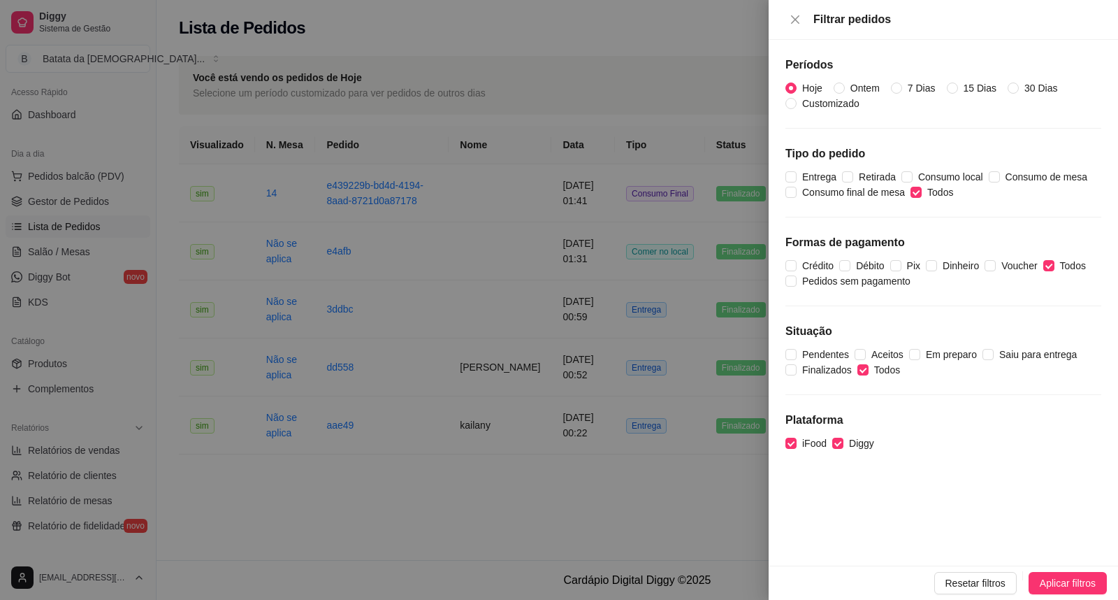
click at [865, 78] on div "Períodos Hoje Ontem 7 Dias 15 Dias 30 Dias Customizado Tipo do pedido Entrega R…" at bounding box center [943, 303] width 349 height 526
click at [865, 82] on span "Ontem" at bounding box center [865, 87] width 41 height 15
click at [845, 82] on input "Ontem" at bounding box center [839, 87] width 11 height 11
radio input "true"
radio input "false"
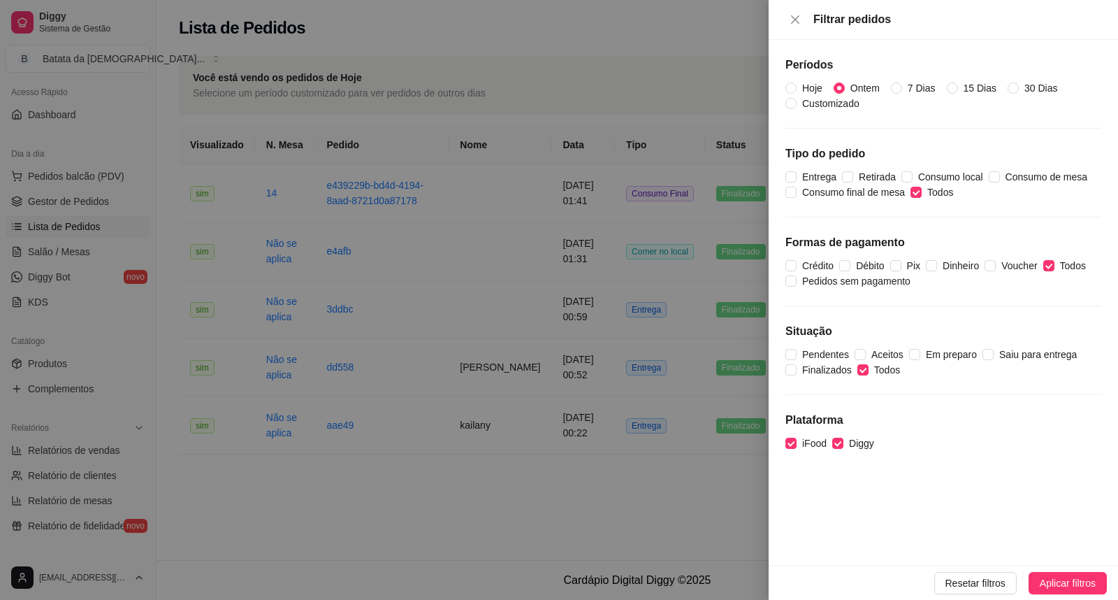
click at [1088, 570] on div "Resetar filtros Aplicar filtros" at bounding box center [943, 582] width 349 height 34
click at [1072, 577] on span "Aplicar filtros" at bounding box center [1068, 582] width 56 height 15
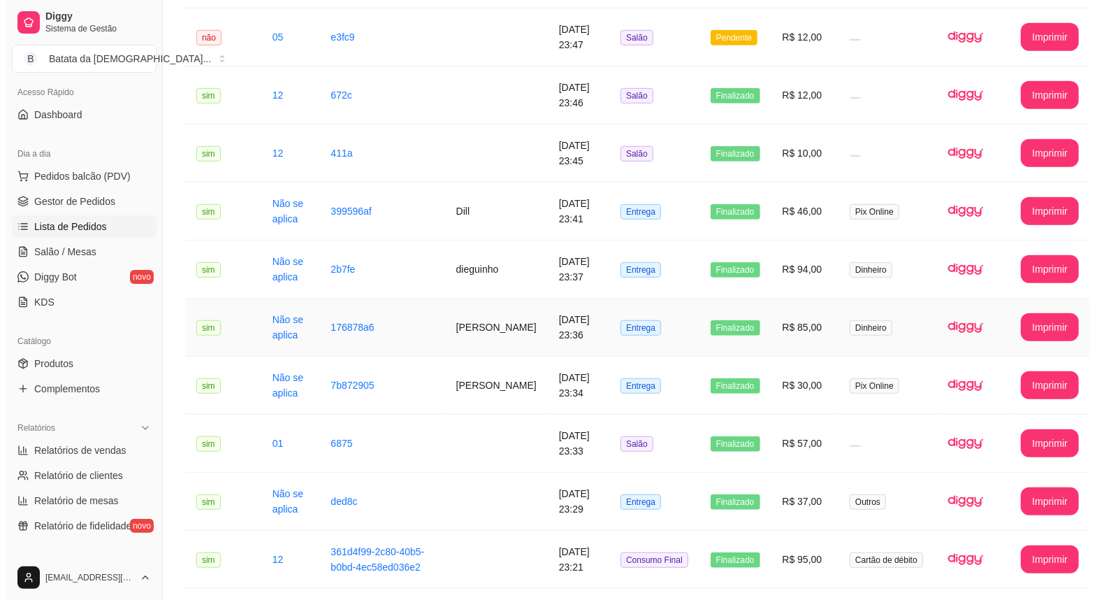
scroll to position [543, 0]
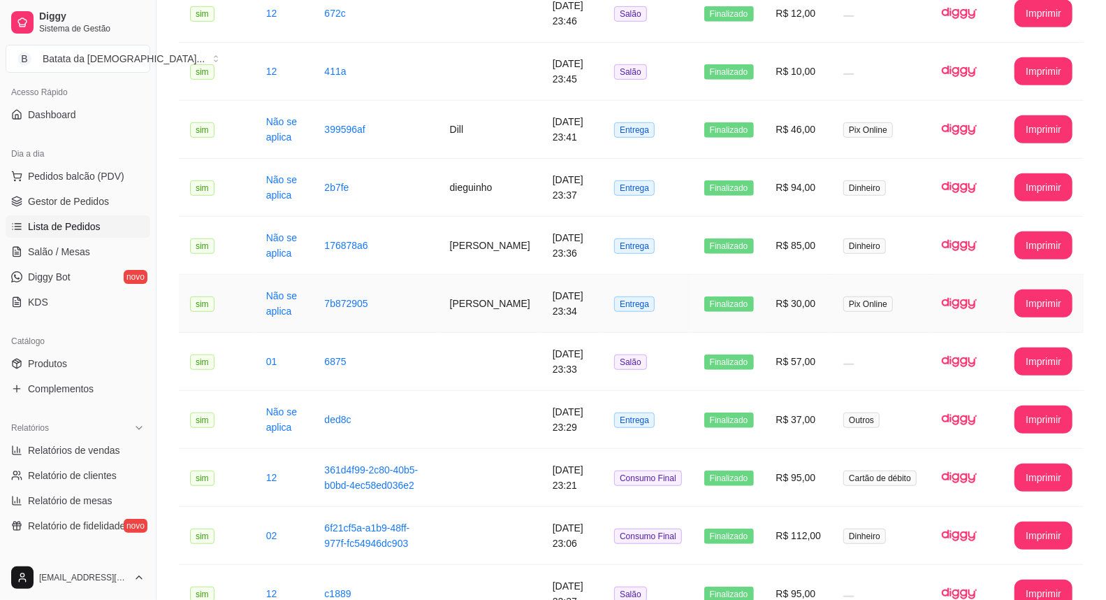
click at [812, 304] on td "R$ 30,00" at bounding box center [799, 304] width 68 height 58
click at [974, 402] on img at bounding box center [959, 419] width 35 height 35
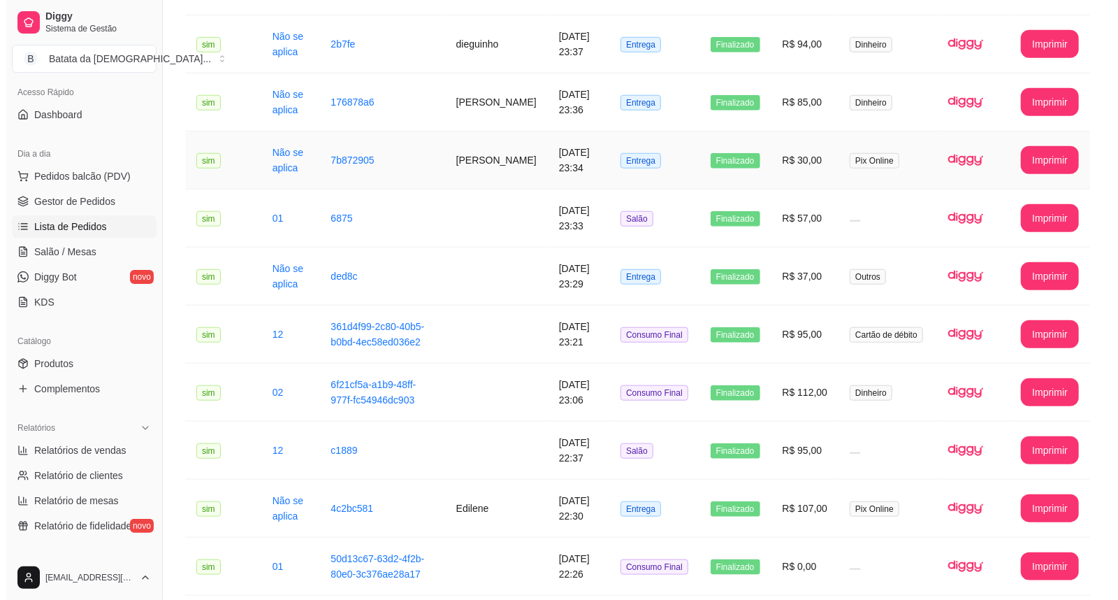
scroll to position [699, 0]
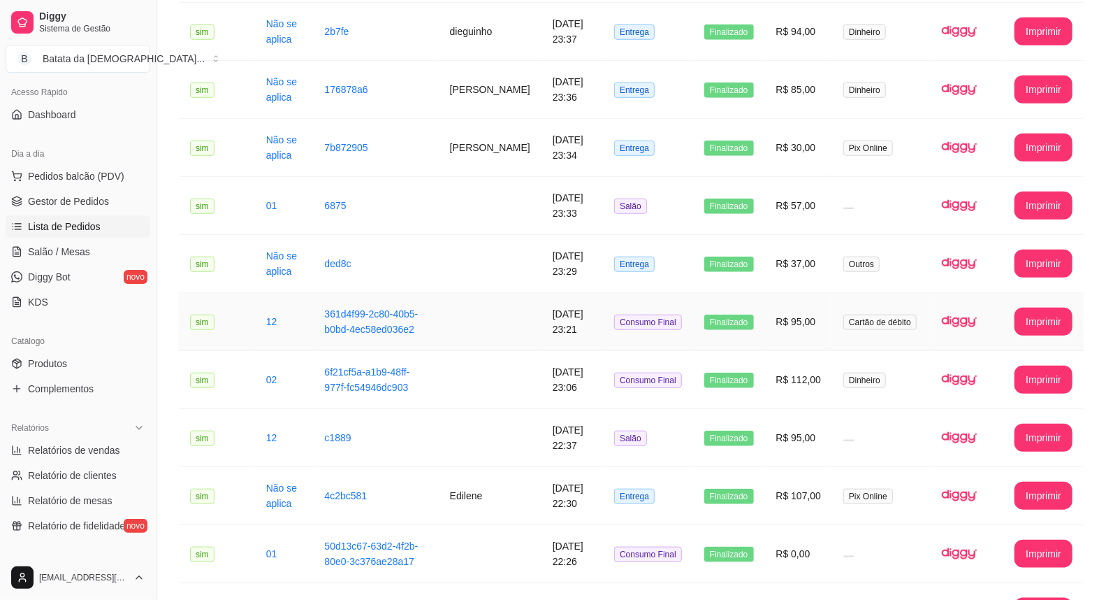
click at [835, 293] on td "Cartão de débito" at bounding box center [881, 322] width 99 height 58
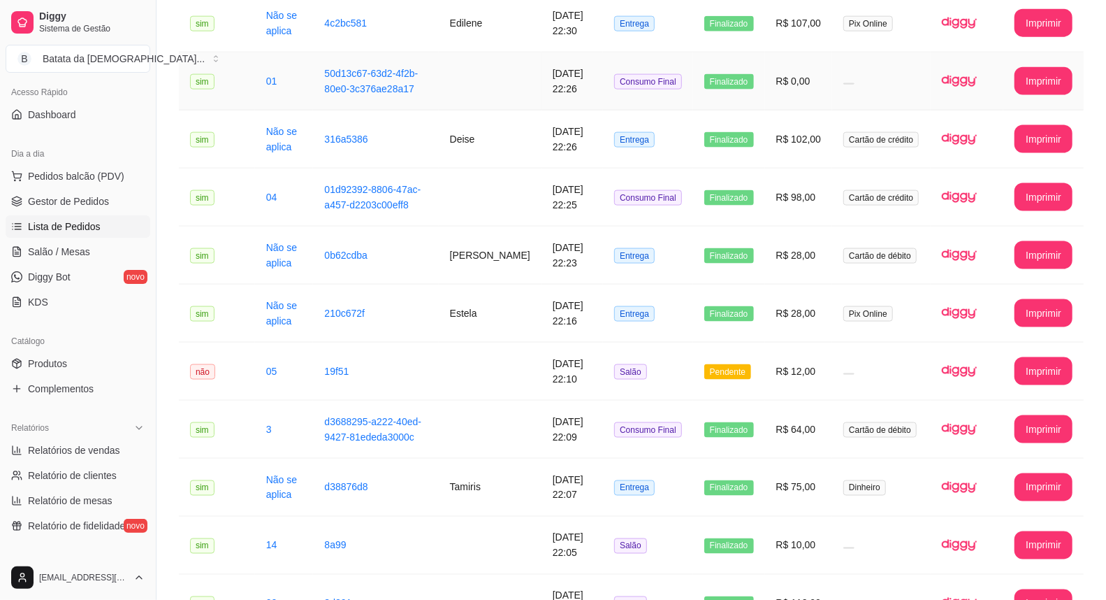
scroll to position [1408, 0]
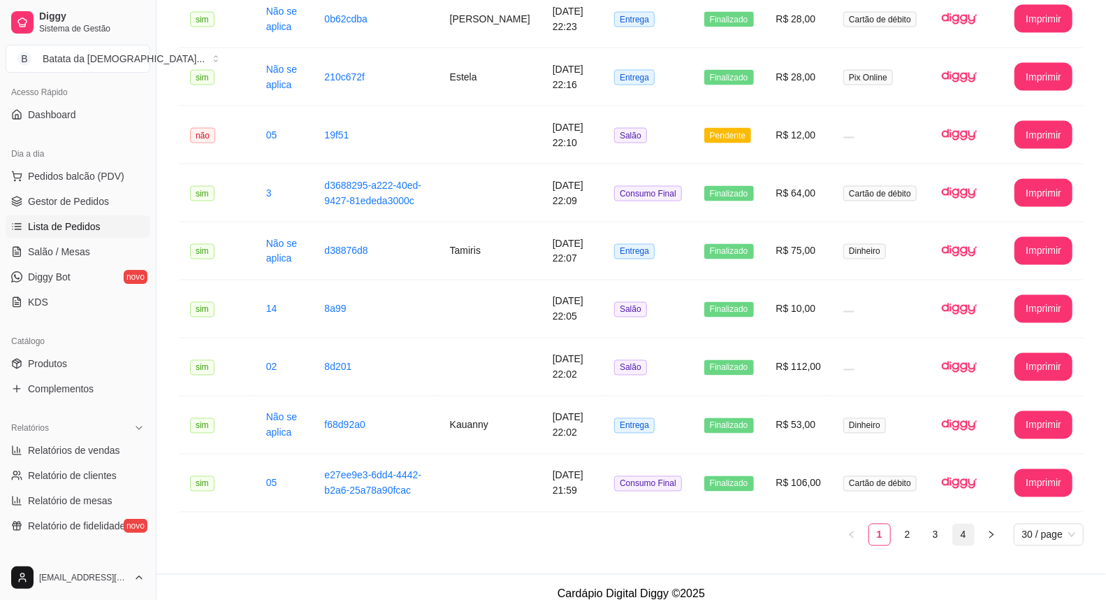
click at [967, 524] on link "4" at bounding box center [963, 534] width 21 height 21
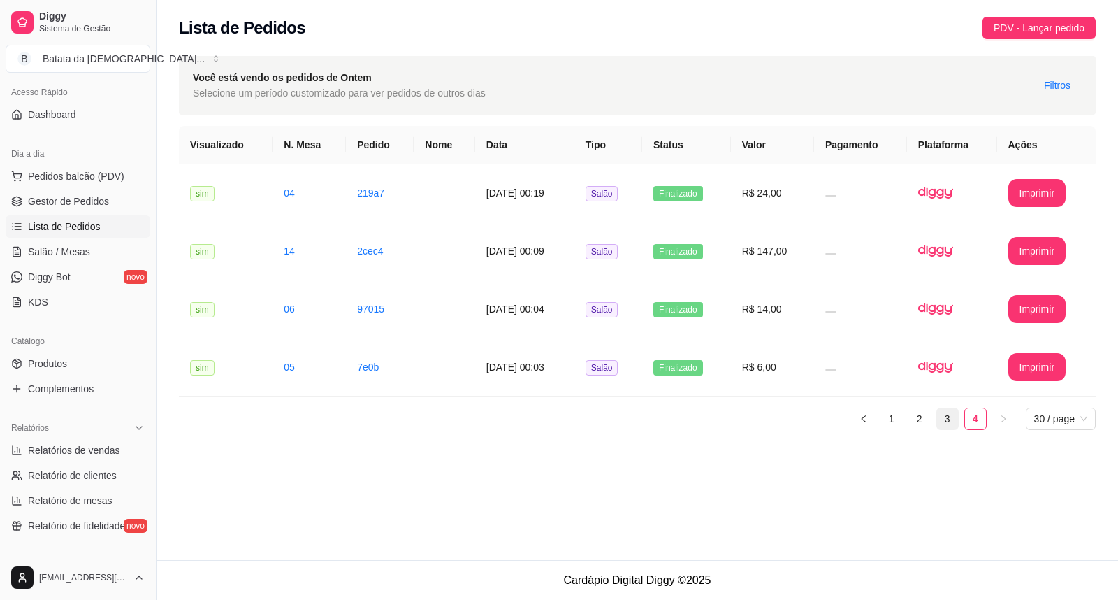
click at [937, 416] on link "3" at bounding box center [947, 418] width 21 height 21
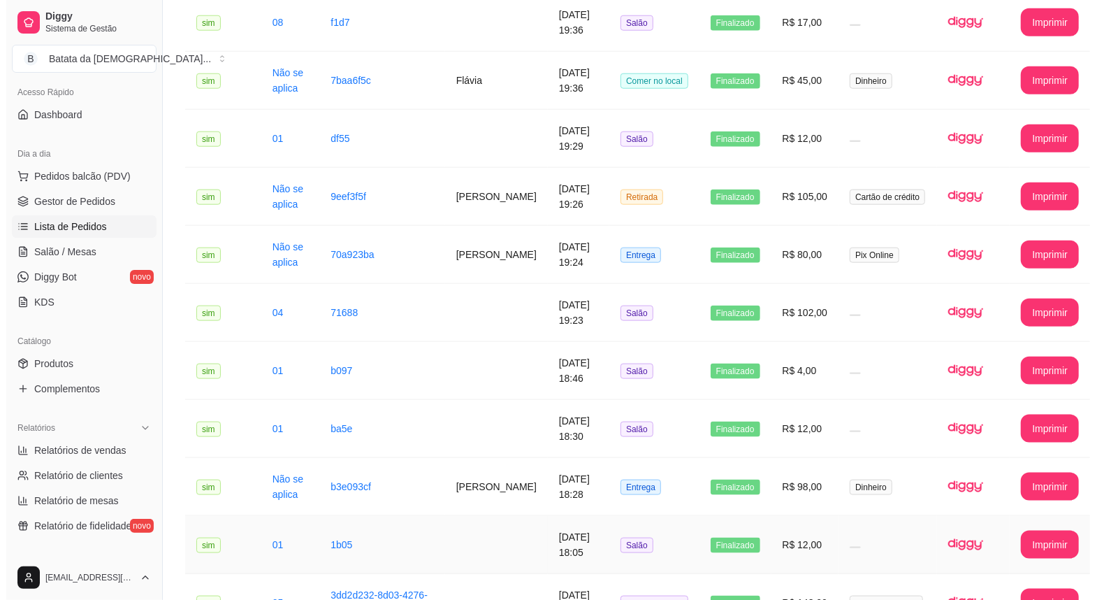
scroll to position [864, 0]
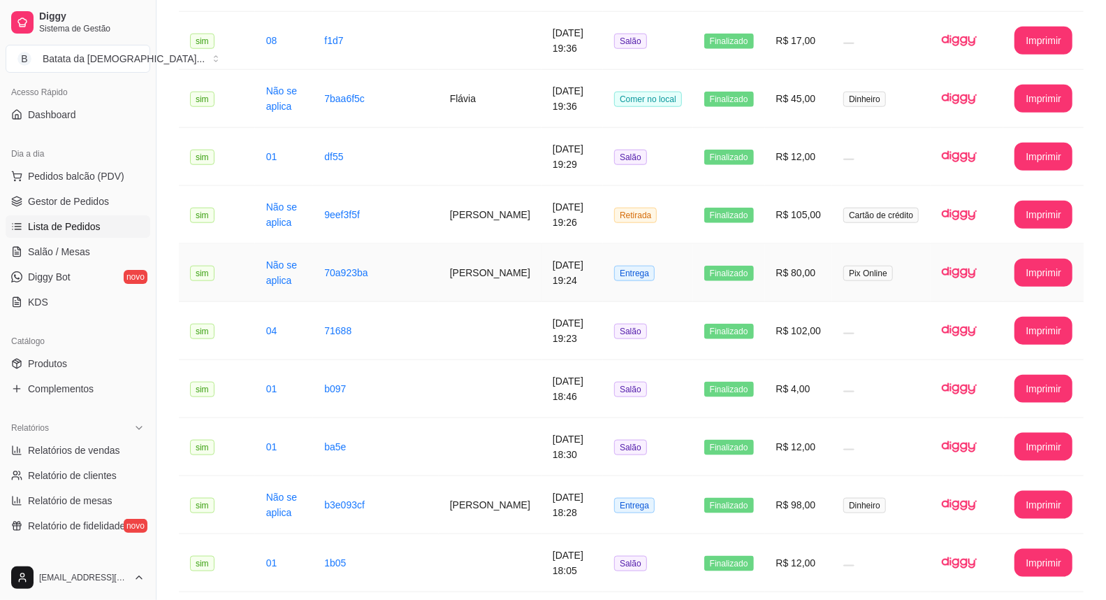
click at [739, 266] on span "Finalizado" at bounding box center [730, 273] width 50 height 15
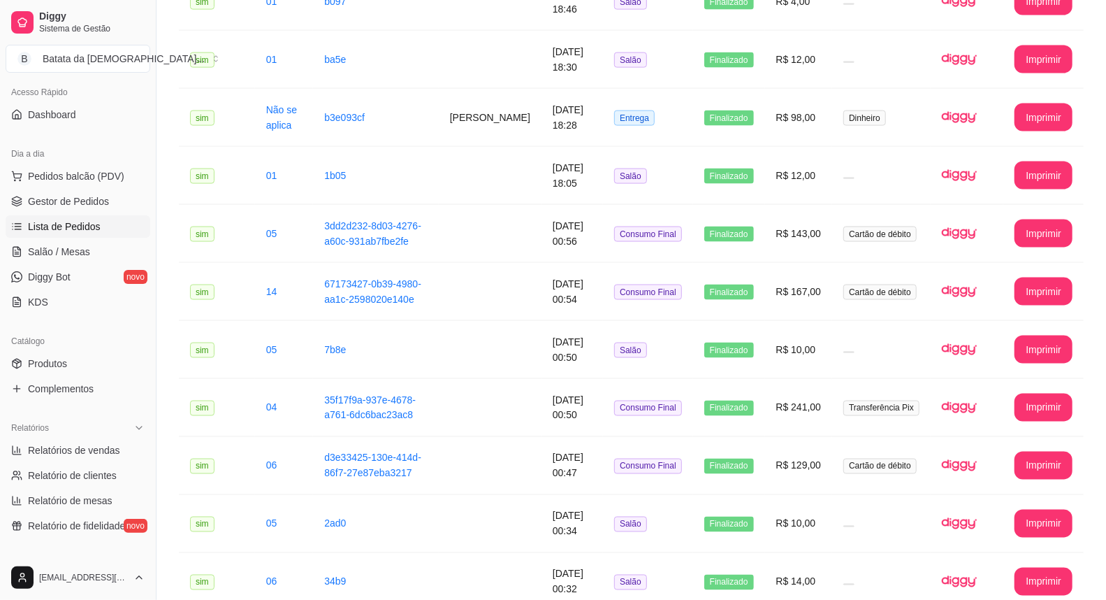
scroll to position [1252, 0]
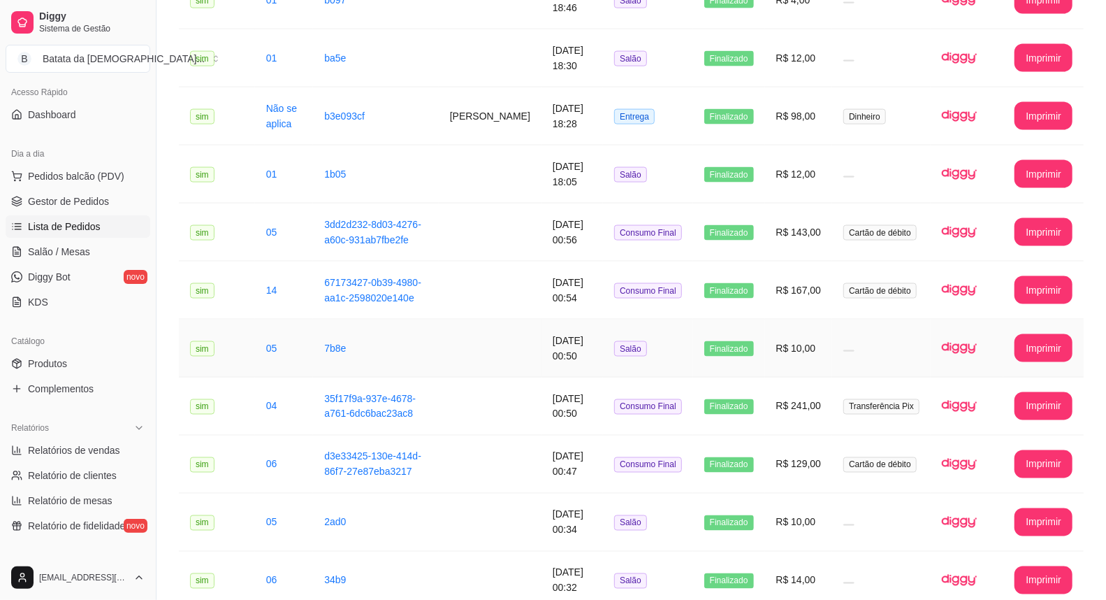
click at [792, 329] on td "R$ 10,00" at bounding box center [799, 348] width 68 height 58
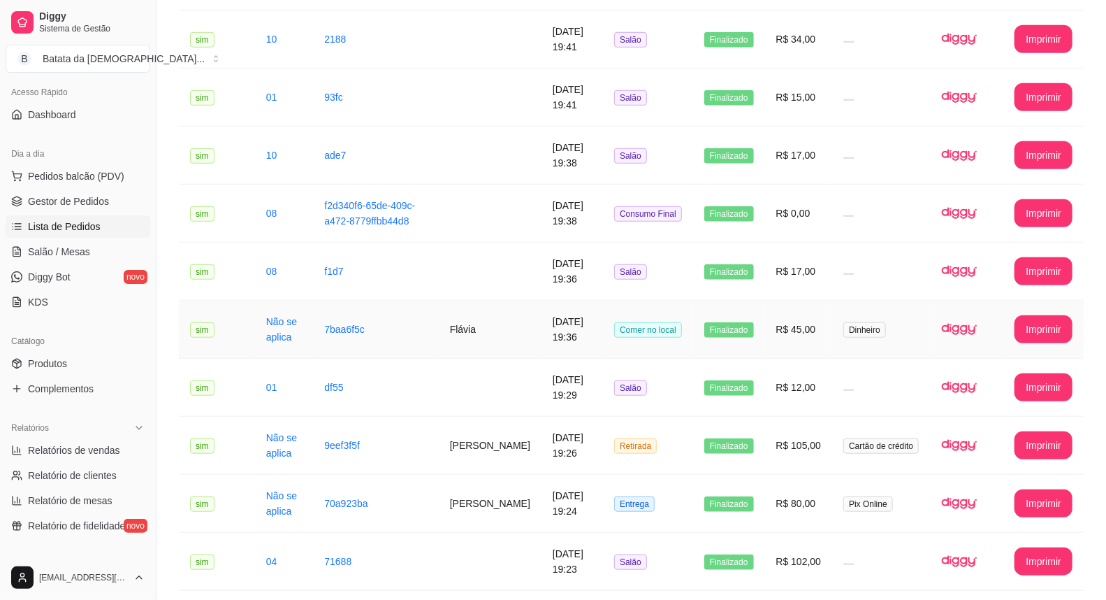
scroll to position [631, 0]
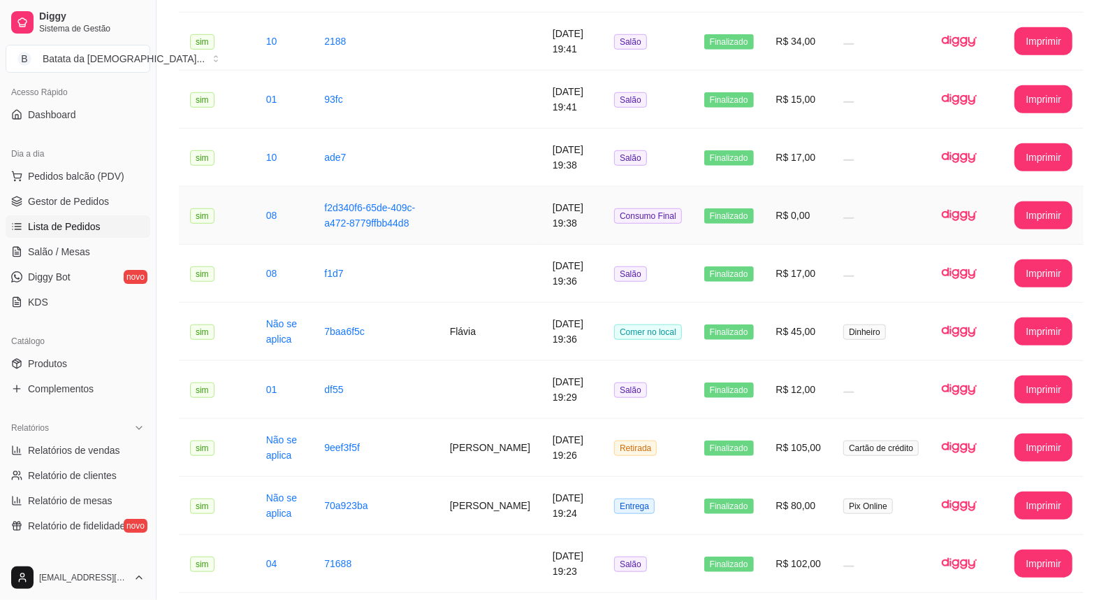
click at [755, 212] on td "Finalizado" at bounding box center [729, 216] width 72 height 58
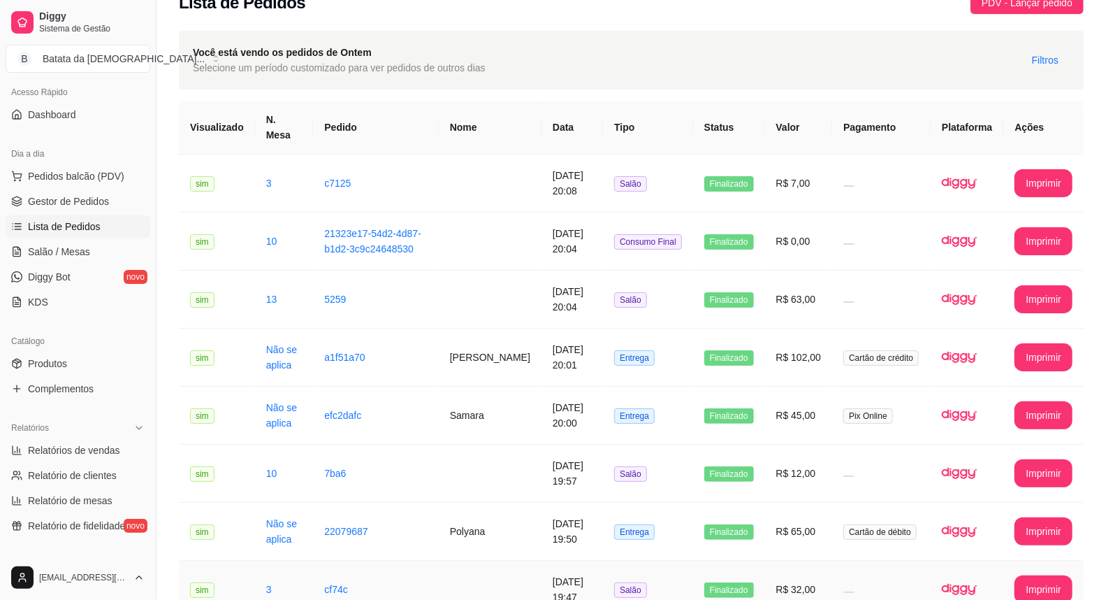
scroll to position [10, 0]
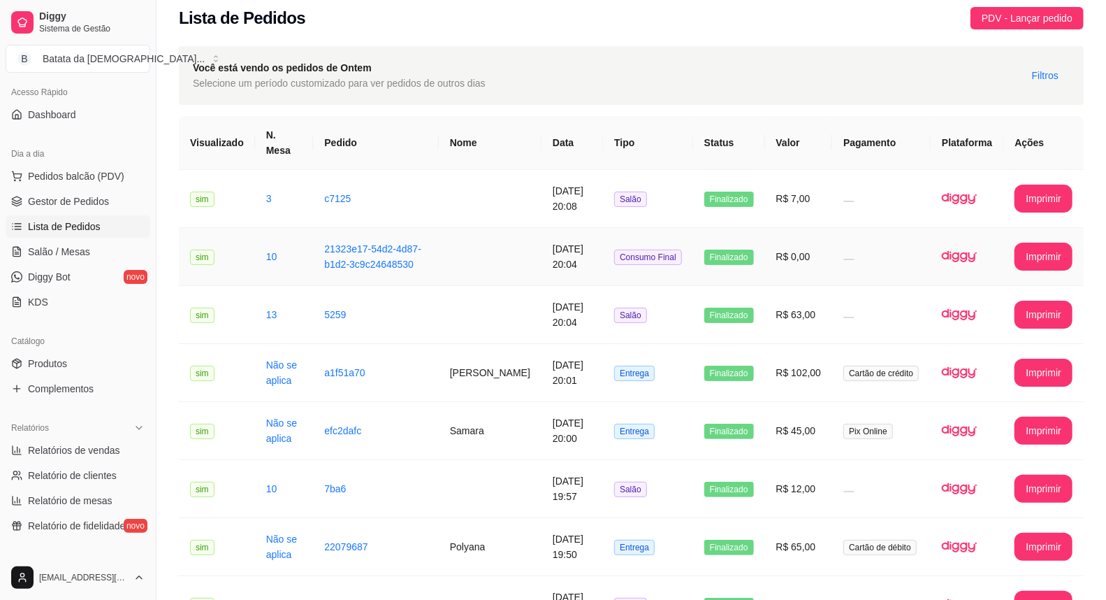
click at [736, 250] on span "Finalizado" at bounding box center [730, 257] width 50 height 15
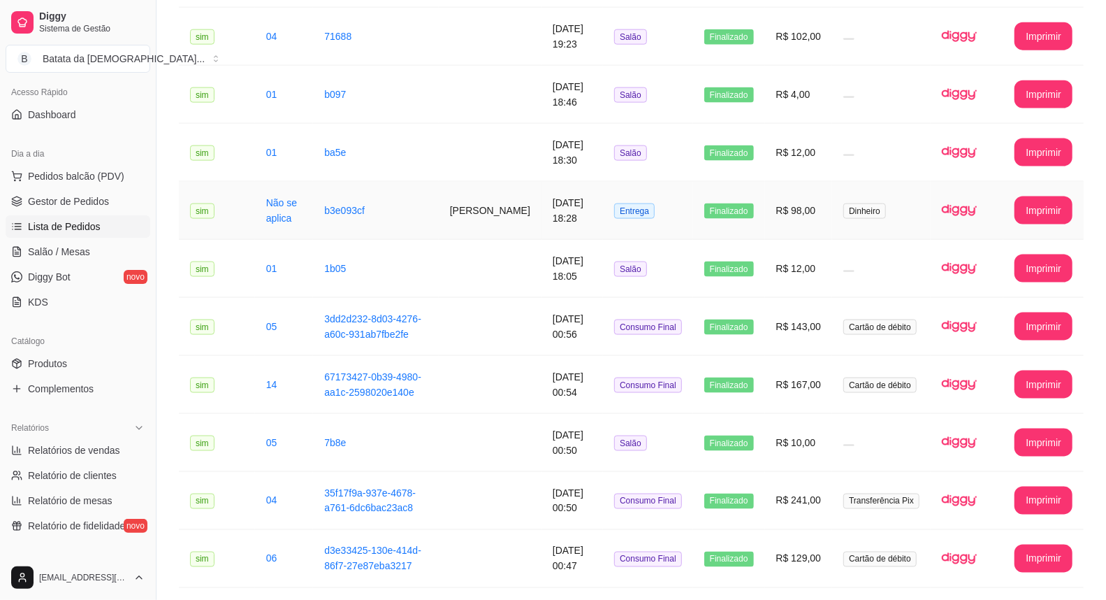
scroll to position [1408, 0]
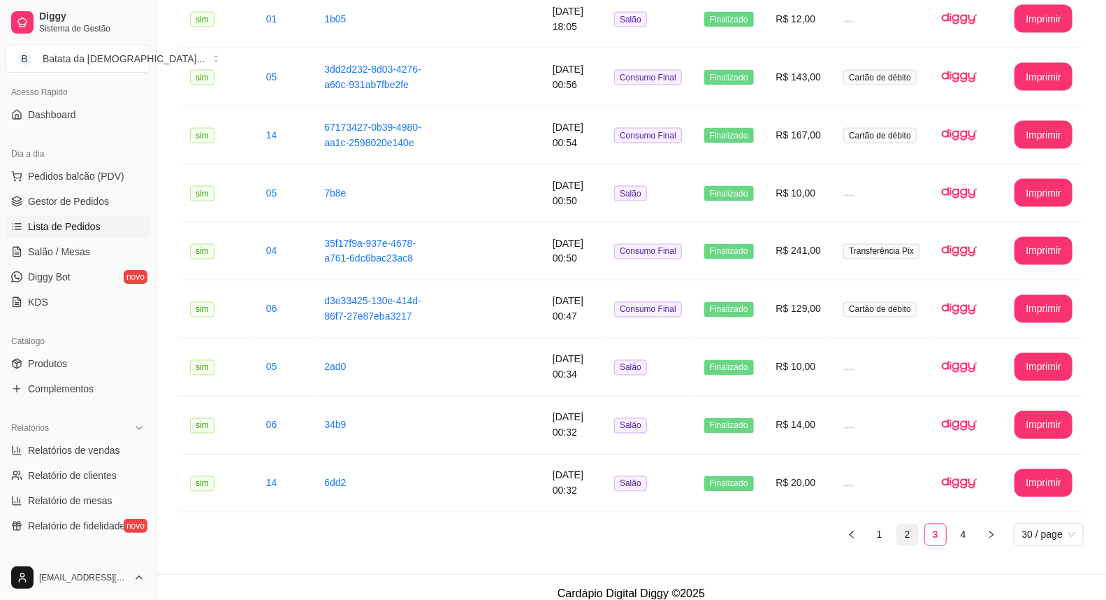
click at [913, 524] on link "2" at bounding box center [907, 534] width 21 height 21
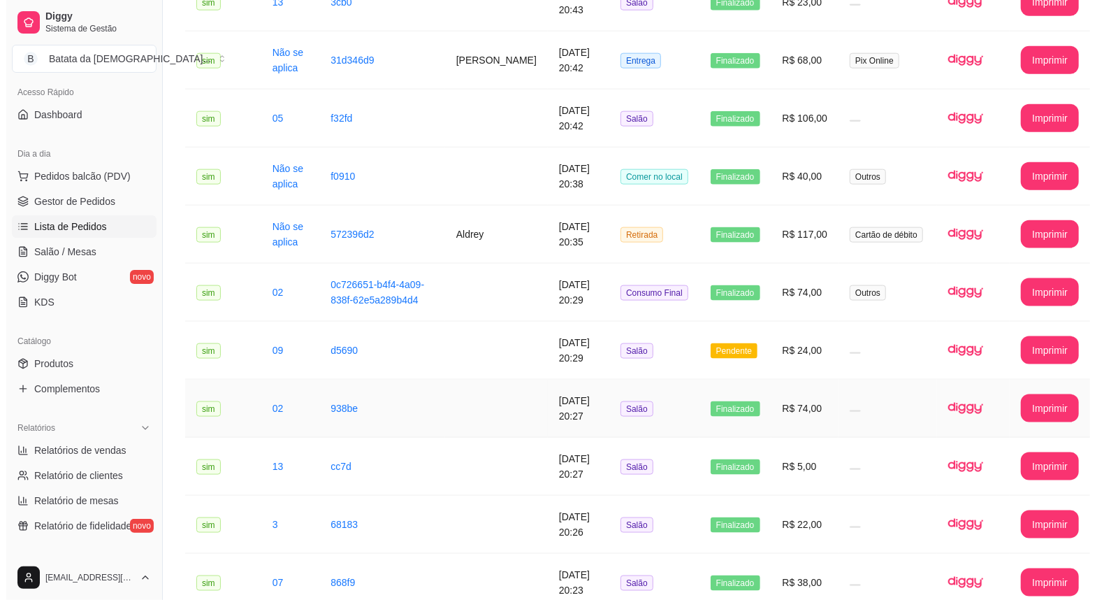
scroll to position [941, 0]
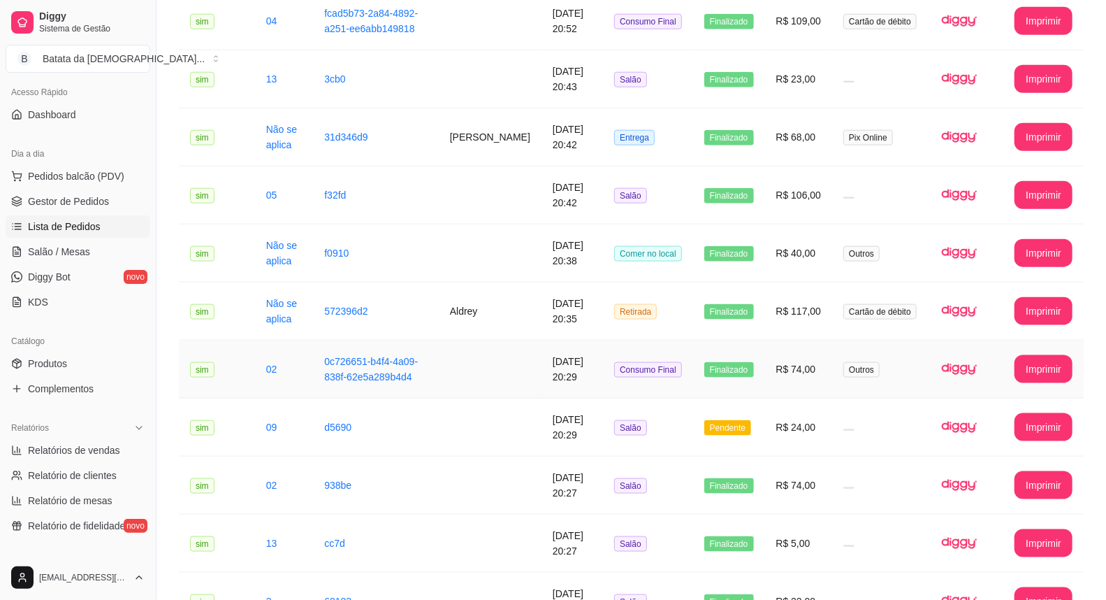
click at [688, 369] on td "Consumo Final" at bounding box center [648, 369] width 90 height 58
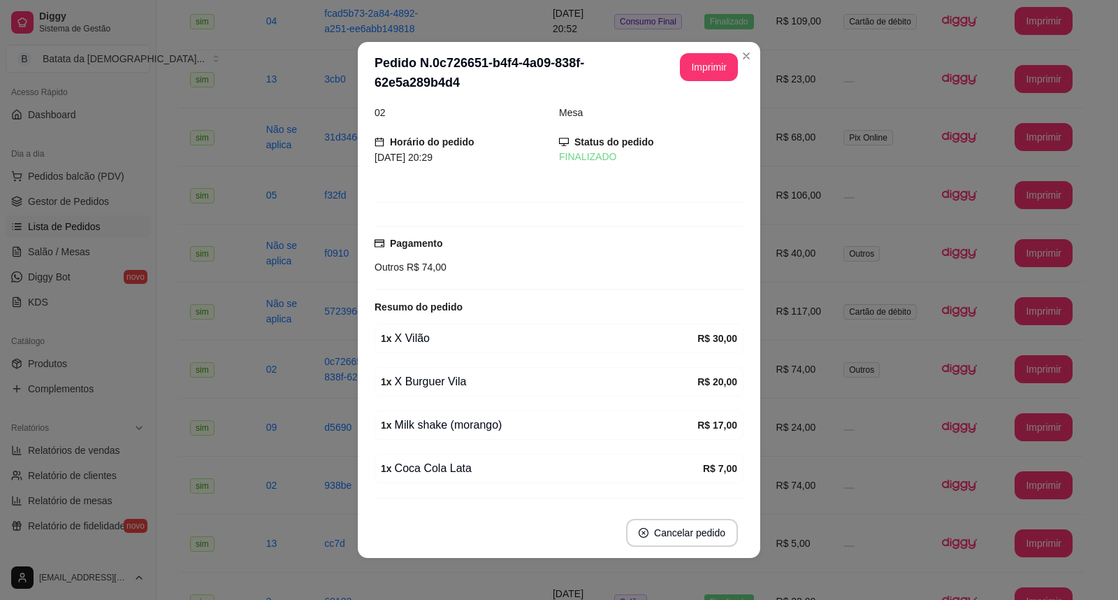
scroll to position [0, 0]
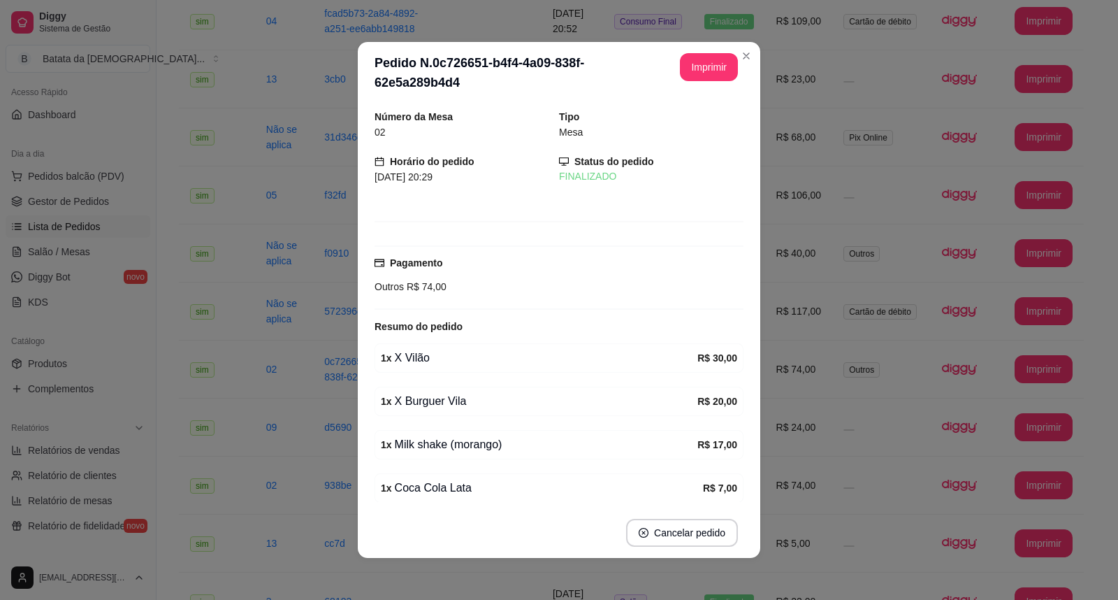
click at [730, 48] on header "**********" at bounding box center [559, 73] width 403 height 62
click at [728, 56] on button "Imprimir" at bounding box center [709, 67] width 58 height 28
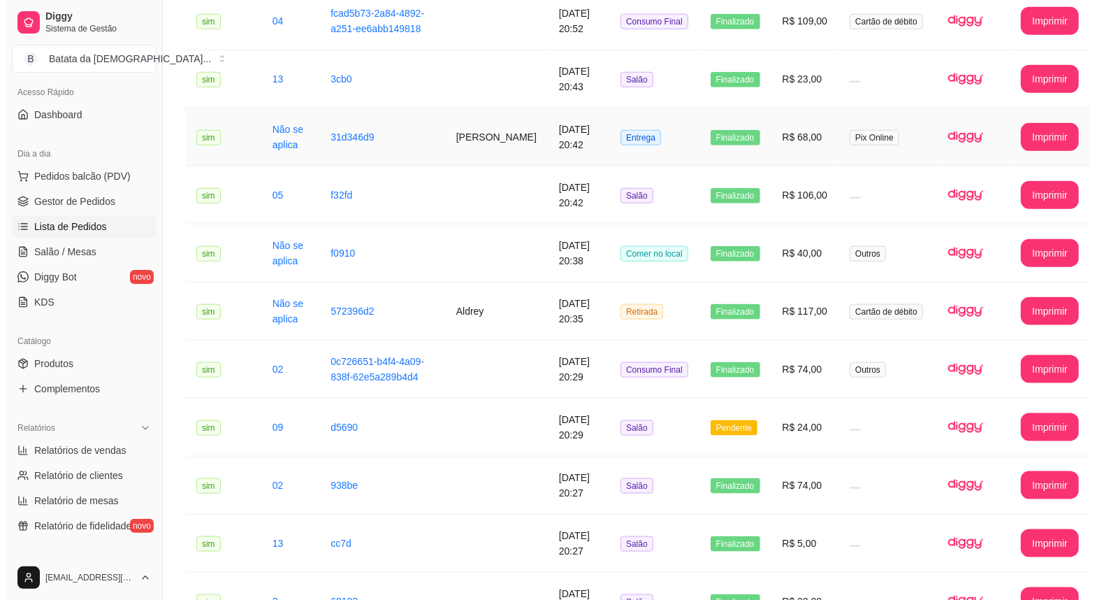
scroll to position [864, 0]
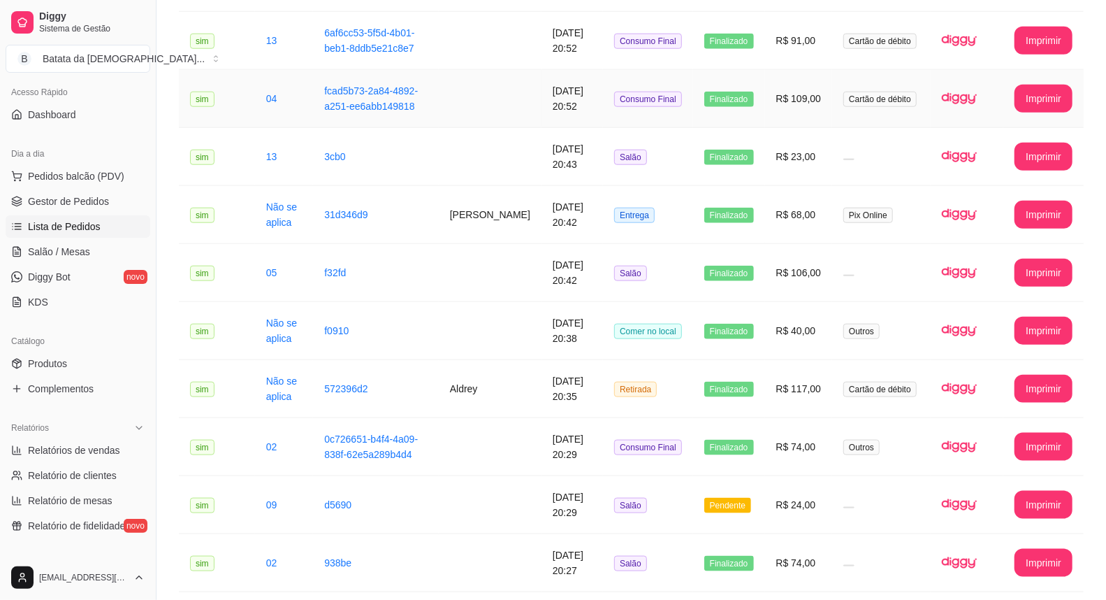
click at [751, 103] on span "Finalizado" at bounding box center [730, 99] width 50 height 15
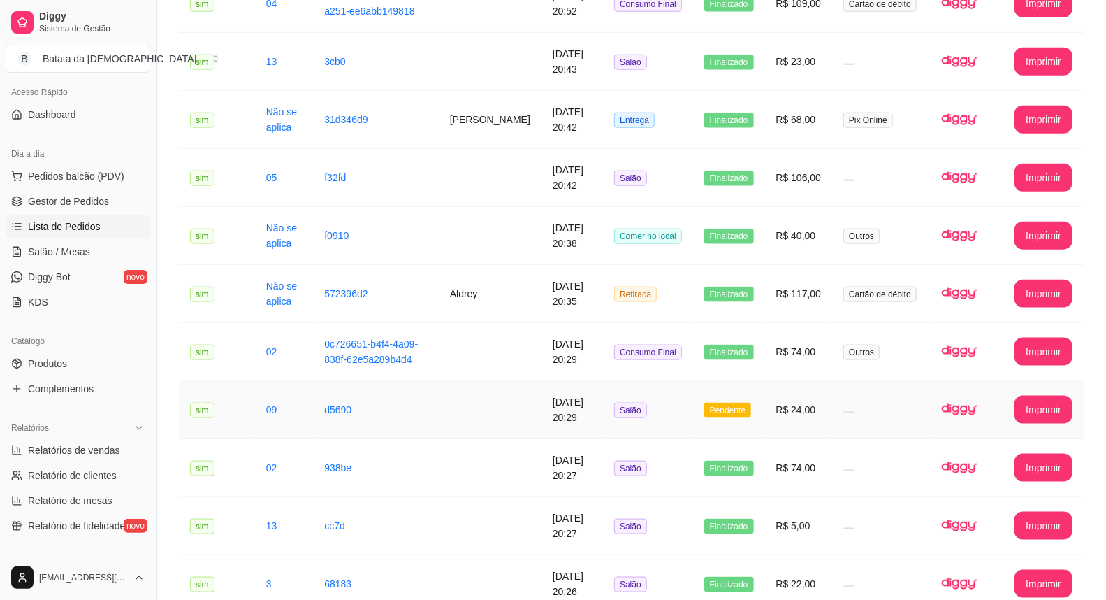
scroll to position [941, 0]
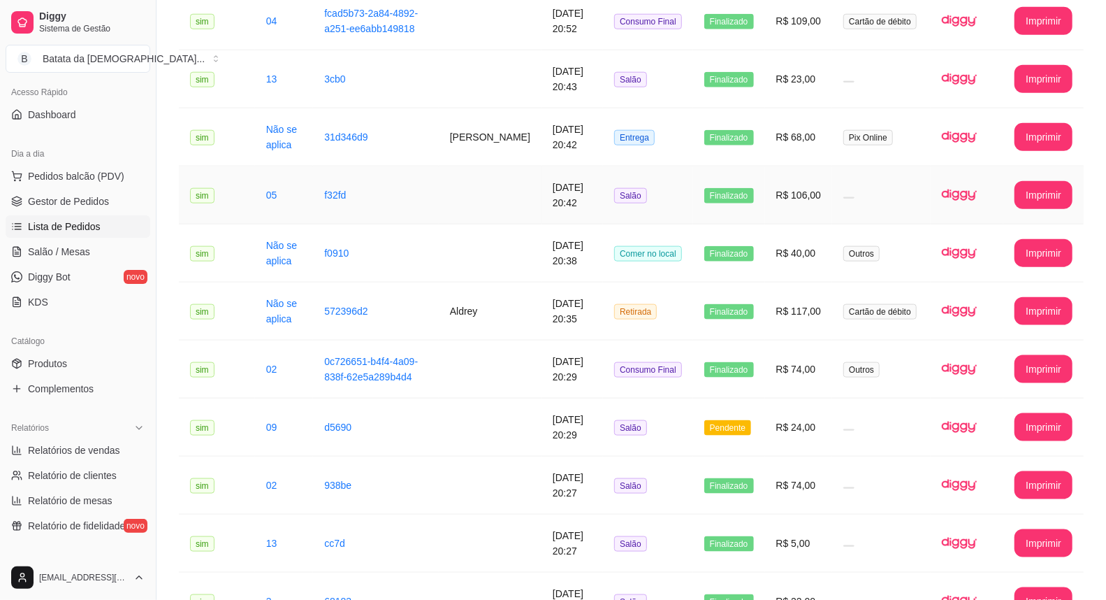
click at [708, 196] on td "Finalizado" at bounding box center [729, 195] width 72 height 58
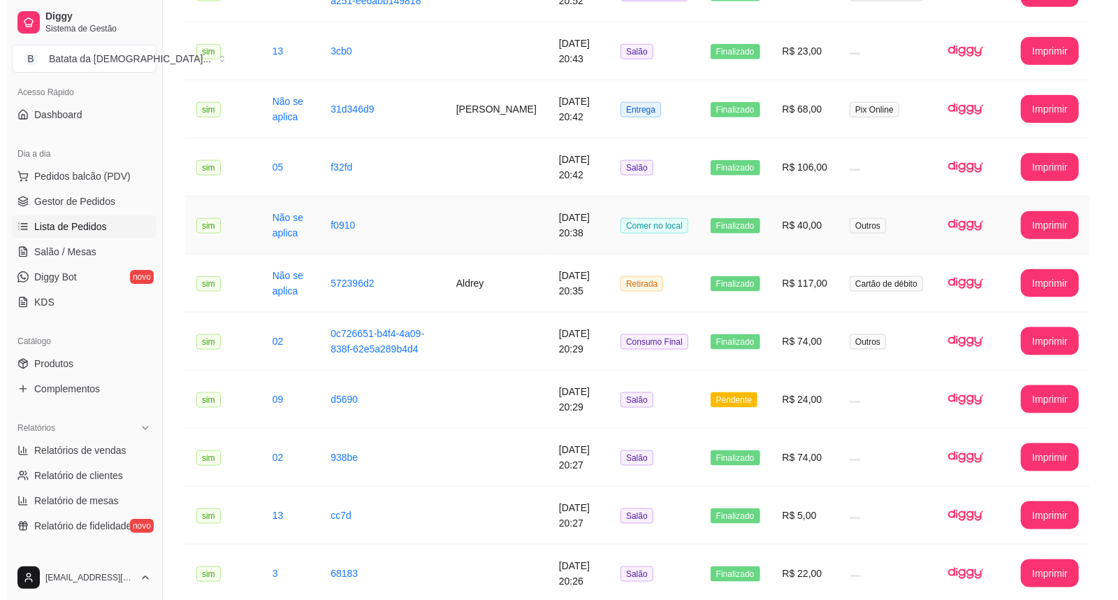
scroll to position [1175, 0]
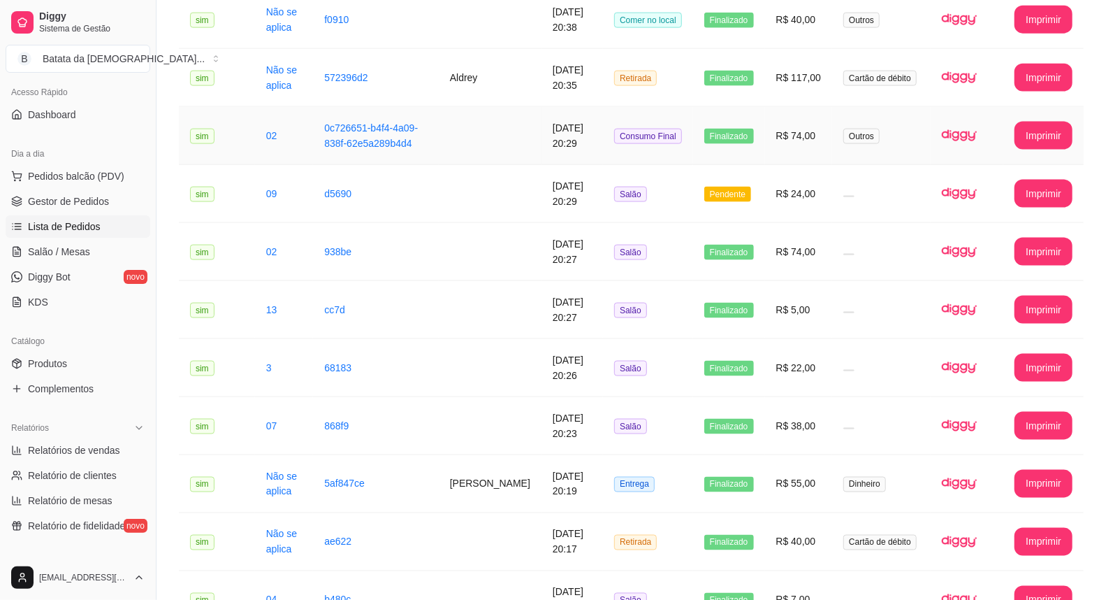
click at [758, 149] on td "Finalizado" at bounding box center [729, 136] width 72 height 58
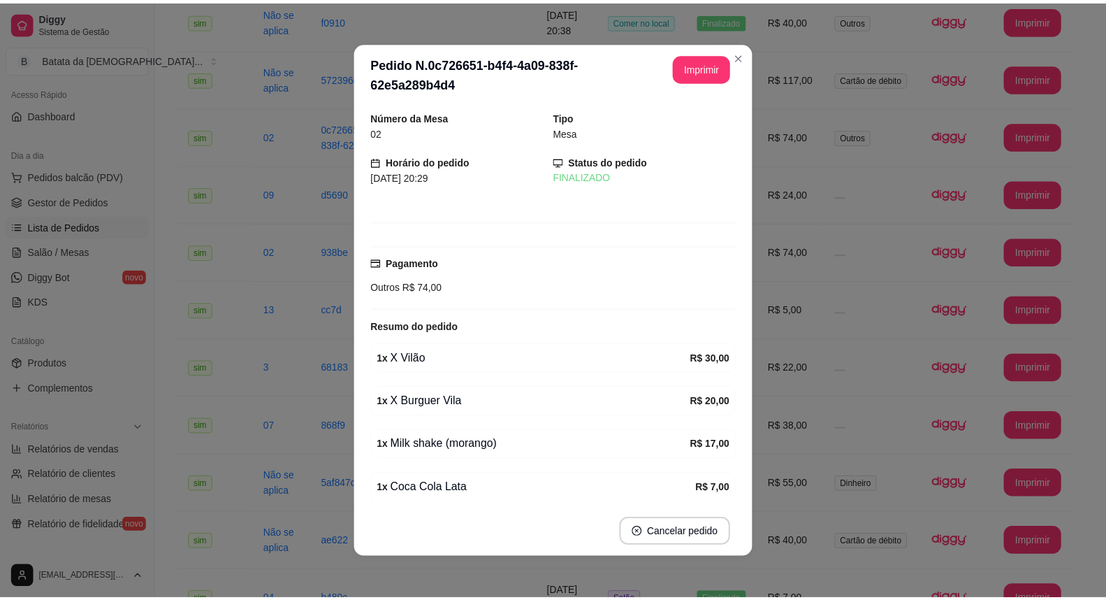
scroll to position [56, 0]
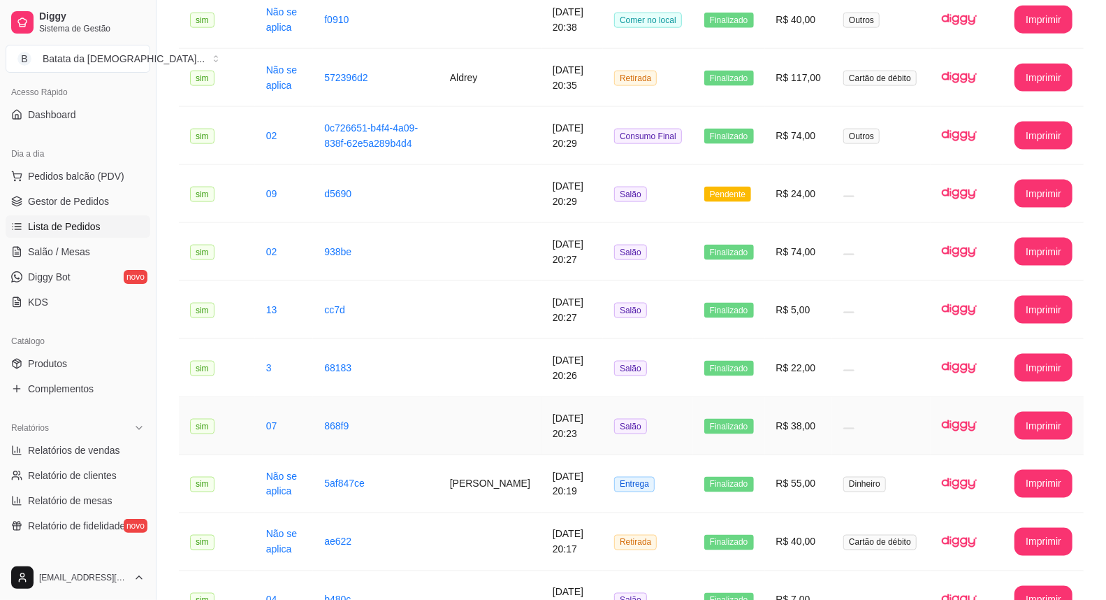
click at [825, 415] on td "R$ 38,00" at bounding box center [799, 426] width 68 height 58
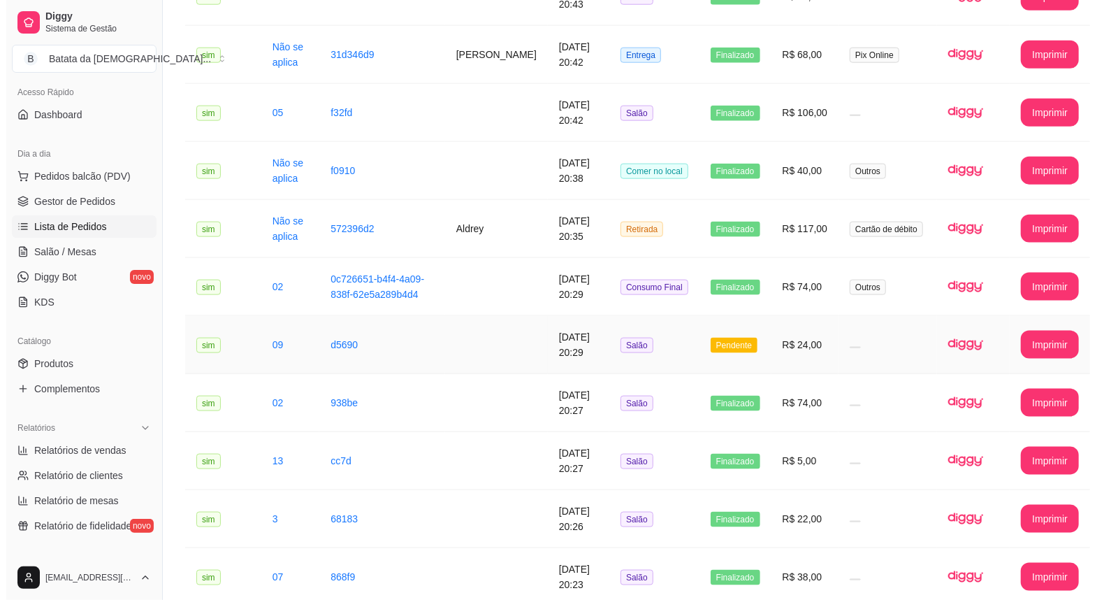
scroll to position [1019, 0]
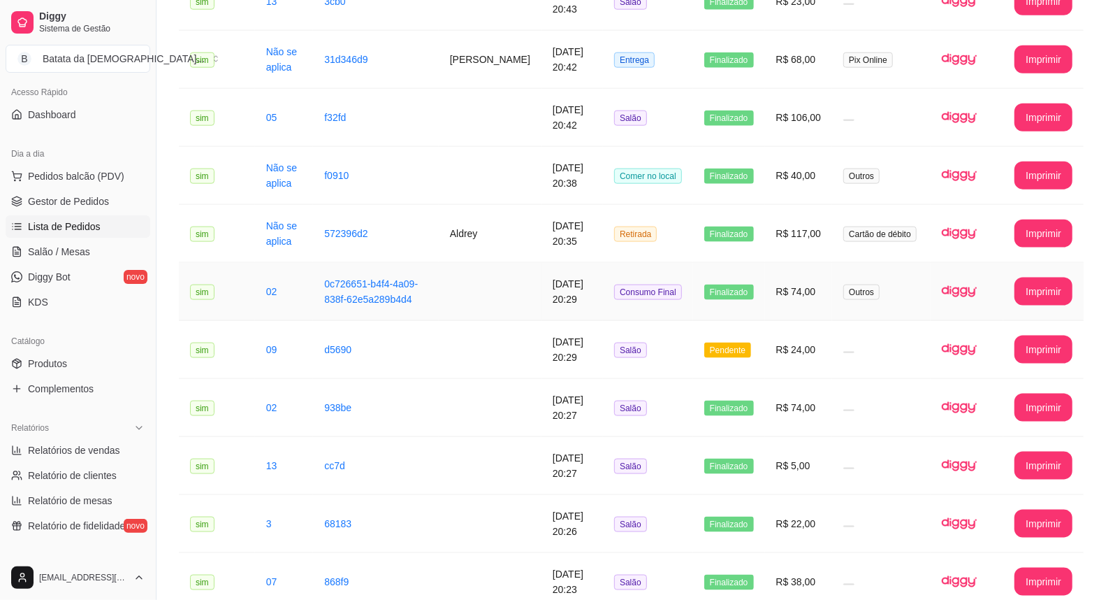
click at [702, 297] on td "Finalizado" at bounding box center [729, 292] width 72 height 58
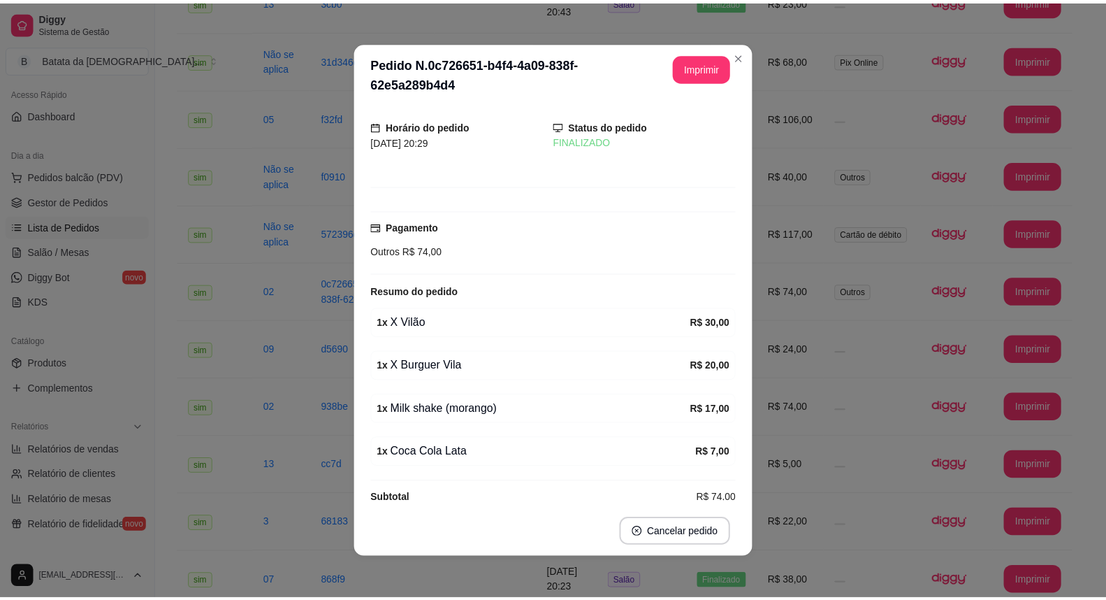
scroll to position [56, 0]
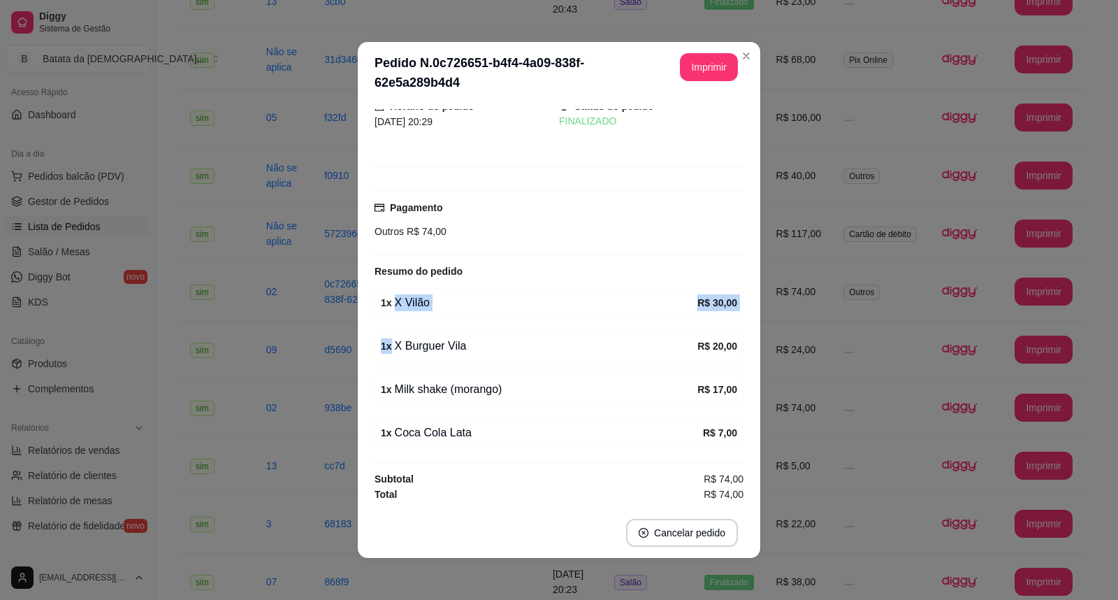
drag, startPoint x: 423, startPoint y: 301, endPoint x: 388, endPoint y: 322, distance: 40.4
click at [387, 322] on div "Número da Mesa 02 Tipo Mesa Horário do pedido [DATE] 20:29 Status do pedido FIN…" at bounding box center [559, 305] width 369 height 393
click at [543, 340] on div "1 x X Burguer Vila" at bounding box center [539, 346] width 317 height 17
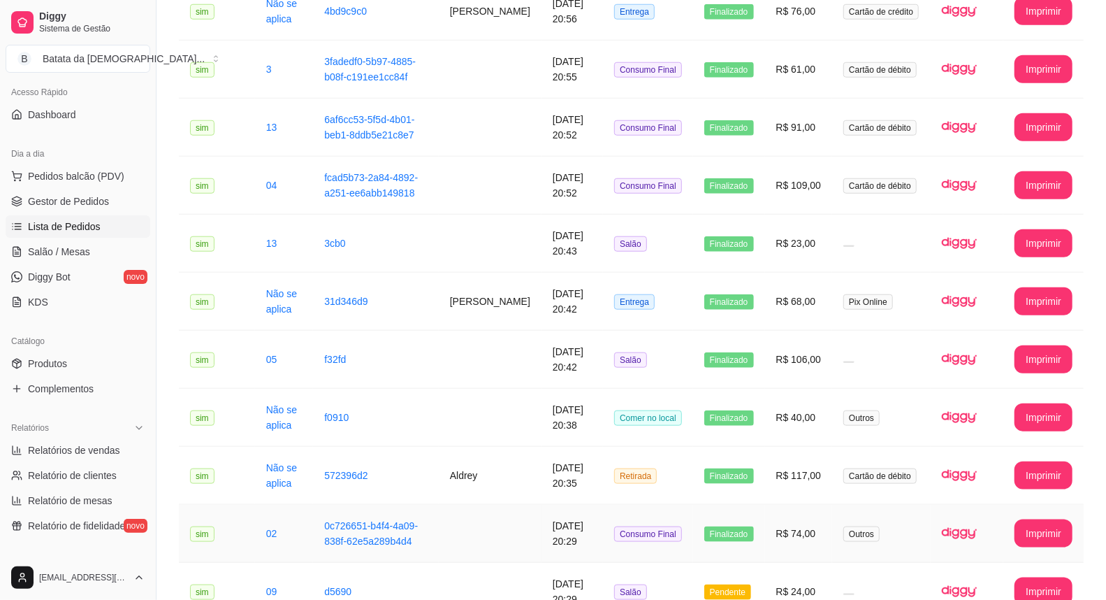
scroll to position [709, 0]
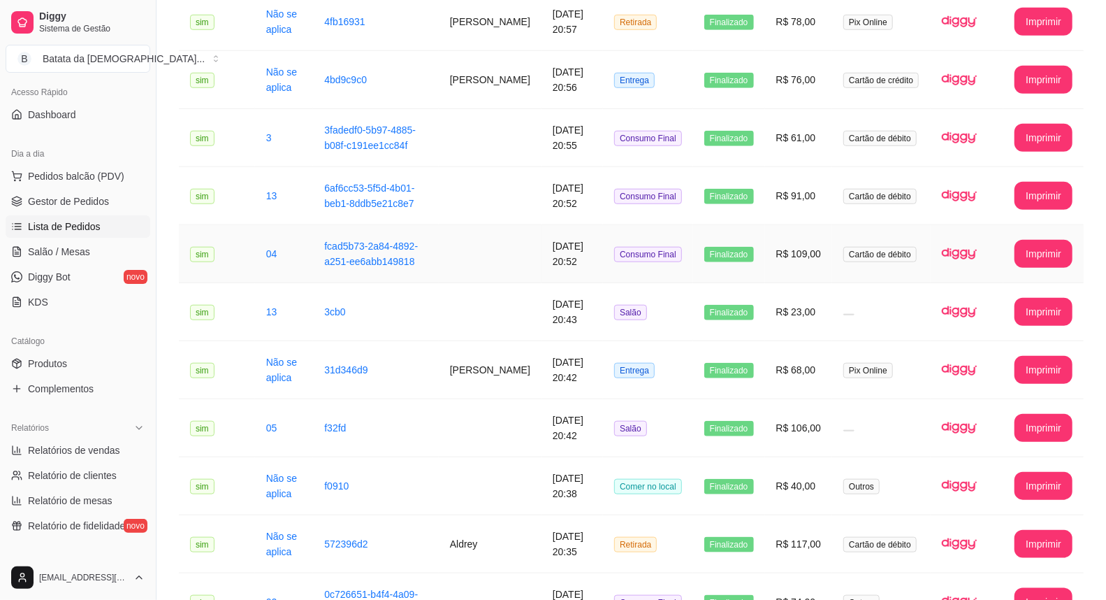
click at [642, 249] on span "Consumo Final" at bounding box center [648, 254] width 68 height 15
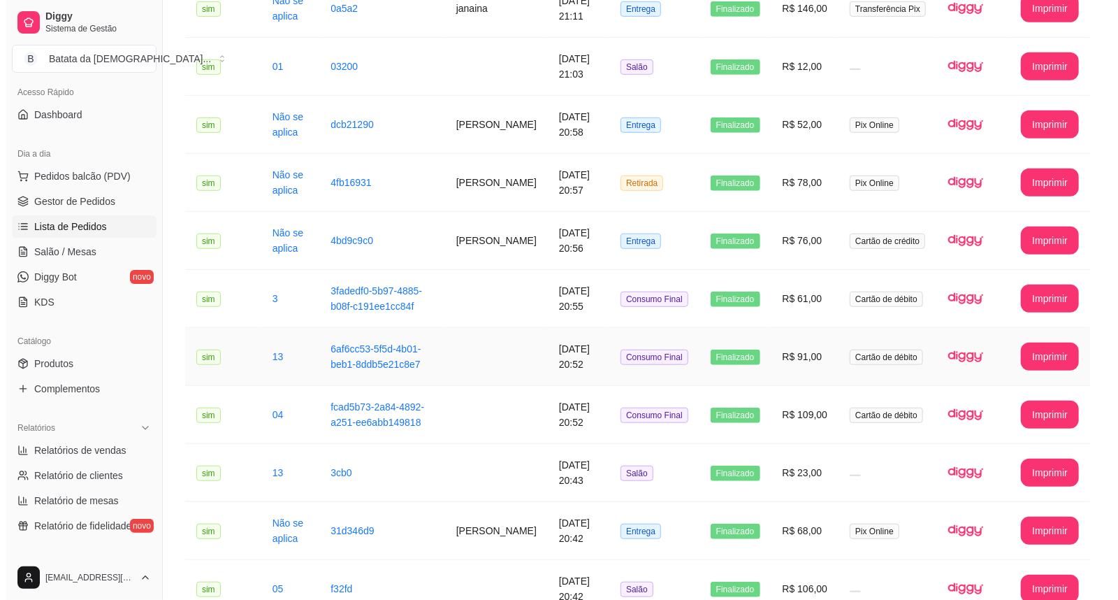
scroll to position [476, 0]
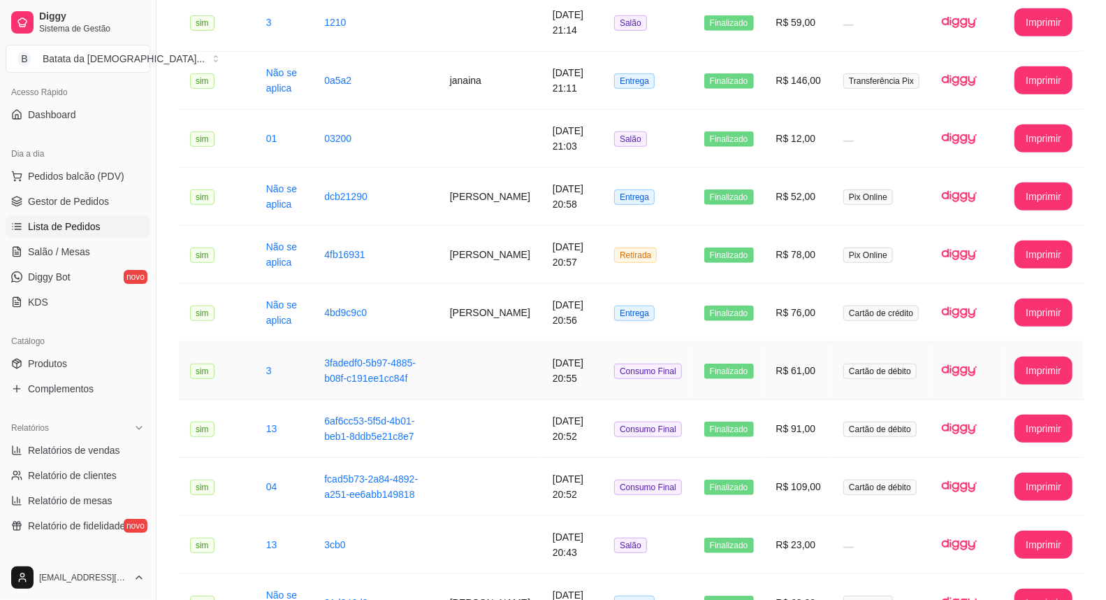
click at [738, 390] on td "Finalizado" at bounding box center [729, 371] width 72 height 58
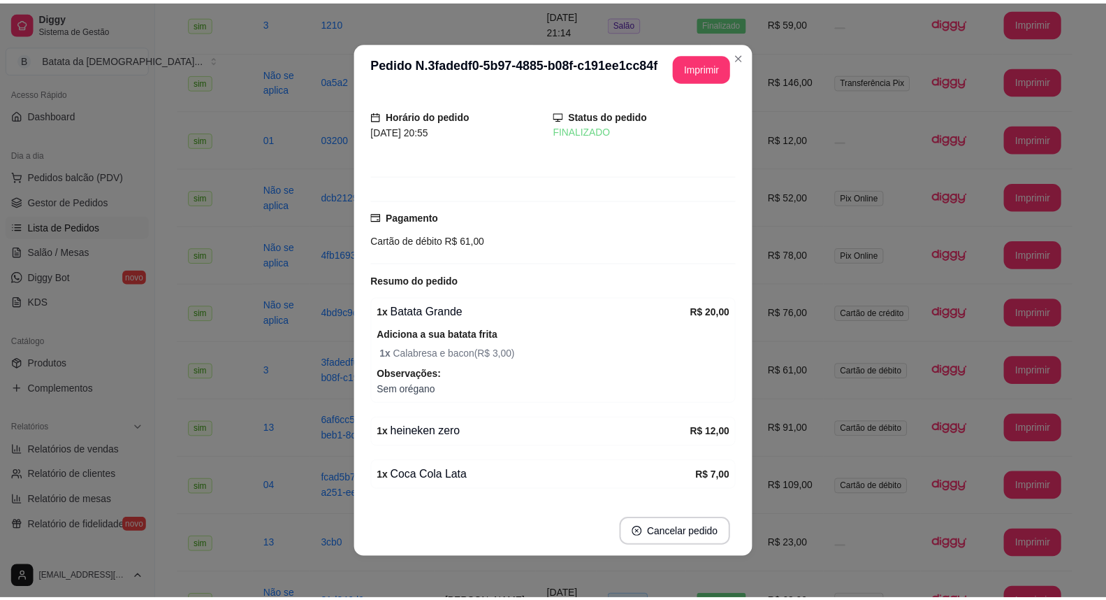
scroll to position [0, 0]
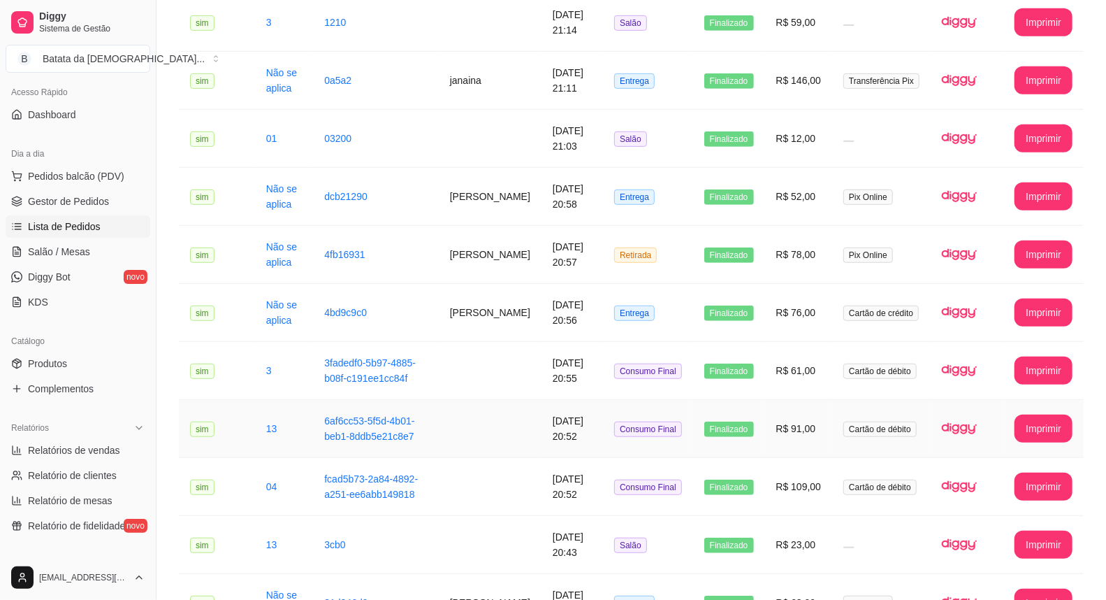
click at [777, 418] on td "R$ 91,00" at bounding box center [799, 429] width 68 height 58
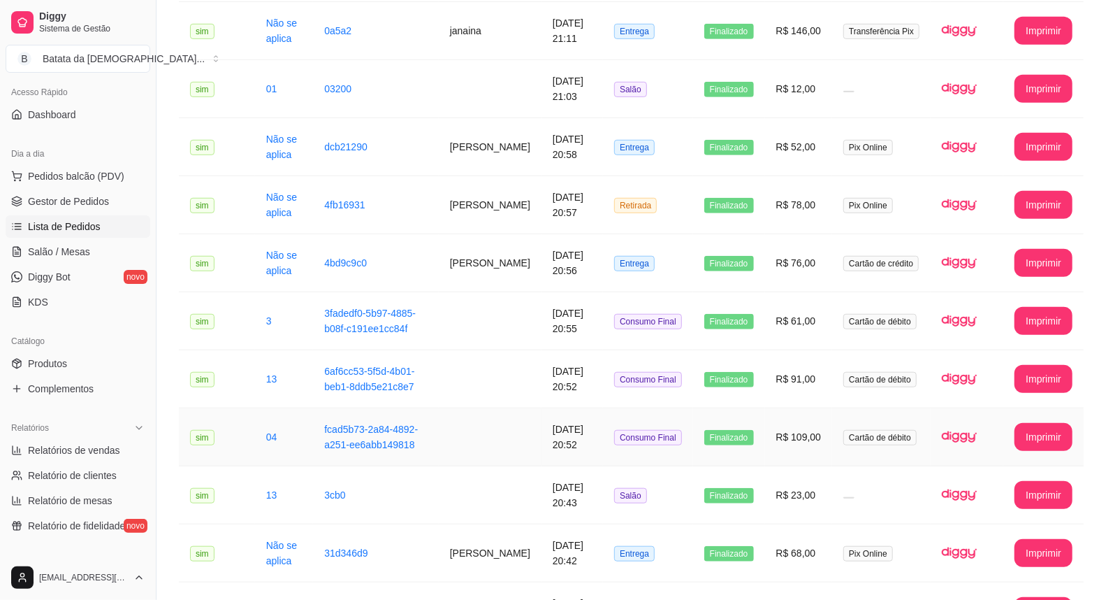
scroll to position [554, 0]
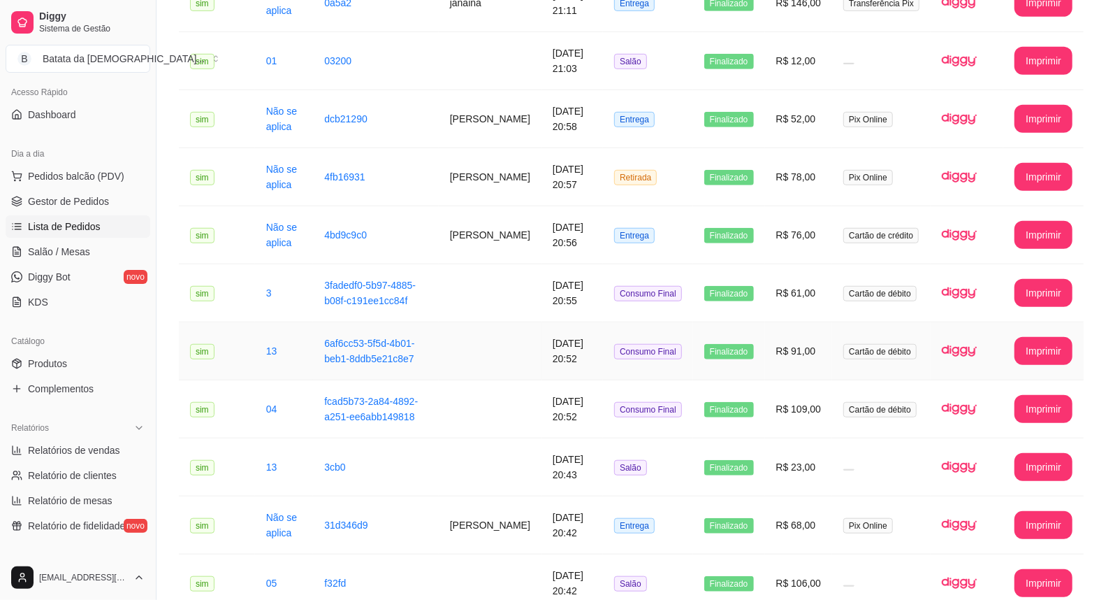
click at [822, 333] on td "R$ 91,00" at bounding box center [799, 351] width 68 height 58
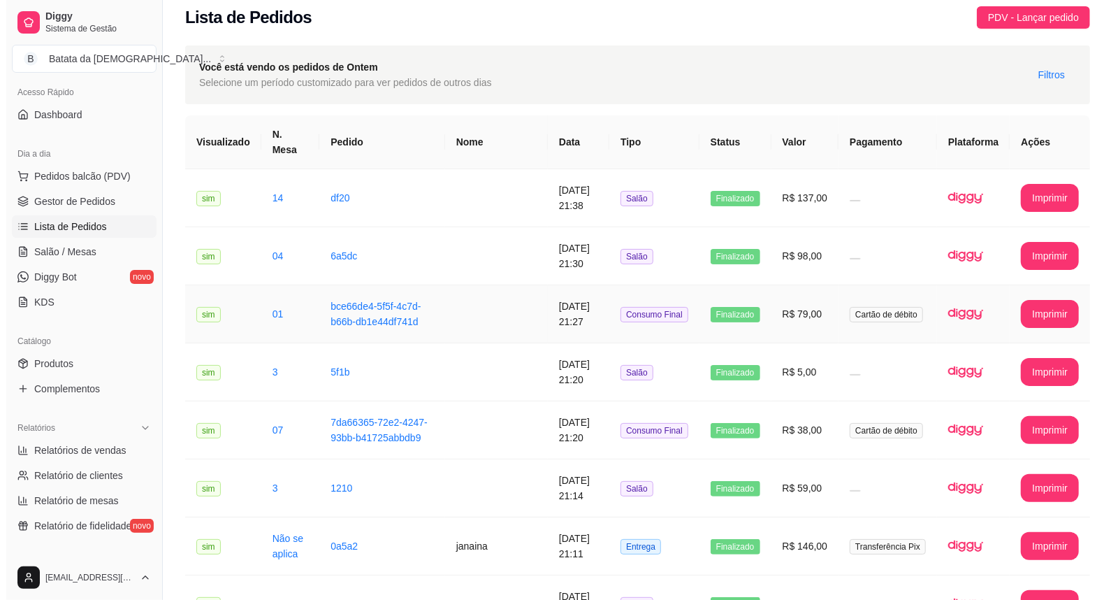
scroll to position [10, 0]
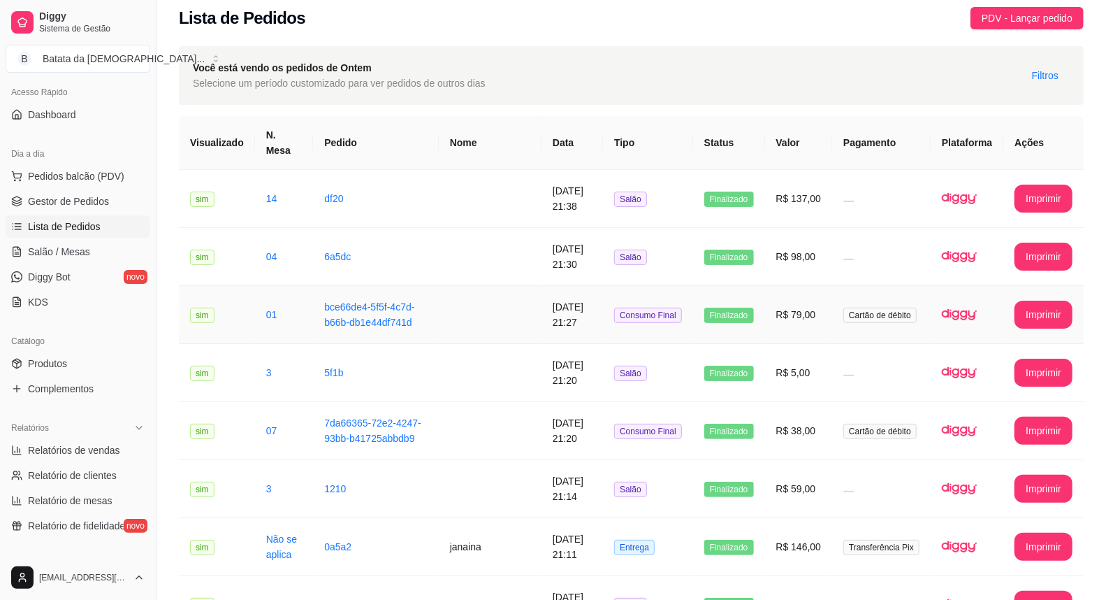
click at [746, 326] on td "Finalizado" at bounding box center [729, 315] width 72 height 58
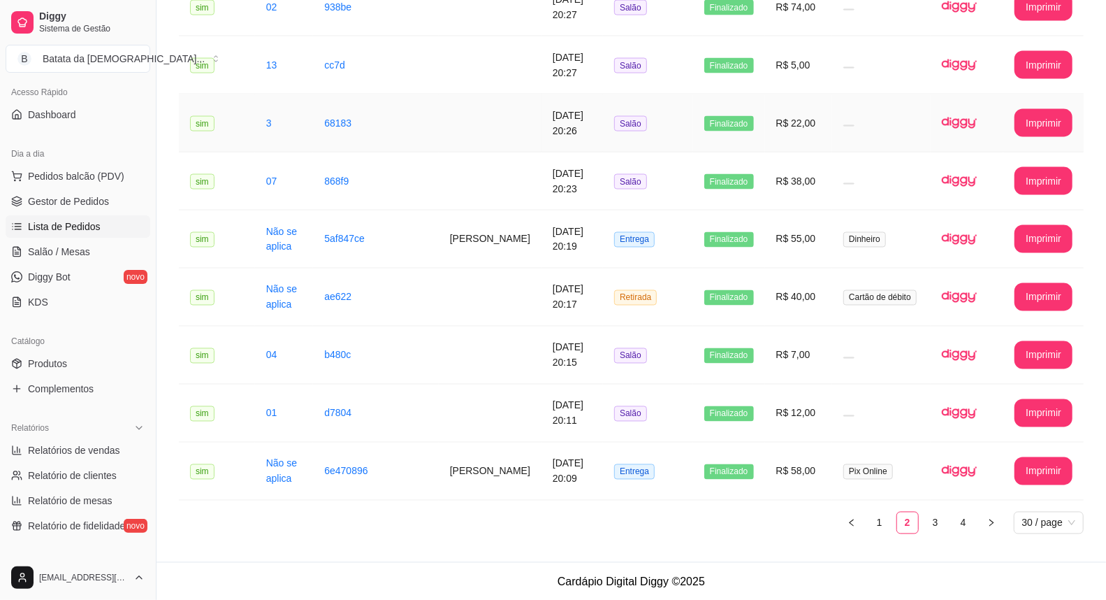
scroll to position [1422, 0]
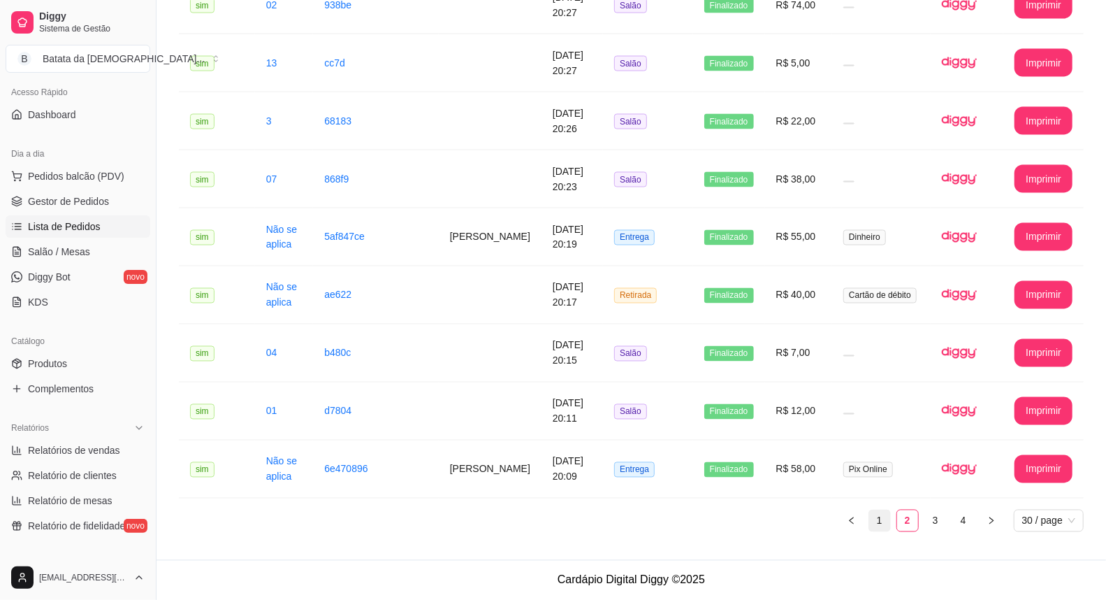
click at [879, 528] on link "1" at bounding box center [879, 520] width 21 height 21
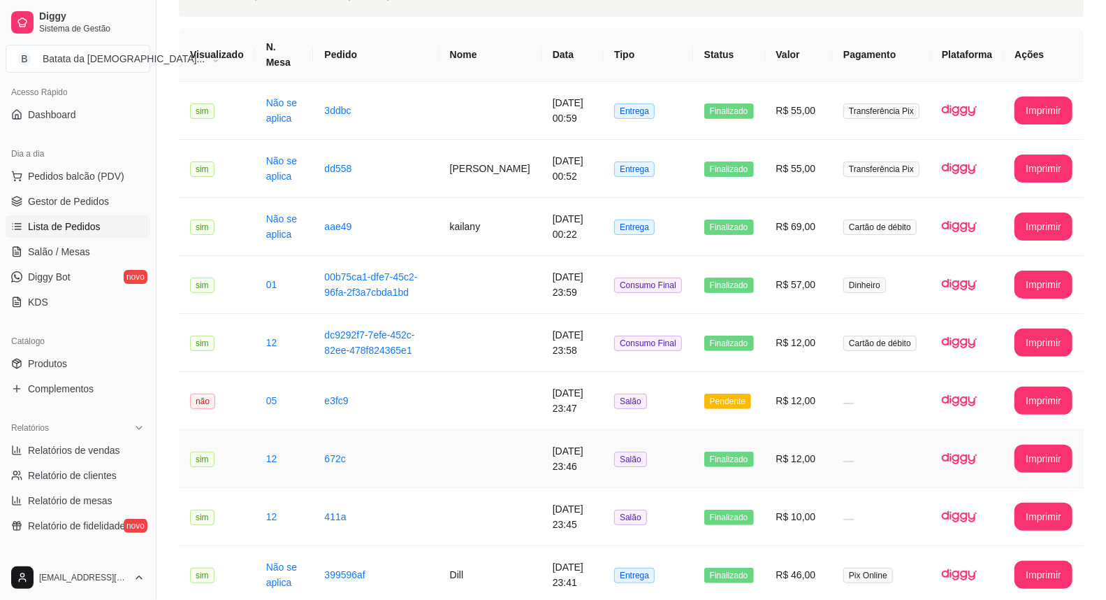
scroll to position [87, 0]
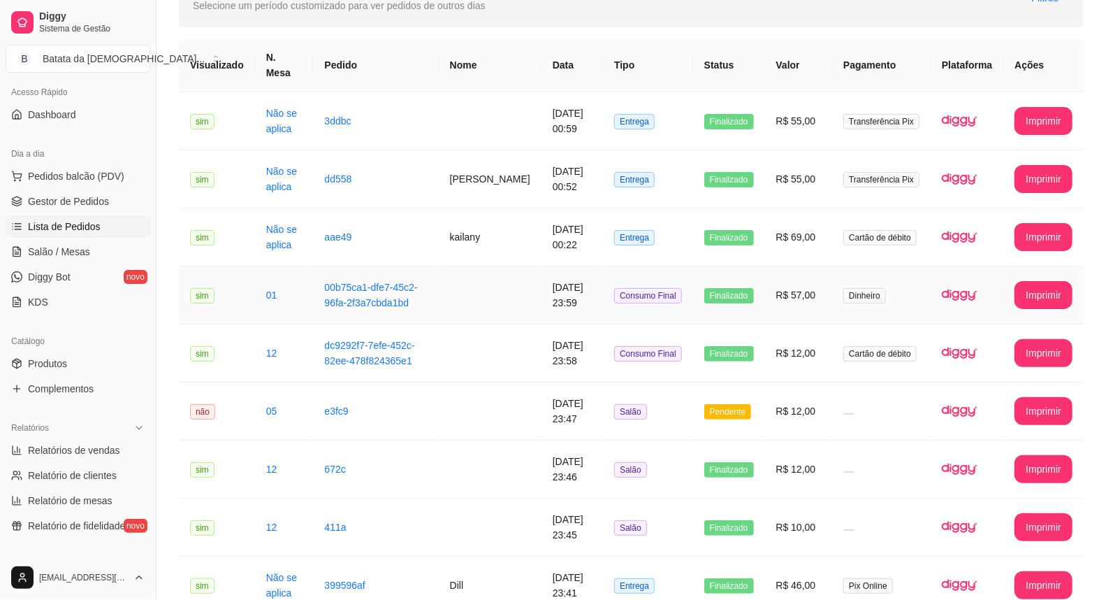
click at [819, 274] on td "R$ 57,00" at bounding box center [799, 295] width 68 height 58
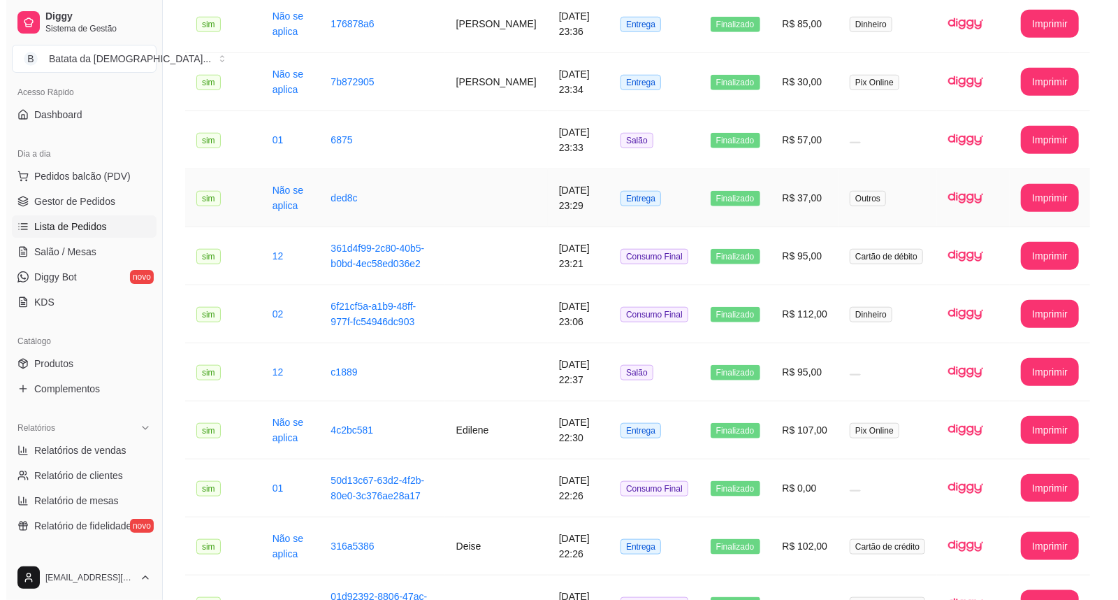
scroll to position [786, 0]
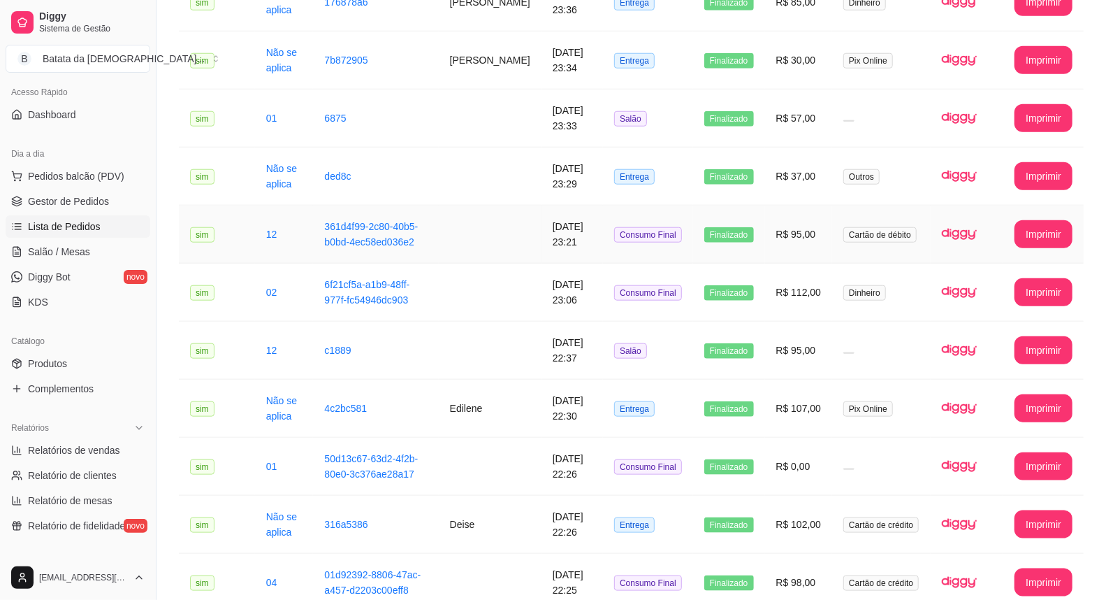
click at [821, 205] on td "R$ 95,00" at bounding box center [799, 234] width 68 height 58
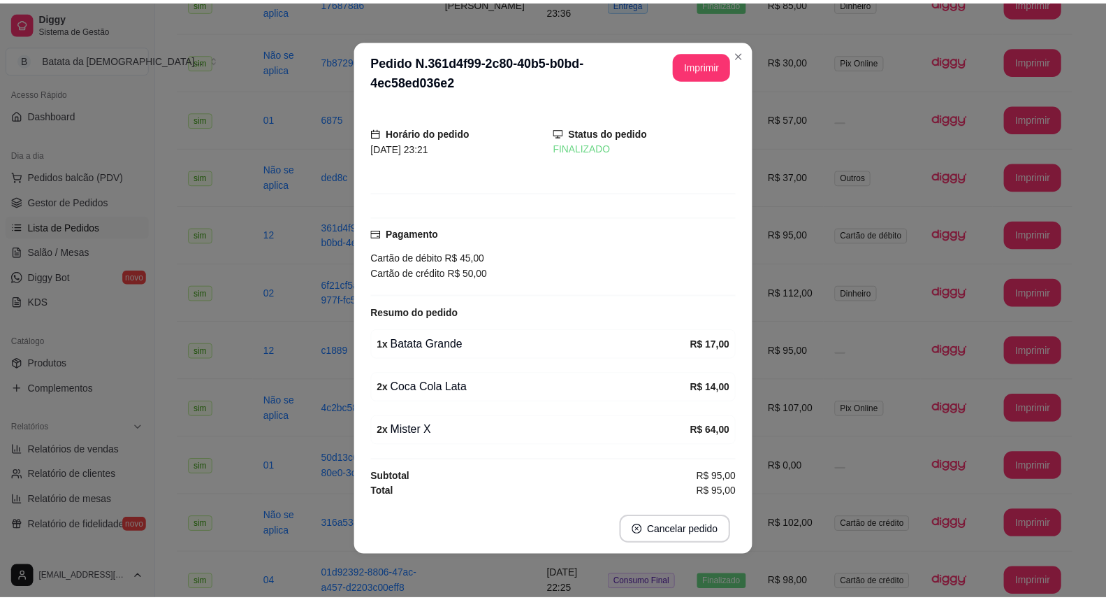
scroll to position [3, 0]
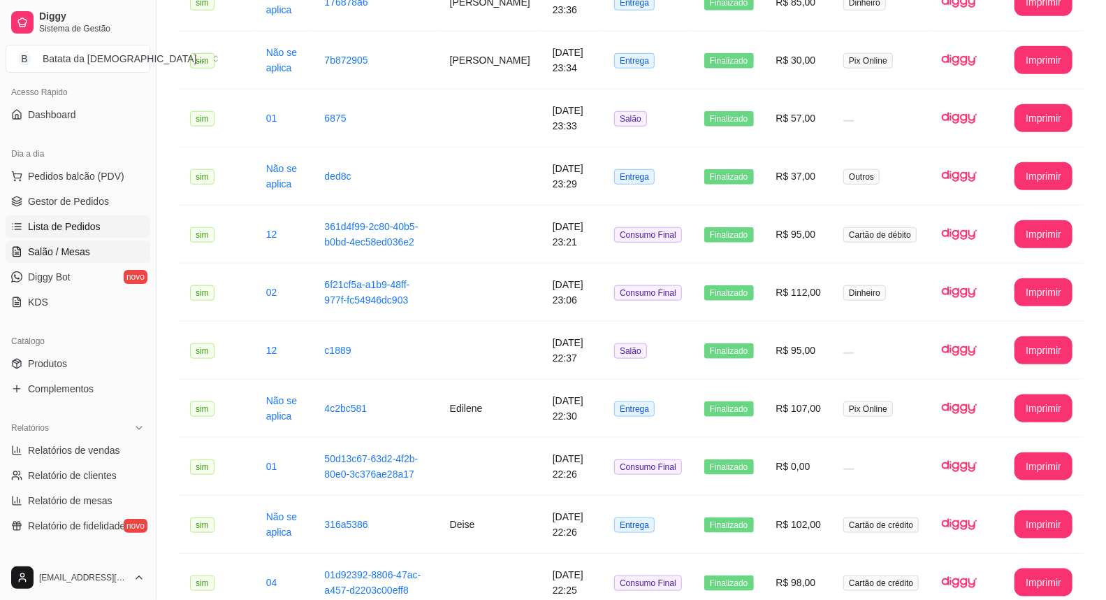
click at [66, 243] on link "Salão / Mesas" at bounding box center [78, 251] width 145 height 22
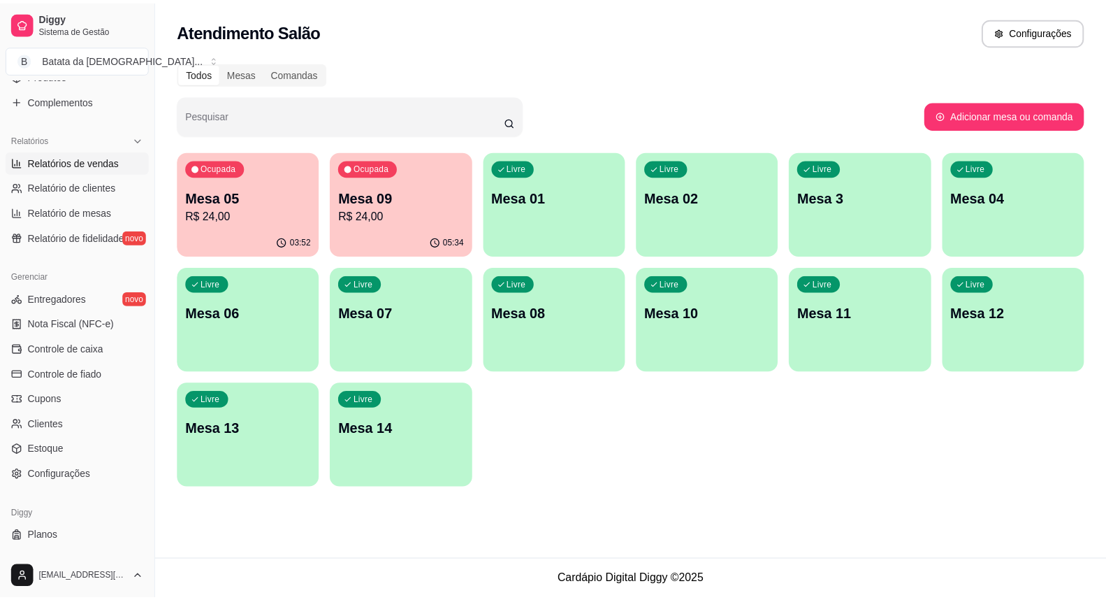
scroll to position [405, 0]
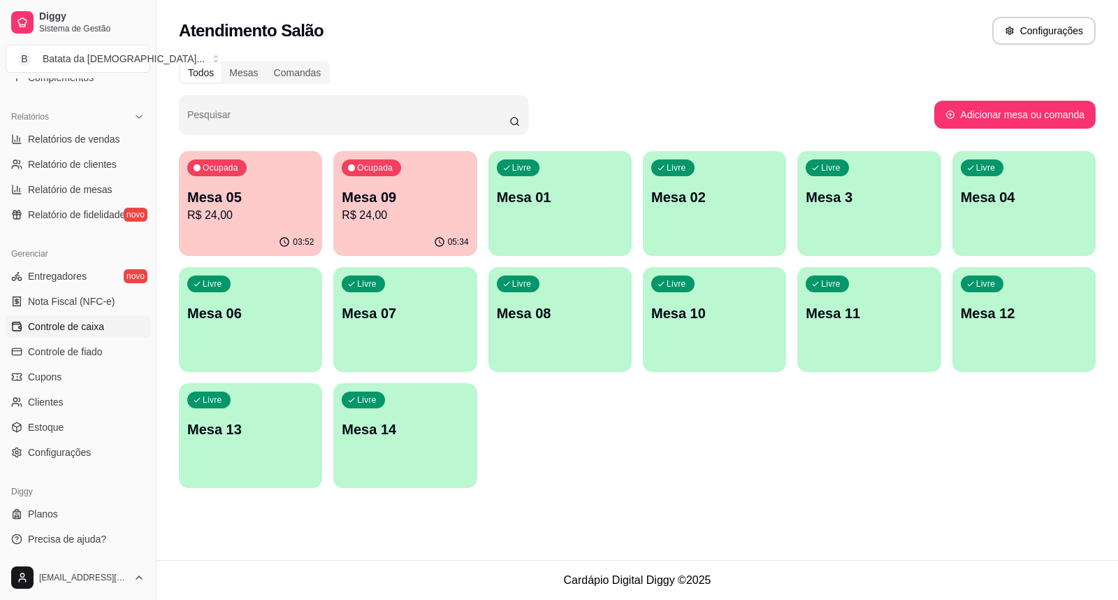
click at [93, 332] on span "Controle de caixa" at bounding box center [66, 326] width 76 height 14
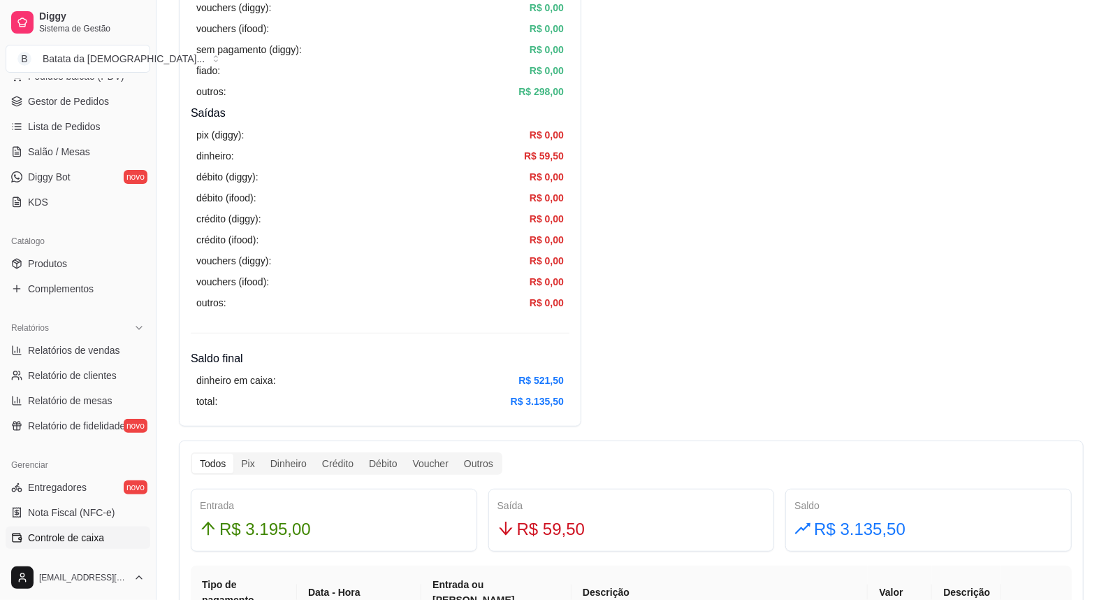
scroll to position [172, 0]
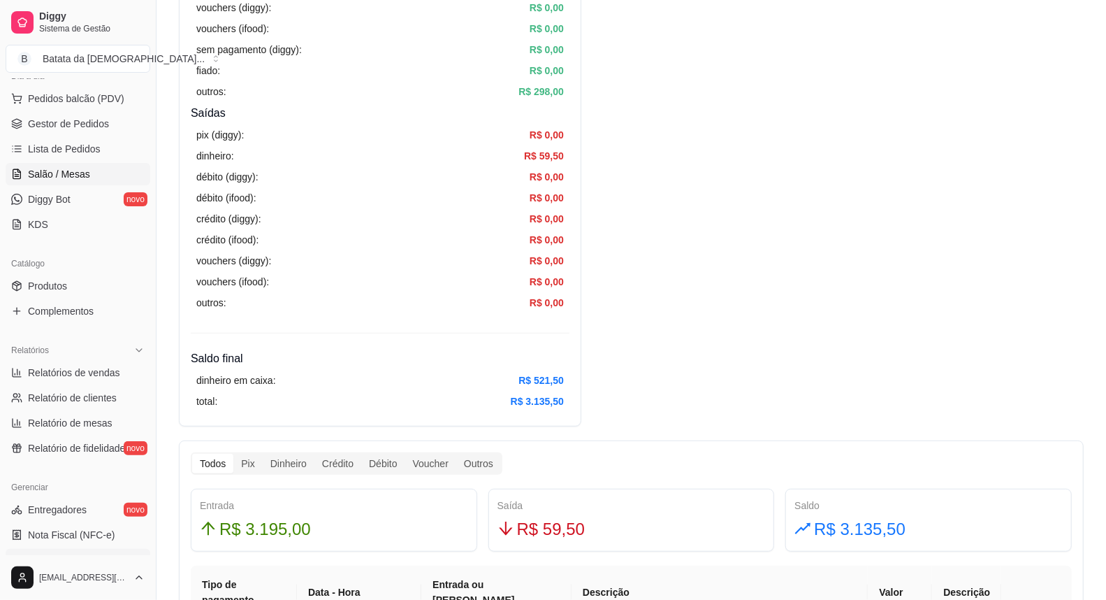
click at [74, 182] on link "Salão / Mesas" at bounding box center [78, 174] width 145 height 22
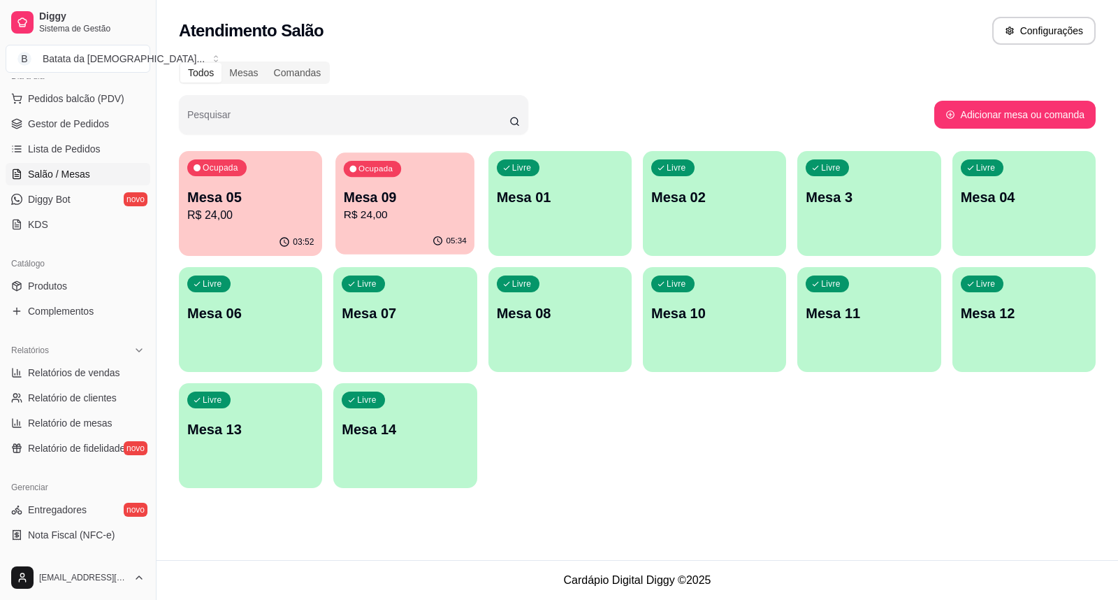
click at [388, 227] on button "Ocupada Mesa 09 R$ 24,00 05:34" at bounding box center [404, 203] width 139 height 102
click at [273, 196] on p "Mesa 05" at bounding box center [250, 197] width 127 height 20
click at [433, 197] on p "Mesa 09" at bounding box center [405, 197] width 123 height 19
click at [221, 214] on p "R$ 24,00" at bounding box center [250, 215] width 127 height 17
click at [201, 205] on p "Mesa 05" at bounding box center [250, 197] width 127 height 20
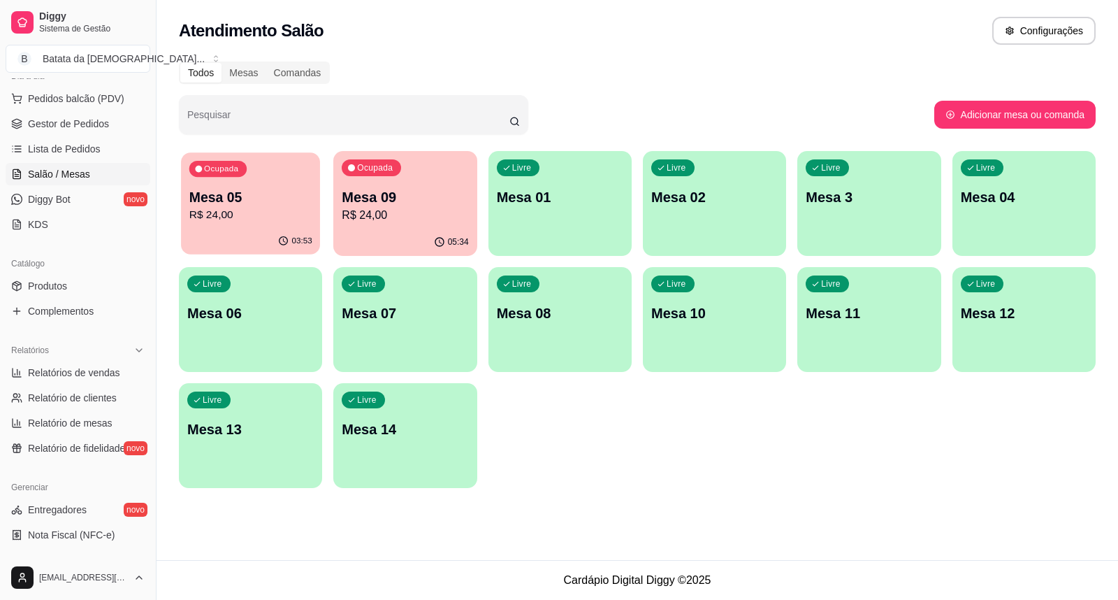
click at [240, 210] on p "R$ 24,00" at bounding box center [250, 215] width 123 height 16
click at [425, 205] on p "Mesa 09" at bounding box center [405, 197] width 127 height 20
click at [273, 205] on p "Mesa 05" at bounding box center [250, 197] width 127 height 20
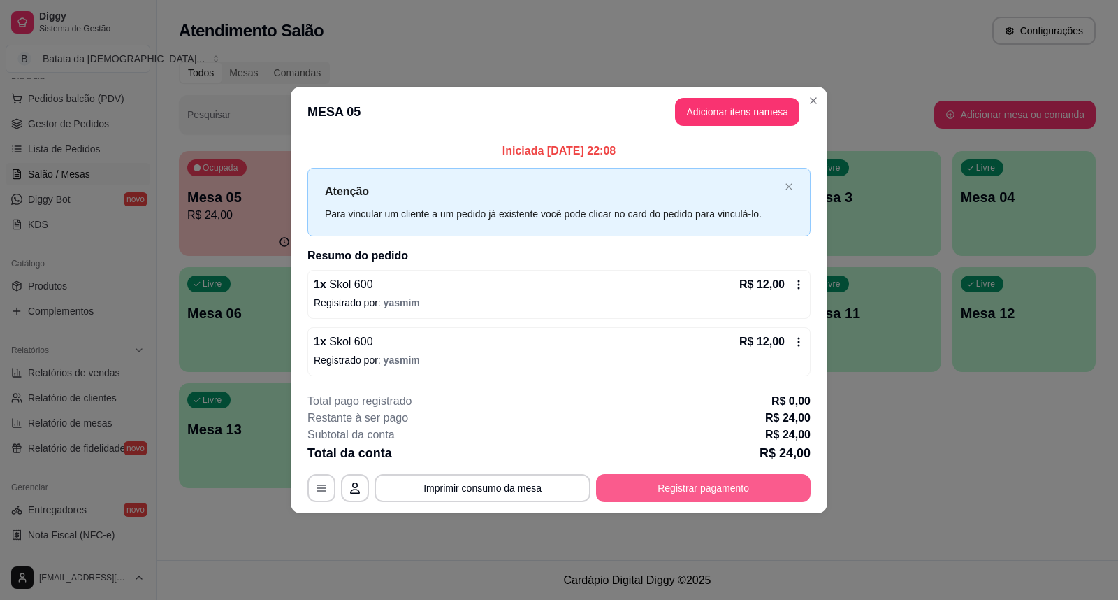
click at [777, 488] on button "Registrar pagamento" at bounding box center [703, 488] width 215 height 28
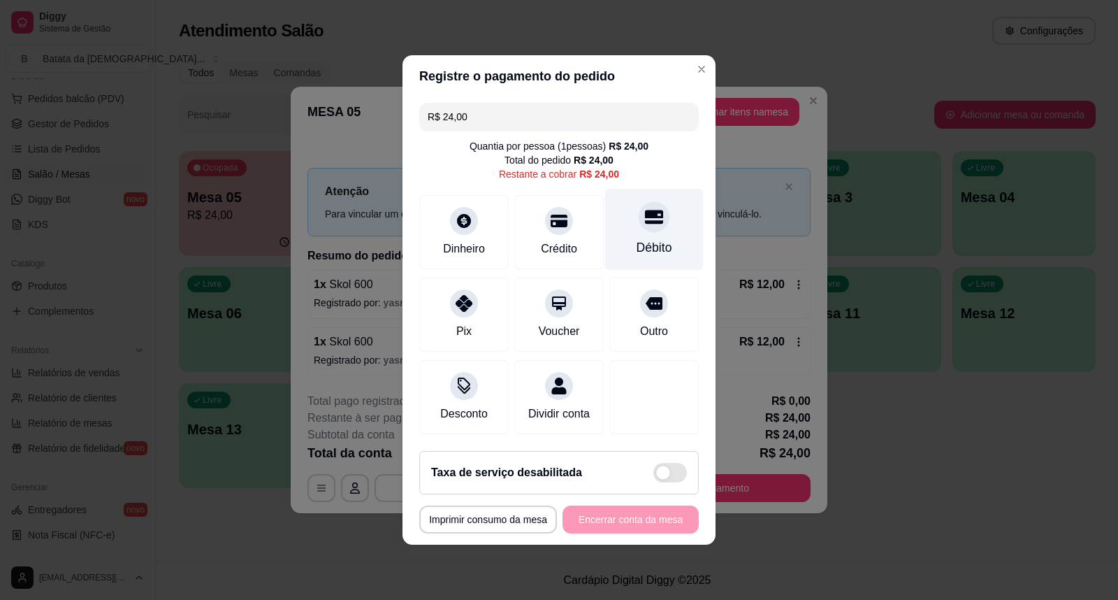
click at [657, 211] on div at bounding box center [654, 216] width 31 height 31
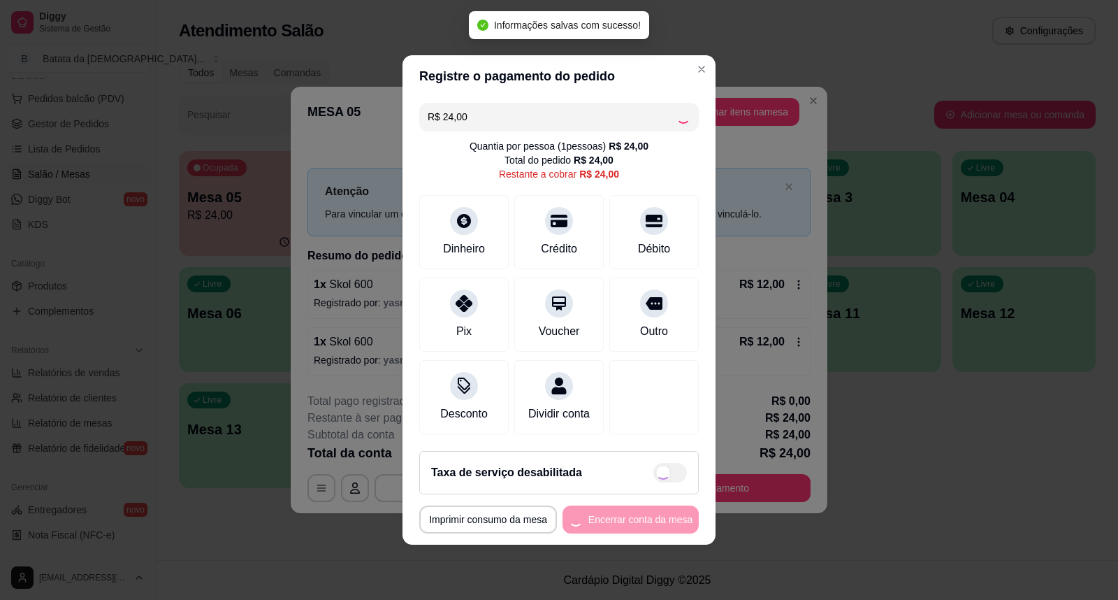
type input "R$ 0,00"
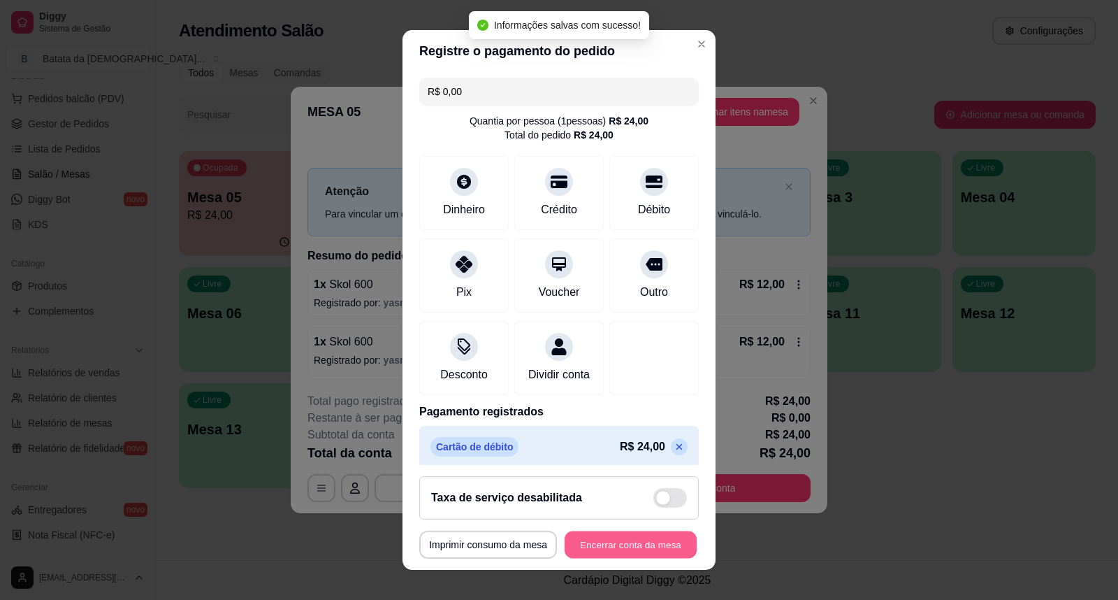
click at [646, 536] on button "Encerrar conta da mesa" at bounding box center [631, 544] width 132 height 27
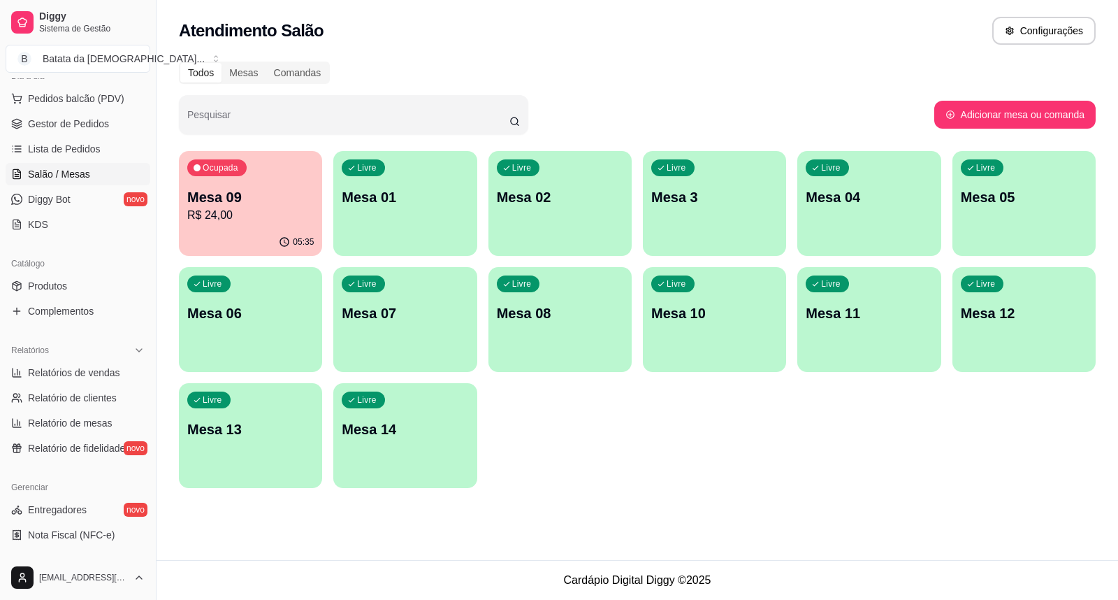
click at [284, 189] on p "Mesa 09" at bounding box center [250, 197] width 127 height 20
click at [210, 236] on div "05:35" at bounding box center [250, 242] width 143 height 27
click at [294, 229] on div "05:35" at bounding box center [250, 242] width 143 height 27
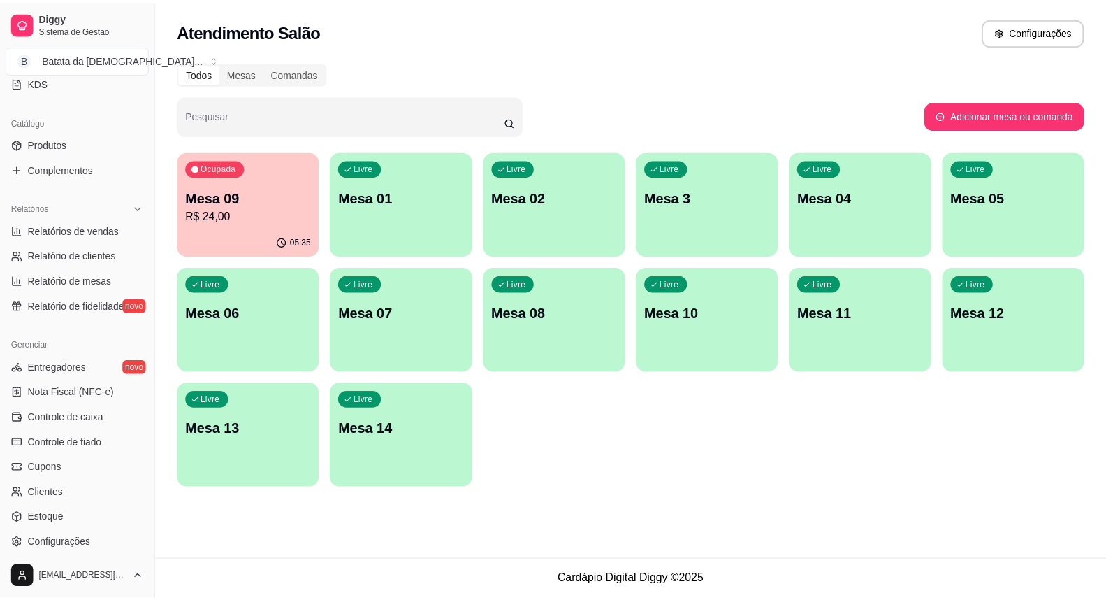
scroll to position [405, 0]
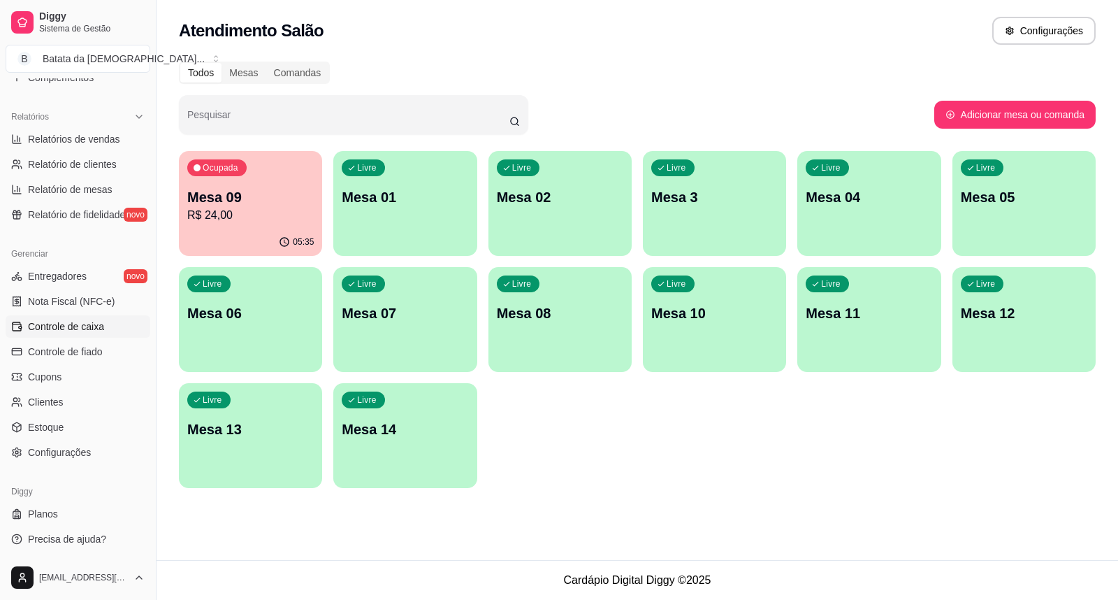
click at [115, 323] on link "Controle de caixa" at bounding box center [78, 326] width 145 height 22
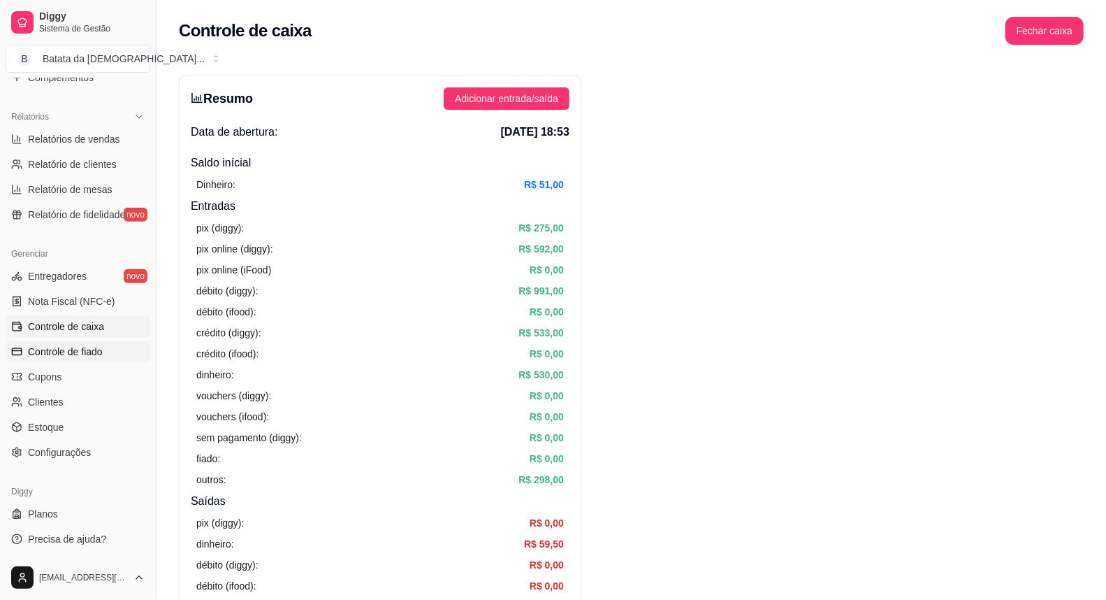
click at [59, 347] on span "Controle de fiado" at bounding box center [65, 352] width 75 height 14
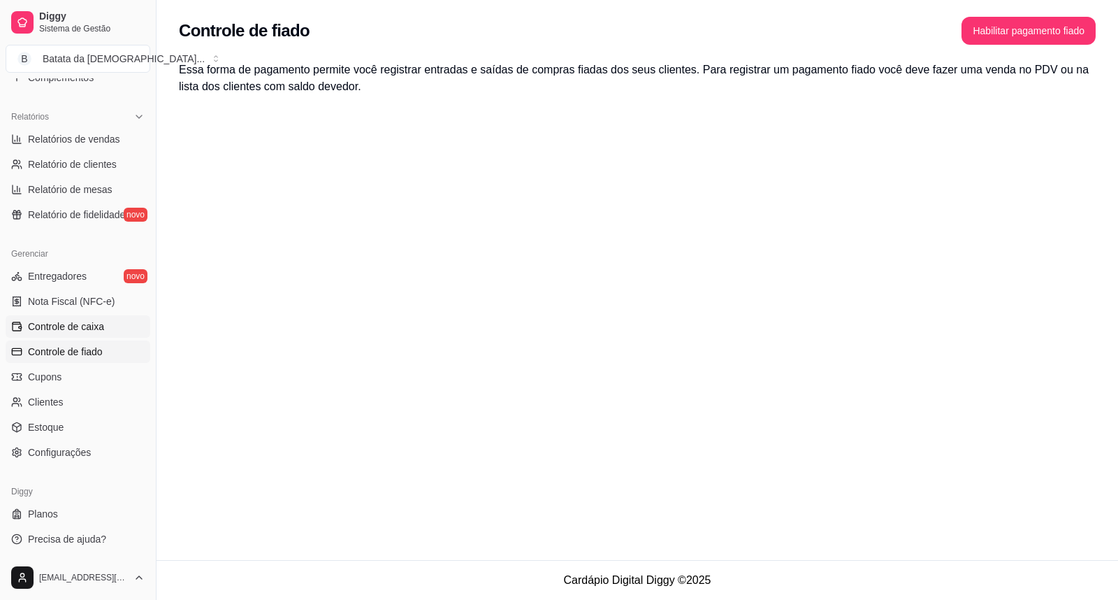
click at [95, 332] on span "Controle de caixa" at bounding box center [66, 326] width 76 height 14
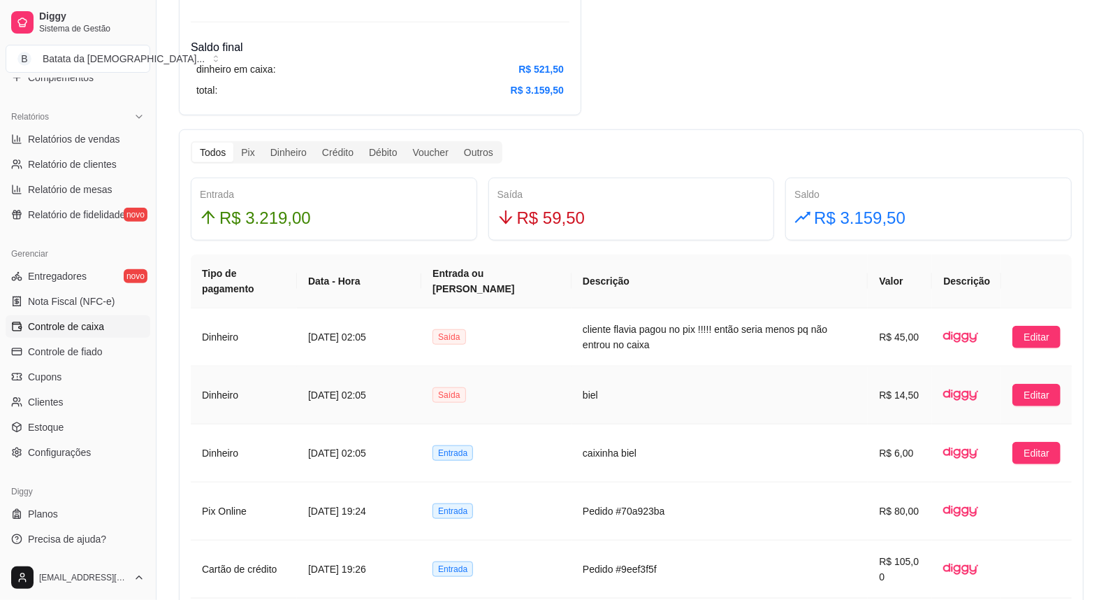
scroll to position [776, 0]
